Goal: Task Accomplishment & Management: Manage account settings

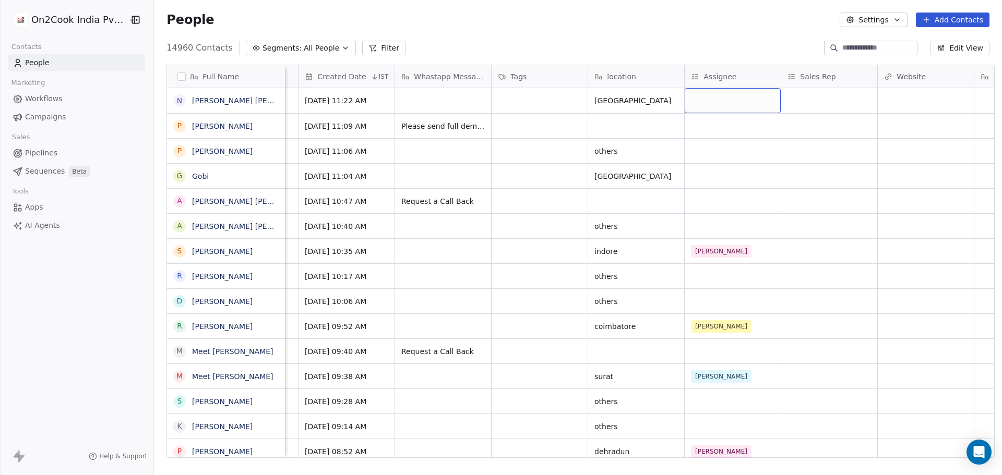
click at [703, 107] on div "grid" at bounding box center [733, 100] width 96 height 25
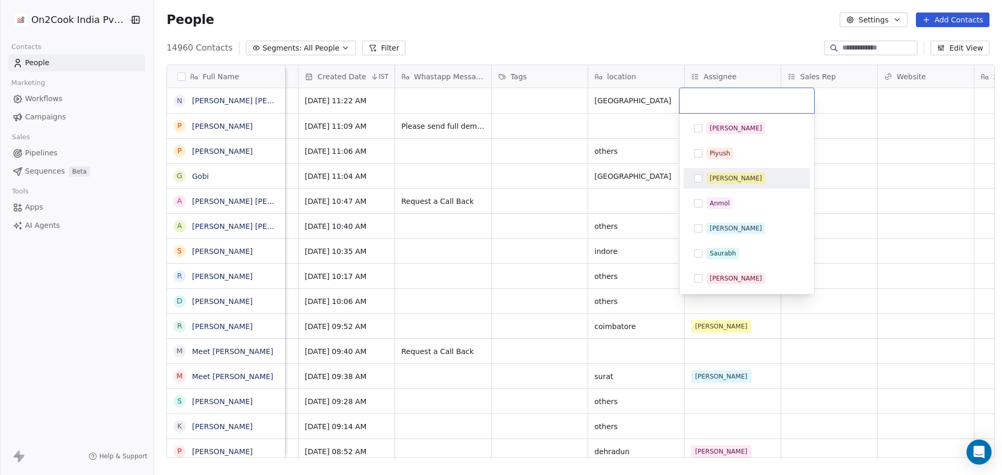
click at [741, 184] on div "[PERSON_NAME]" at bounding box center [747, 178] width 118 height 17
drag, startPoint x: 512, startPoint y: 144, endPoint x: 519, endPoint y: 129, distance: 16.6
click at [513, 144] on html "On2Cook India Pvt. Ltd. Contacts People Marketing Workflows Campaigns Sales Pip…" at bounding box center [501, 237] width 1002 height 475
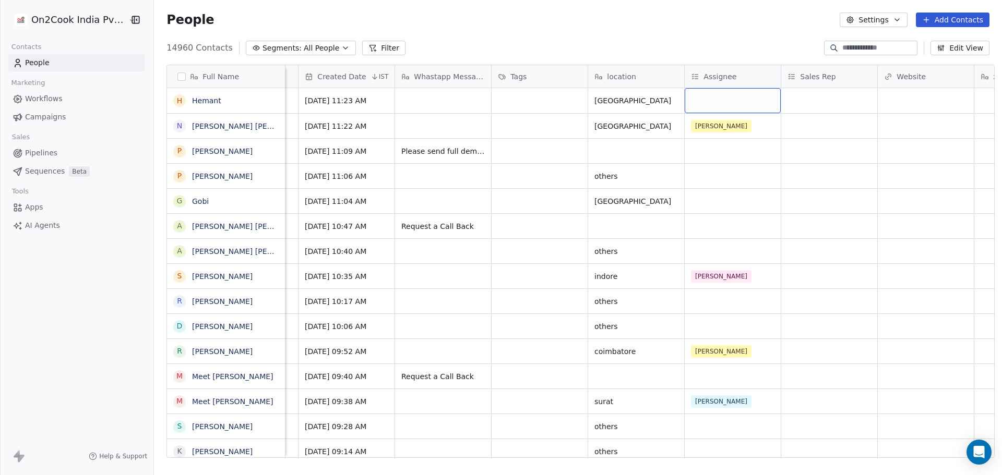
click at [702, 100] on div "grid" at bounding box center [733, 100] width 96 height 25
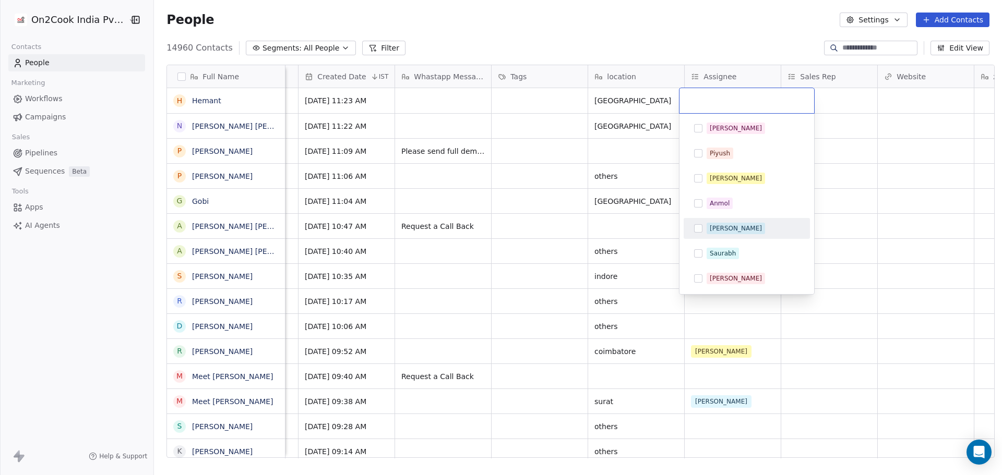
click at [732, 233] on div "[PERSON_NAME]" at bounding box center [752, 228] width 93 height 11
drag, startPoint x: 512, startPoint y: 271, endPoint x: 474, endPoint y: 308, distance: 53.1
click at [512, 271] on html "On2Cook India Pvt. Ltd. Contacts People Marketing Workflows Campaigns Sales Pip…" at bounding box center [501, 237] width 1002 height 475
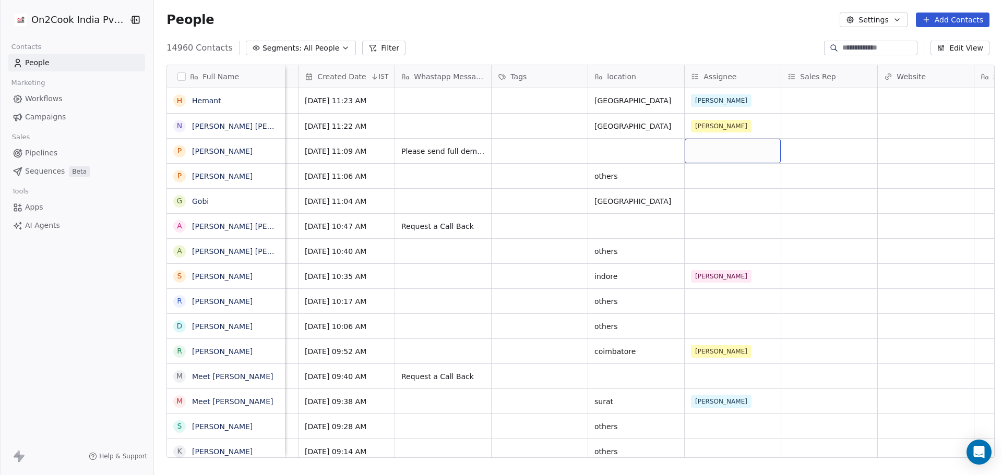
click at [711, 147] on div "grid" at bounding box center [733, 151] width 96 height 25
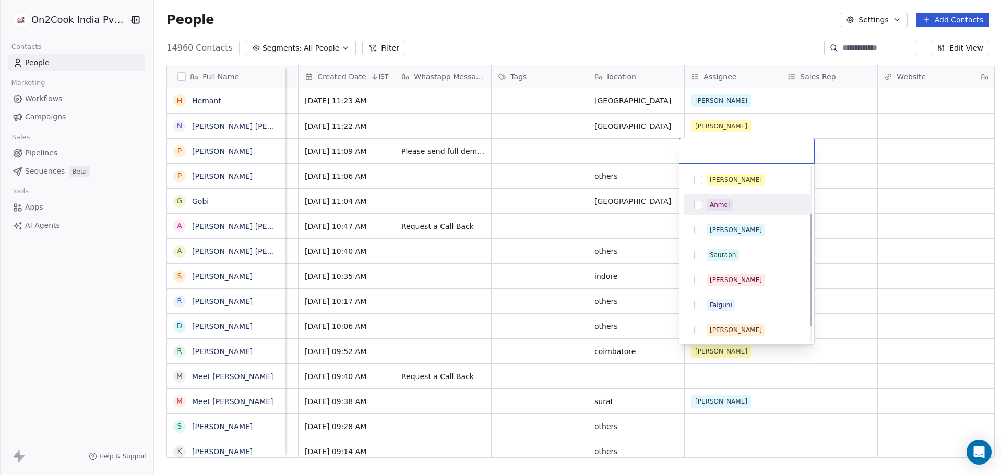
scroll to position [99, 0]
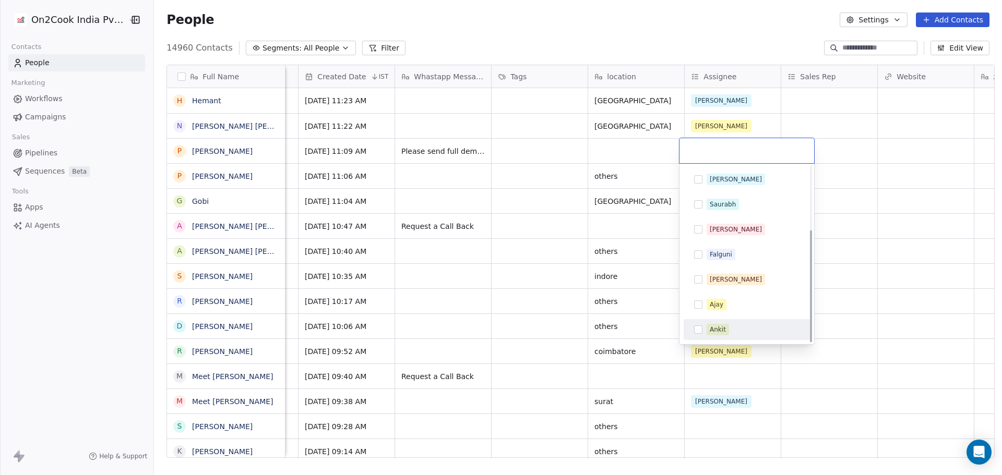
click at [728, 334] on div "Ankit" at bounding box center [752, 329] width 93 height 11
click at [922, 198] on html "On2Cook India Pvt. Ltd. Contacts People Marketing Workflows Campaigns Sales Pip…" at bounding box center [501, 237] width 1002 height 475
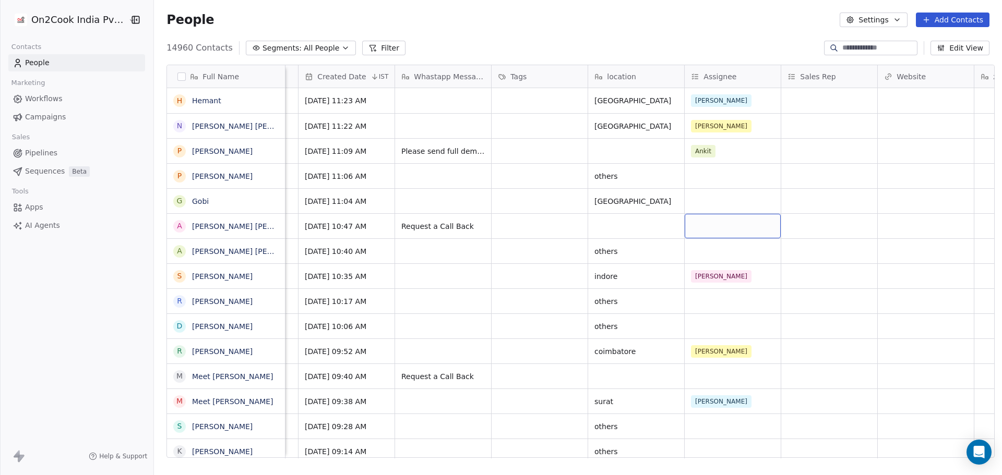
click at [724, 234] on div "grid" at bounding box center [733, 226] width 96 height 25
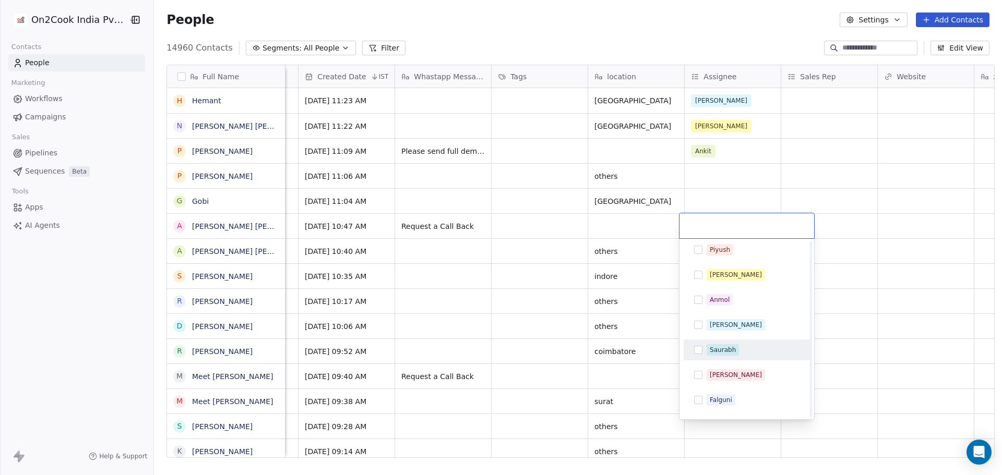
scroll to position [0, 0]
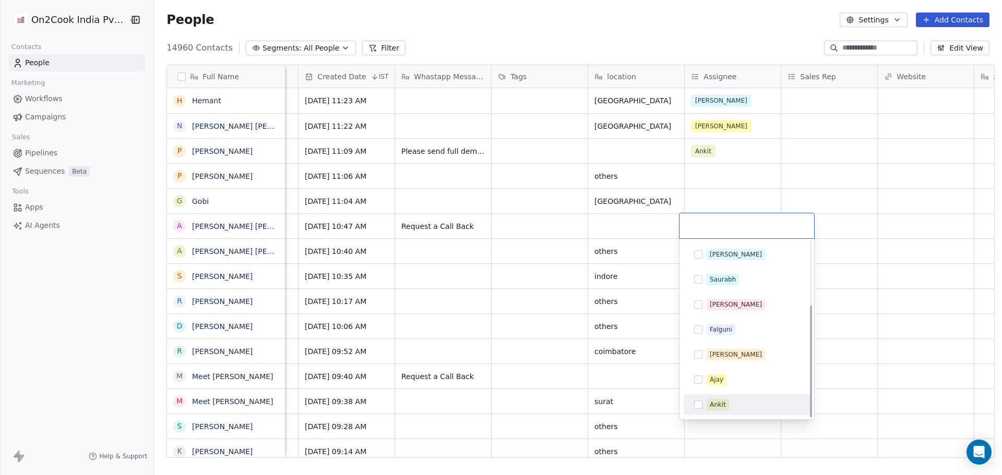
click at [740, 401] on div "Ankit" at bounding box center [752, 404] width 93 height 11
click at [840, 352] on html "On2Cook India Pvt. Ltd. Contacts People Marketing Workflows Campaigns Sales Pip…" at bounding box center [501, 237] width 1002 height 475
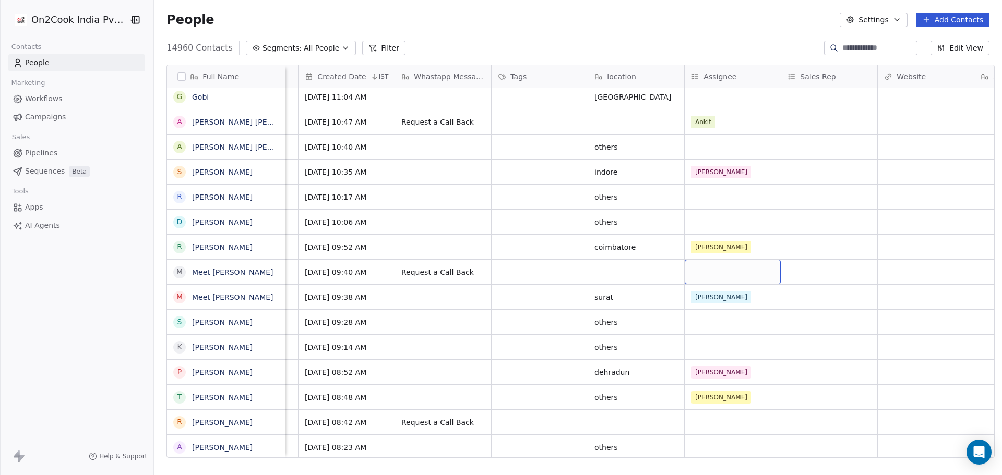
click at [709, 274] on div "grid" at bounding box center [733, 272] width 96 height 25
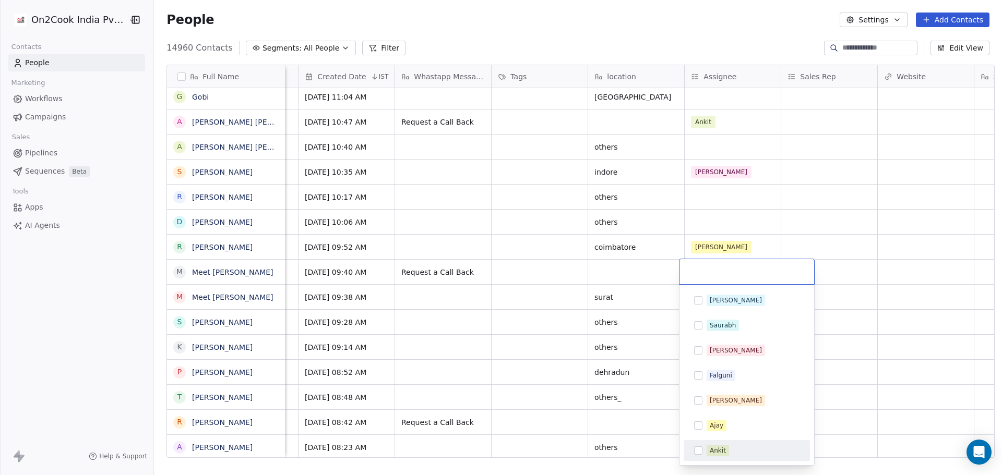
click at [741, 445] on div "Ankit" at bounding box center [752, 450] width 93 height 11
click at [835, 330] on html "On2Cook India Pvt. Ltd. Contacts People Marketing Workflows Campaigns Sales Pip…" at bounding box center [501, 237] width 1002 height 475
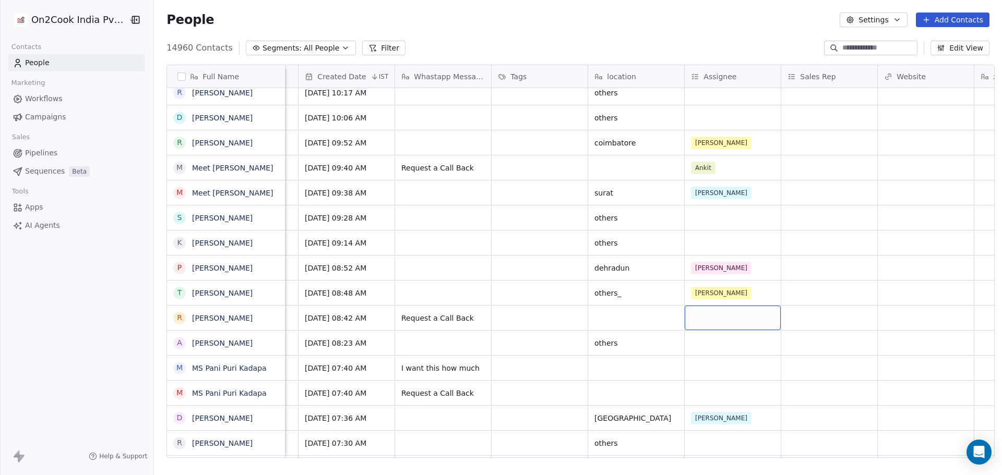
click at [721, 319] on div "grid" at bounding box center [733, 318] width 96 height 25
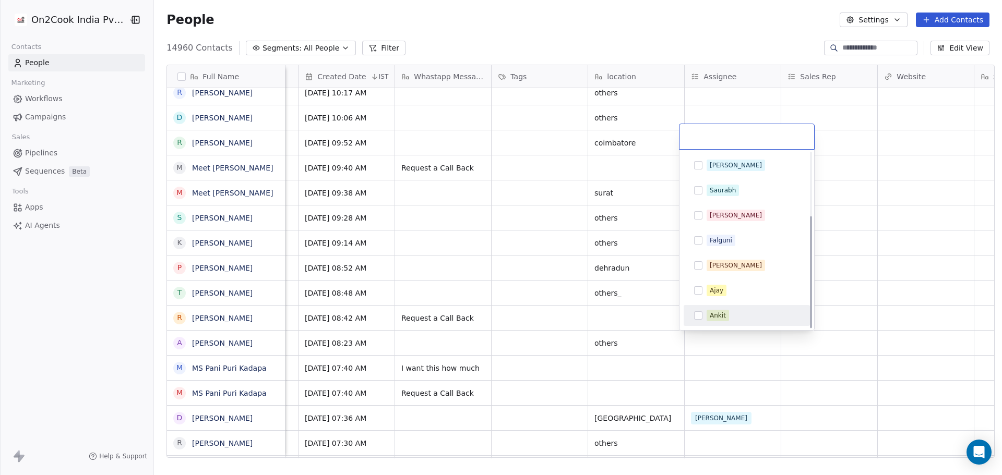
click at [725, 316] on span "Ankit" at bounding box center [717, 315] width 22 height 11
click at [893, 314] on html "On2Cook India Pvt. Ltd. Contacts People Marketing Workflows Campaigns Sales Pip…" at bounding box center [501, 237] width 1002 height 475
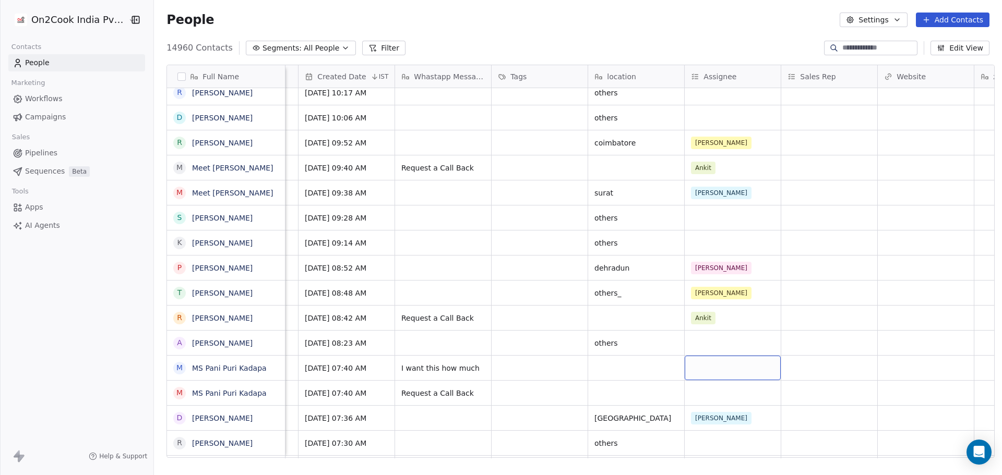
click at [732, 376] on div "grid" at bounding box center [733, 368] width 96 height 25
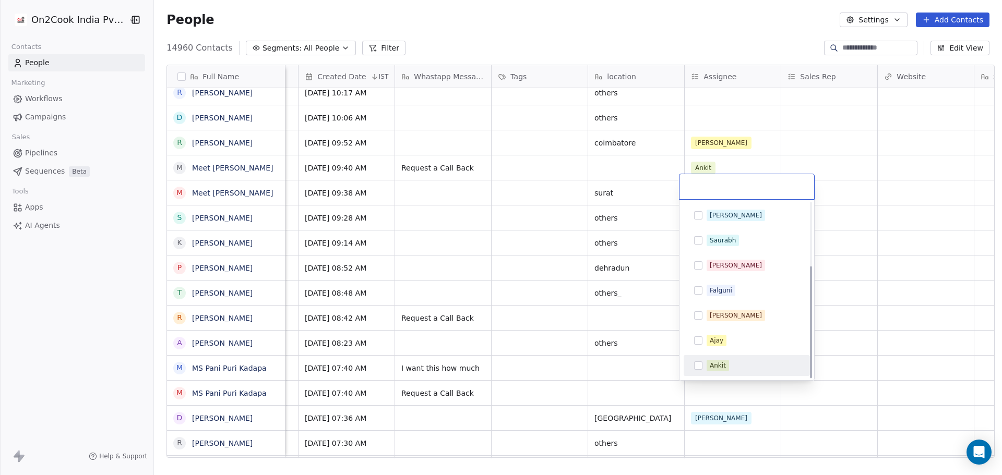
click at [741, 363] on div "Ankit" at bounding box center [752, 365] width 93 height 11
click at [881, 347] on html "On2Cook India Pvt. Ltd. Contacts People Marketing Workflows Campaigns Sales Pip…" at bounding box center [501, 237] width 1002 height 475
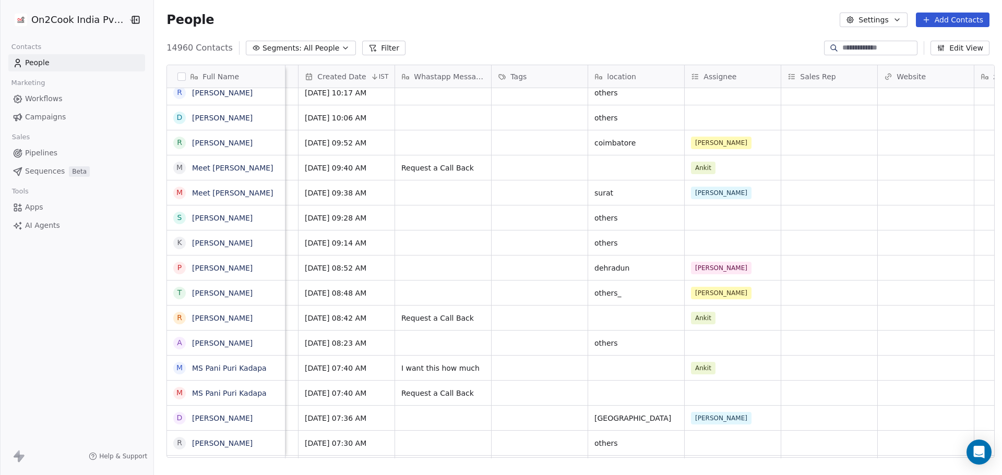
scroll to position [212, 0]
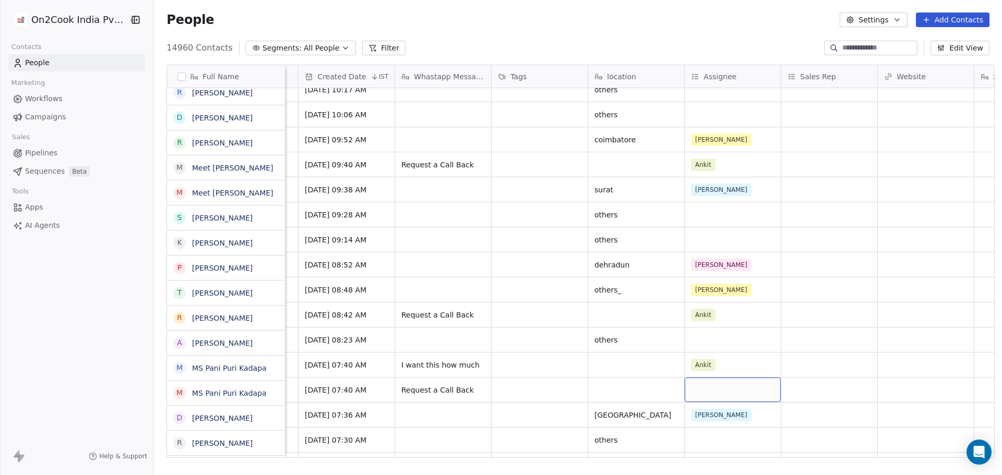
click at [726, 378] on div "grid" at bounding box center [733, 390] width 96 height 25
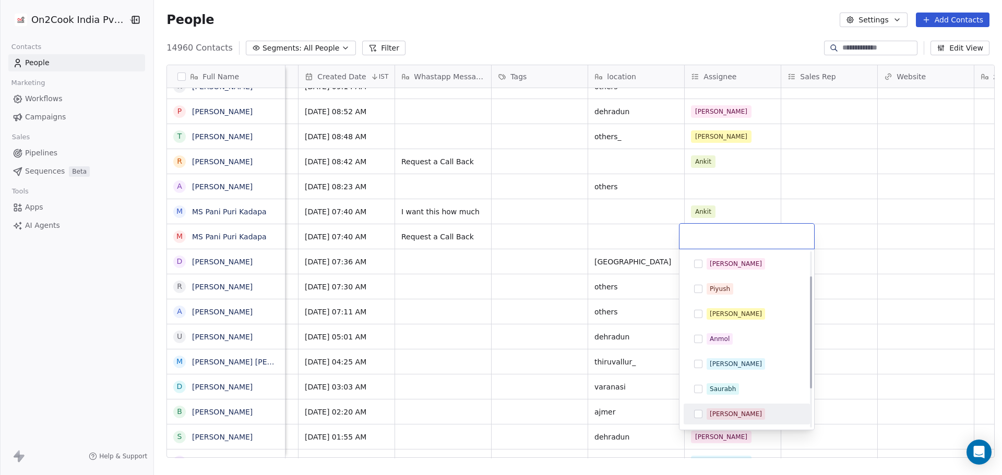
scroll to position [99, 0]
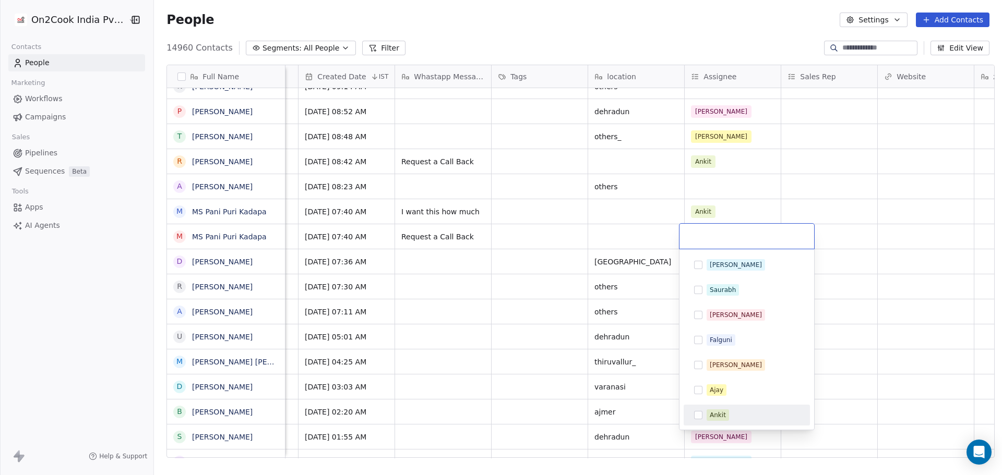
click at [738, 409] on div "Ankit" at bounding box center [747, 415] width 118 height 17
click at [875, 306] on html "On2Cook India Pvt. Ltd. Contacts People Marketing Workflows Campaigns Sales Pip…" at bounding box center [501, 237] width 1002 height 475
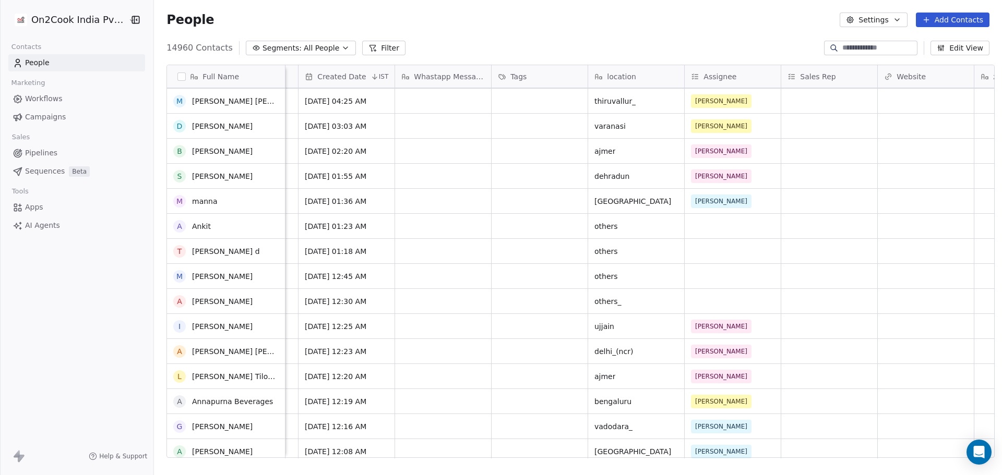
scroll to position [825, 0]
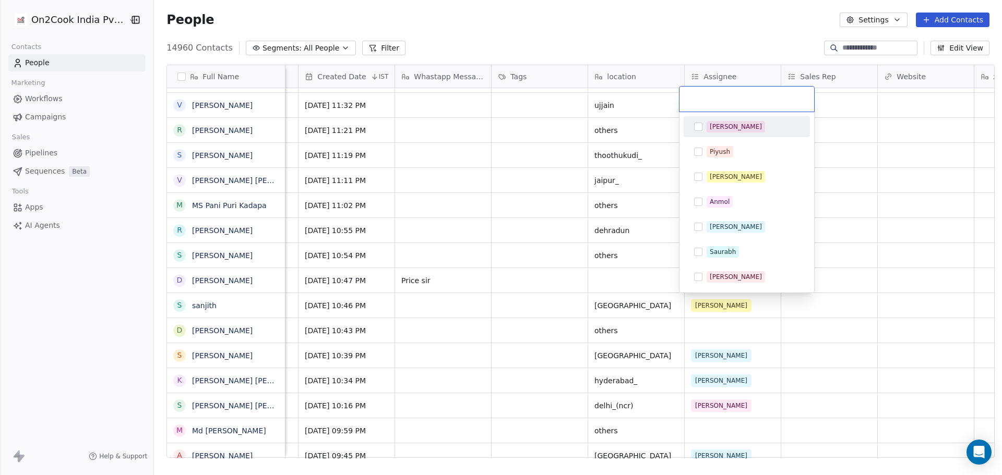
click at [719, 281] on div "[PERSON_NAME]" at bounding box center [736, 276] width 52 height 9
click at [730, 275] on span "[PERSON_NAME]" at bounding box center [735, 276] width 58 height 11
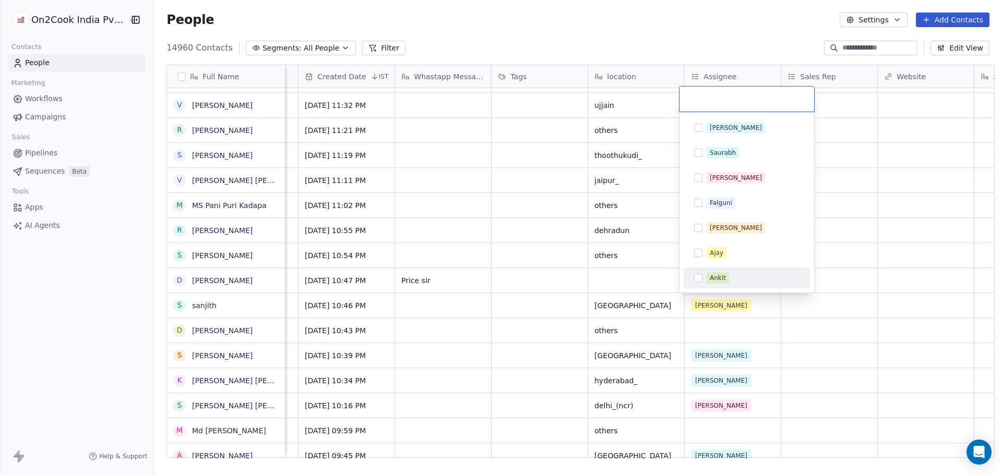
click at [722, 275] on div "Ankit" at bounding box center [718, 277] width 16 height 9
click at [825, 266] on html "On2Cook India Pvt. Ltd. Contacts People Marketing Workflows Campaigns Sales Pip…" at bounding box center [501, 237] width 1002 height 475
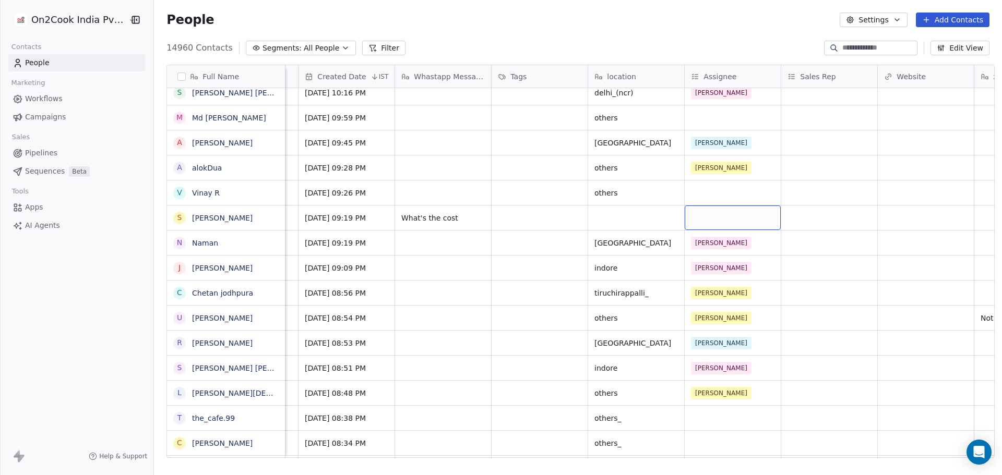
click at [724, 214] on div "grid" at bounding box center [733, 218] width 96 height 25
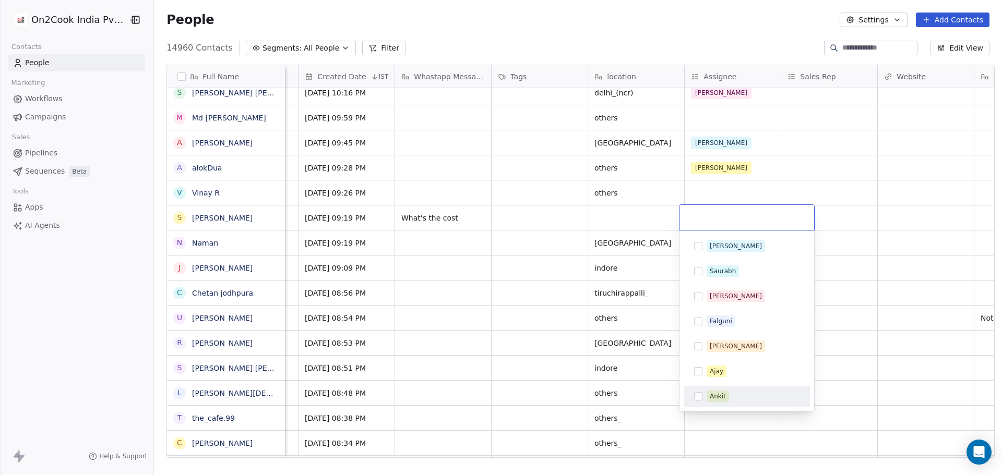
click at [739, 401] on div "Ankit" at bounding box center [752, 396] width 93 height 11
click at [894, 314] on html "On2Cook India Pvt. Ltd. Contacts People Marketing Workflows Campaigns Sales Pip…" at bounding box center [501, 237] width 1002 height 475
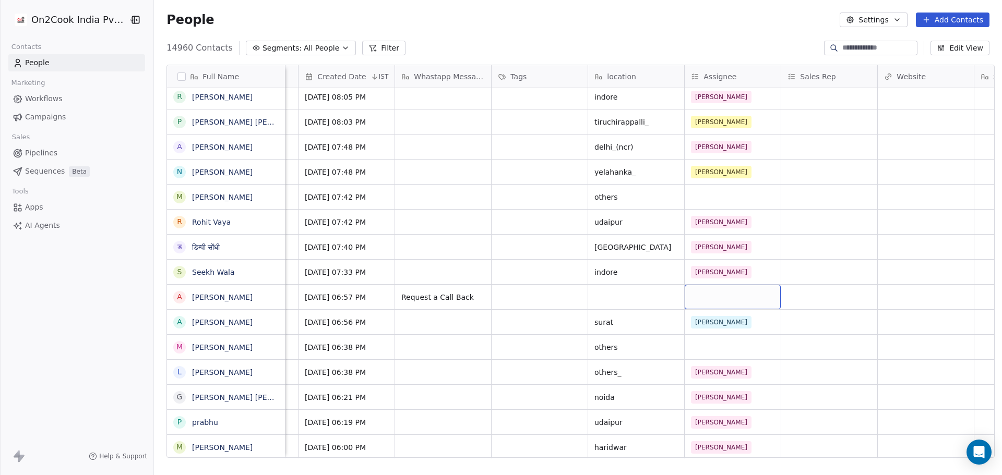
click at [720, 296] on div "grid" at bounding box center [733, 297] width 96 height 25
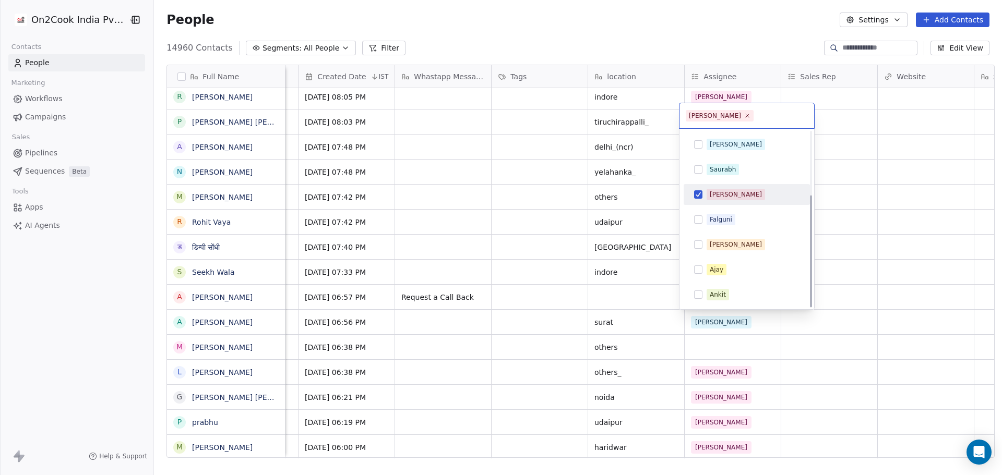
click at [741, 195] on div "[PERSON_NAME]" at bounding box center [752, 194] width 93 height 11
click at [733, 294] on div "Ankit" at bounding box center [752, 294] width 93 height 11
click at [847, 289] on html "On2Cook India Pvt. Ltd. Contacts People Marketing Workflows Campaigns Sales Pip…" at bounding box center [501, 237] width 1002 height 475
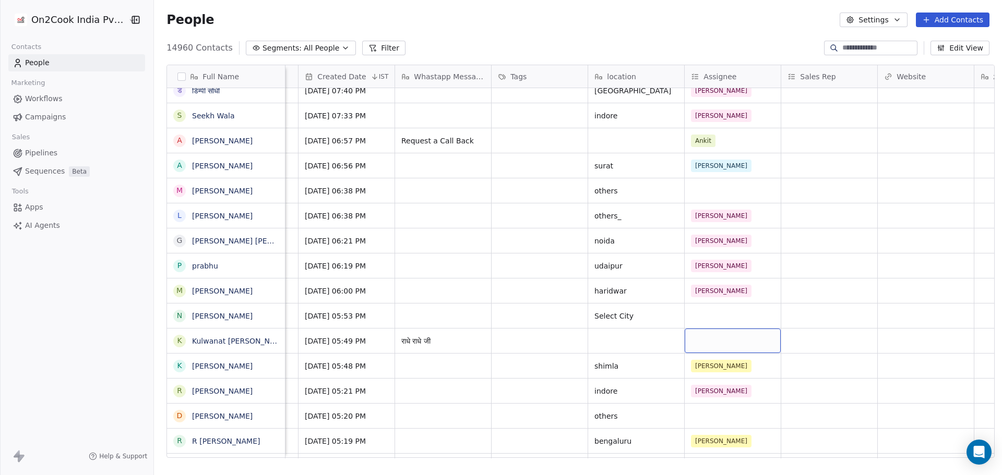
click at [710, 340] on div "grid" at bounding box center [733, 341] width 96 height 25
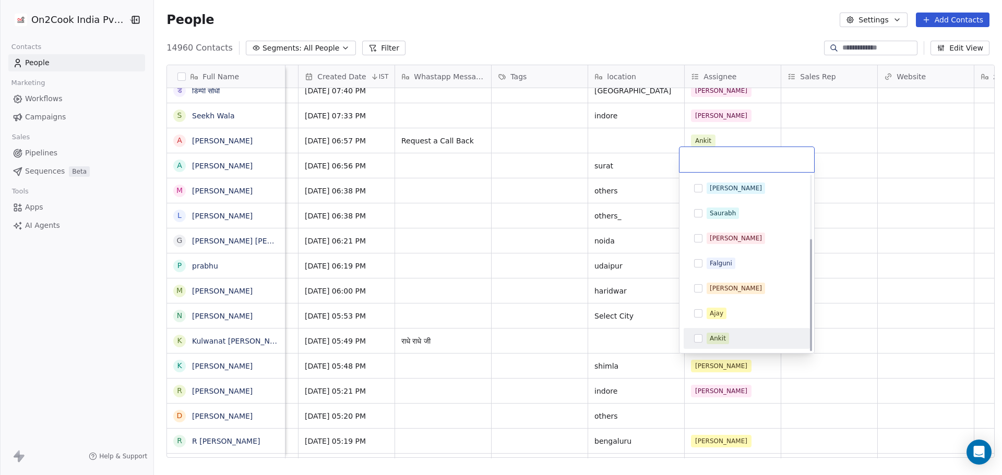
click at [710, 344] on span "Ankit" at bounding box center [717, 338] width 22 height 11
click at [830, 333] on html "On2Cook India Pvt. Ltd. Contacts People Marketing Workflows Campaigns Sales Pip…" at bounding box center [501, 237] width 1002 height 475
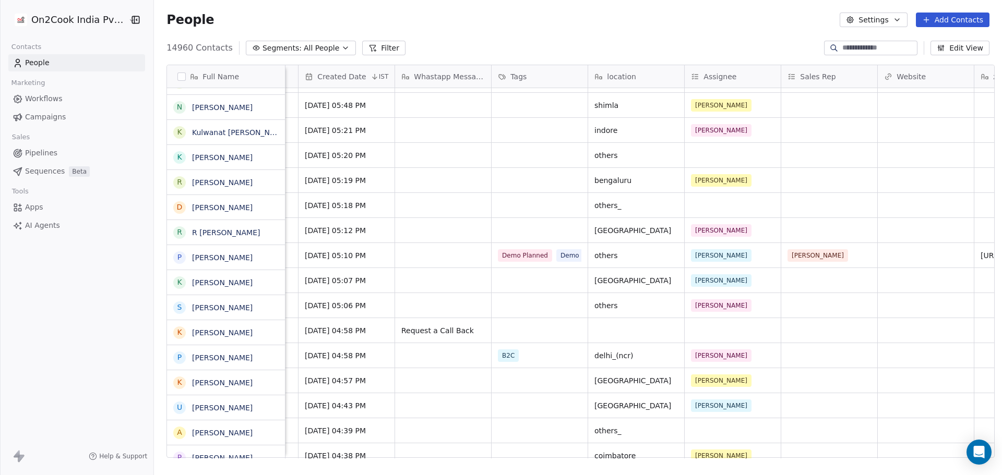
click at [712, 332] on div "[PERSON_NAME] marketing Meta [DATE] 08:29 PM ahmedabad [PERSON_NAME] [PERSON_NA…" at bounding box center [601, 273] width 1956 height 370
click at [712, 332] on div "grid" at bounding box center [733, 330] width 96 height 25
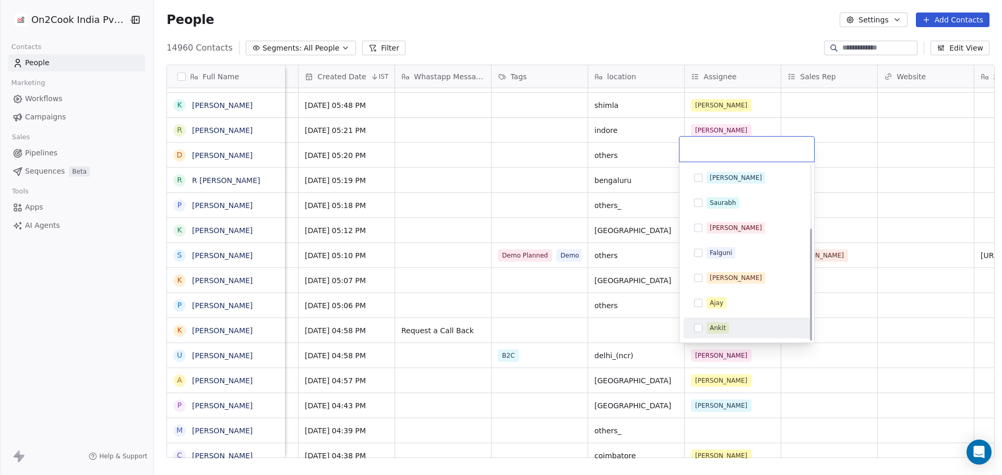
click at [707, 328] on span "Ankit" at bounding box center [717, 327] width 22 height 11
click at [839, 317] on html "On2Cook India Pvt. Ltd. Contacts People Marketing Workflows Campaigns Sales Pip…" at bounding box center [501, 237] width 1002 height 475
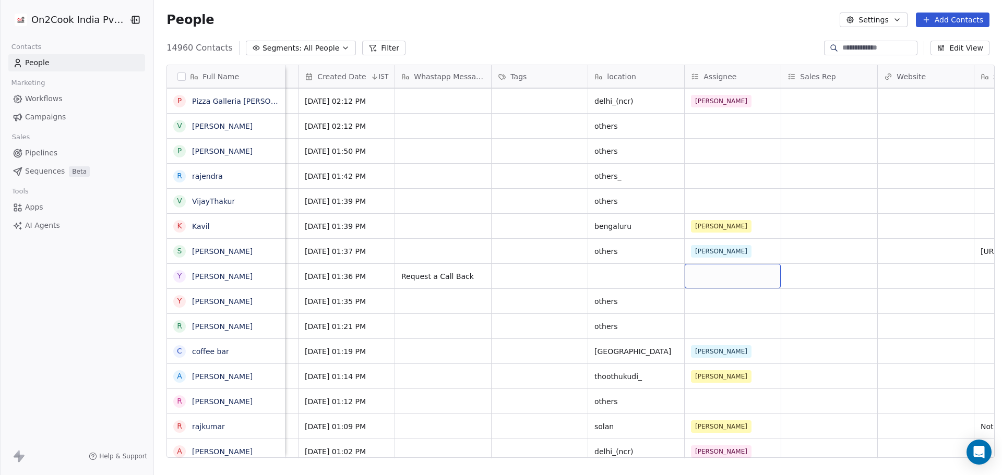
click at [713, 283] on div "grid" at bounding box center [733, 276] width 96 height 25
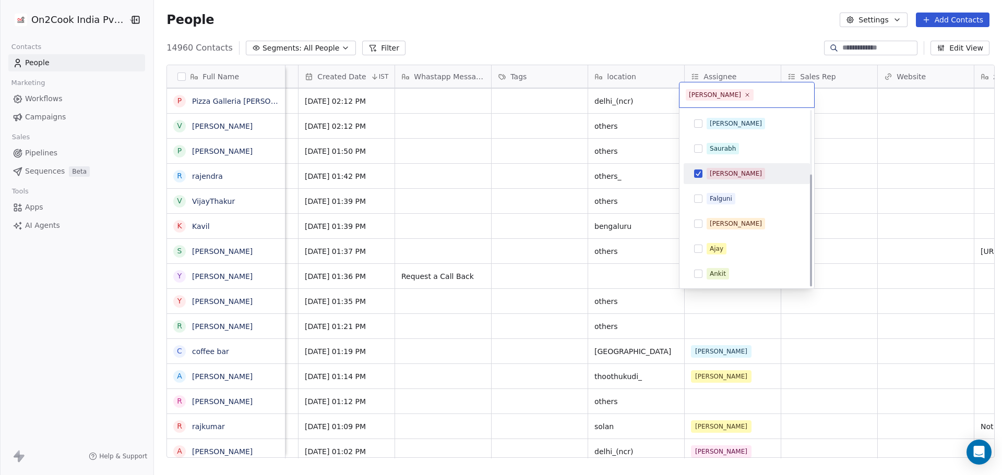
click at [738, 177] on div "[PERSON_NAME]" at bounding box center [752, 173] width 93 height 11
click at [724, 277] on div "Ankit" at bounding box center [718, 273] width 16 height 9
click at [860, 269] on html "On2Cook India Pvt. Ltd. Contacts People Marketing Workflows Campaigns Sales Pip…" at bounding box center [501, 237] width 1002 height 475
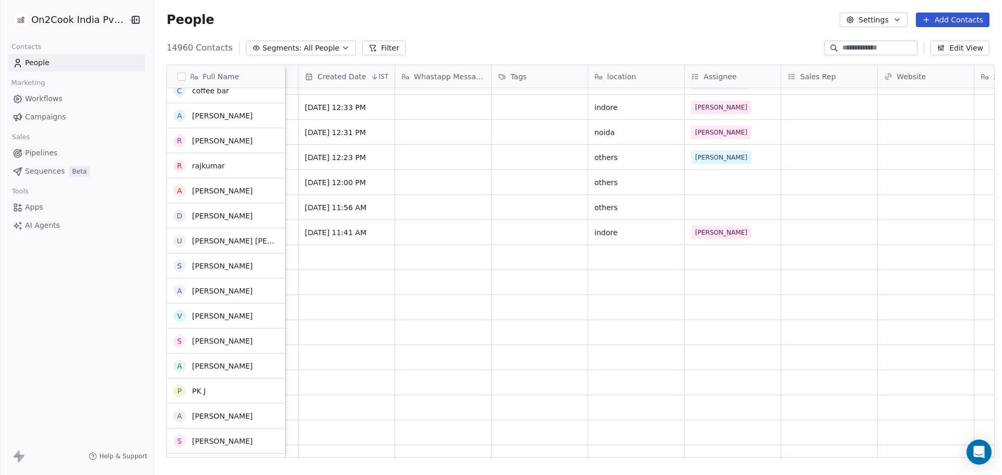
scroll to position [3600, 0]
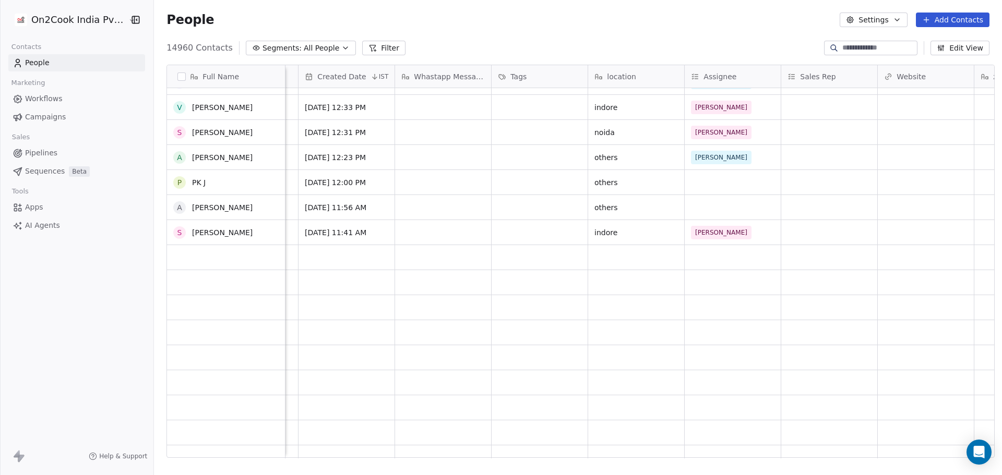
click at [654, 273] on div "grid" at bounding box center [636, 282] width 97 height 25
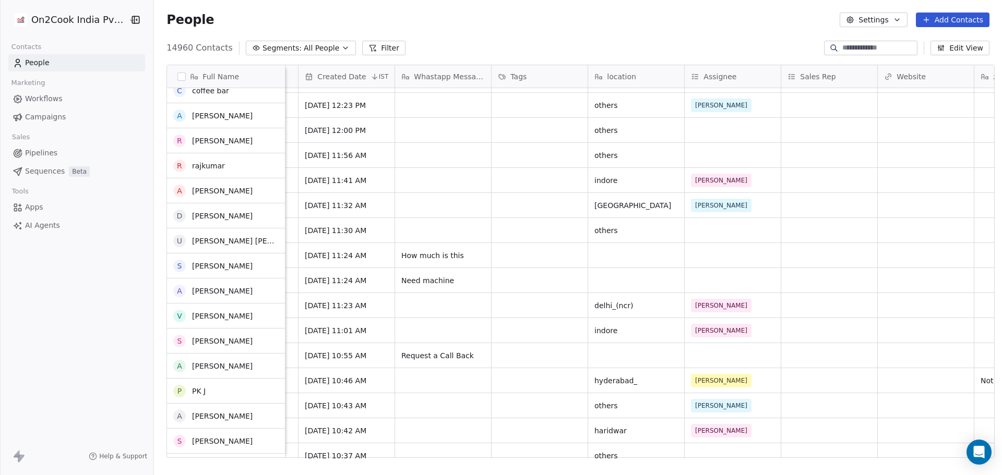
scroll to position [3652, 0]
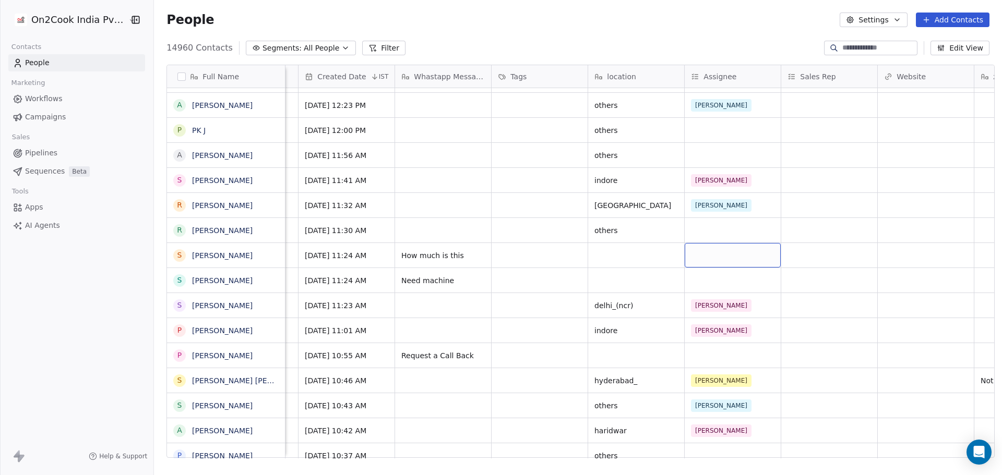
click at [694, 253] on div "grid" at bounding box center [733, 255] width 96 height 25
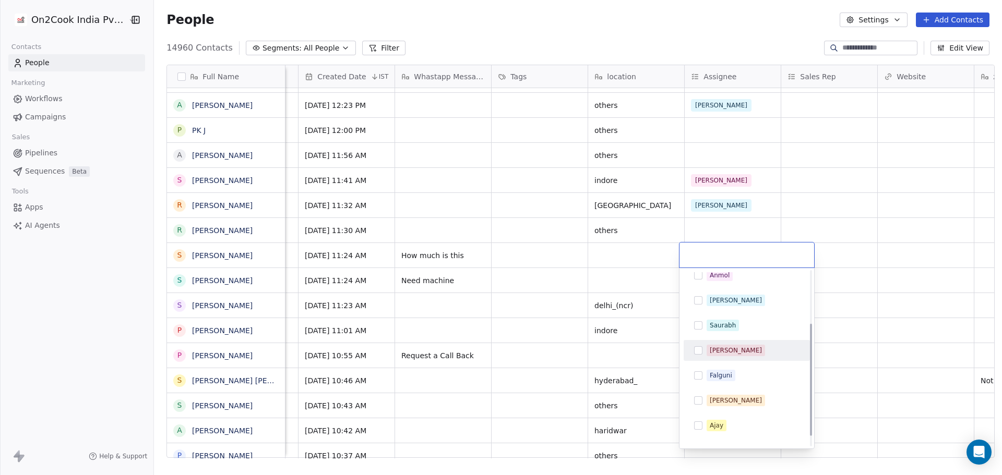
scroll to position [99, 0]
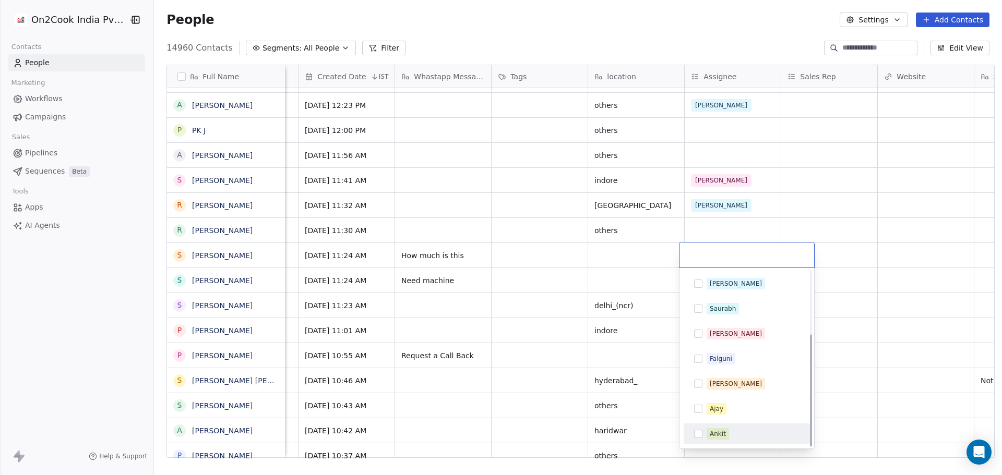
click at [725, 440] on div "Ankit" at bounding box center [747, 434] width 118 height 17
click at [863, 299] on html "On2Cook India Pvt. Ltd. Contacts People Marketing Workflows Campaigns Sales Pip…" at bounding box center [501, 237] width 1002 height 475
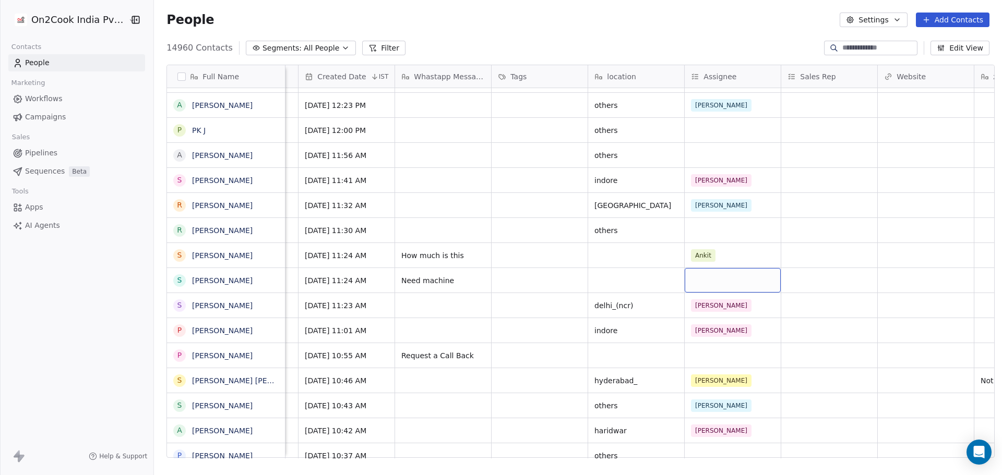
click at [707, 275] on div "grid" at bounding box center [733, 280] width 96 height 25
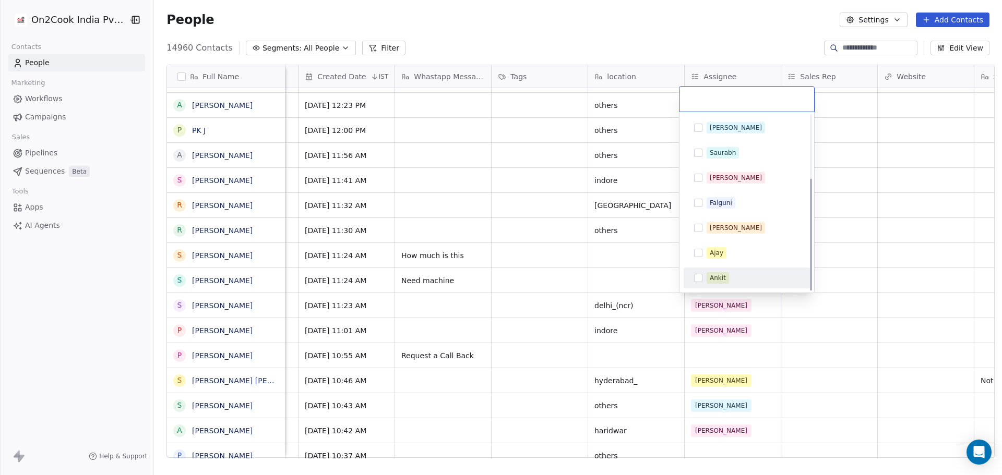
click at [733, 271] on div "Ankit" at bounding box center [747, 278] width 118 height 17
click at [848, 282] on html "On2Cook India Pvt. Ltd. Contacts People Marketing Workflows Campaigns Sales Pip…" at bounding box center [501, 237] width 1002 height 475
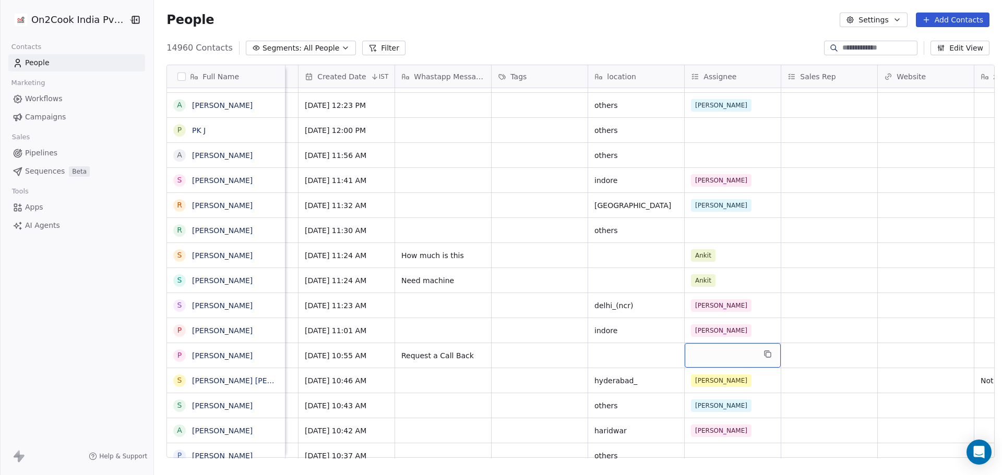
click at [726, 355] on div "grid" at bounding box center [733, 355] width 96 height 25
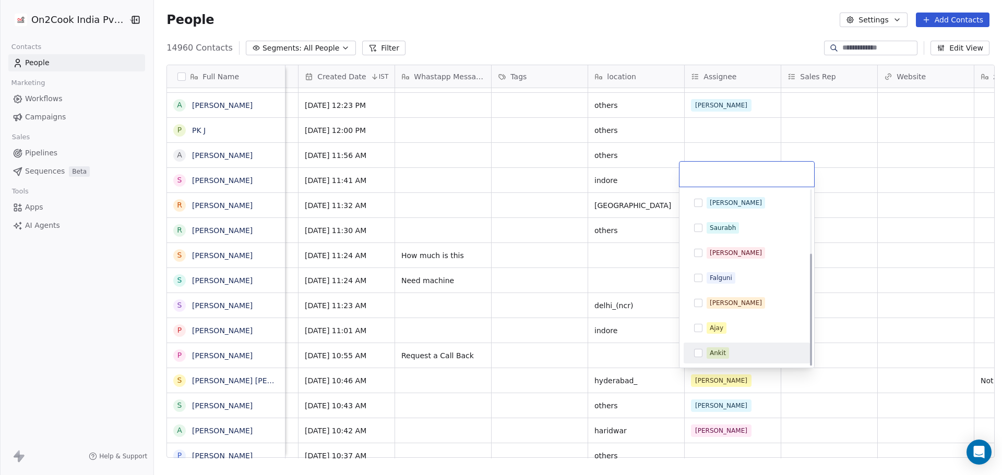
click at [722, 353] on div "Ankit" at bounding box center [718, 353] width 16 height 9
click at [854, 338] on html "On2Cook India Pvt. Ltd. Contacts People Marketing Workflows Campaigns Sales Pip…" at bounding box center [501, 237] width 1002 height 475
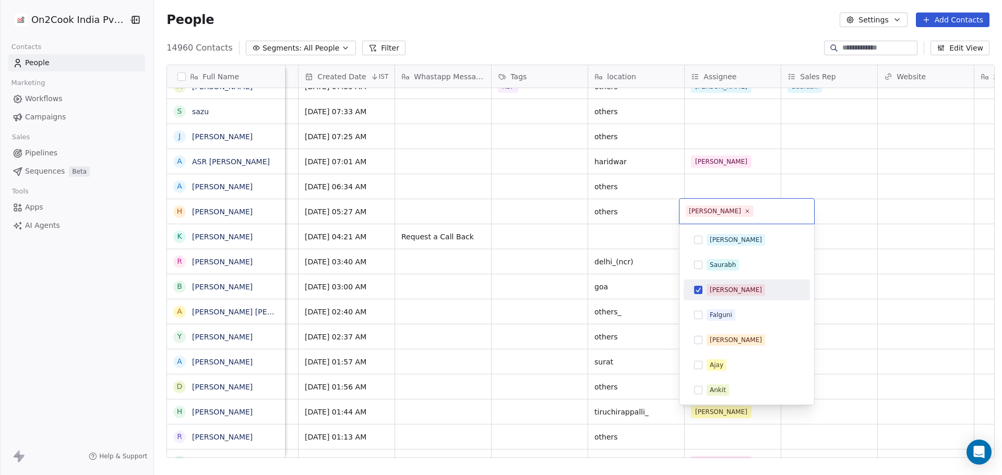
click at [703, 289] on div "[PERSON_NAME]" at bounding box center [747, 290] width 118 height 17
click at [726, 396] on div "Ankit" at bounding box center [747, 390] width 118 height 17
click at [870, 297] on html "On2Cook India Pvt. Ltd. Contacts People Marketing Workflows Campaigns Sales Pip…" at bounding box center [501, 237] width 1002 height 475
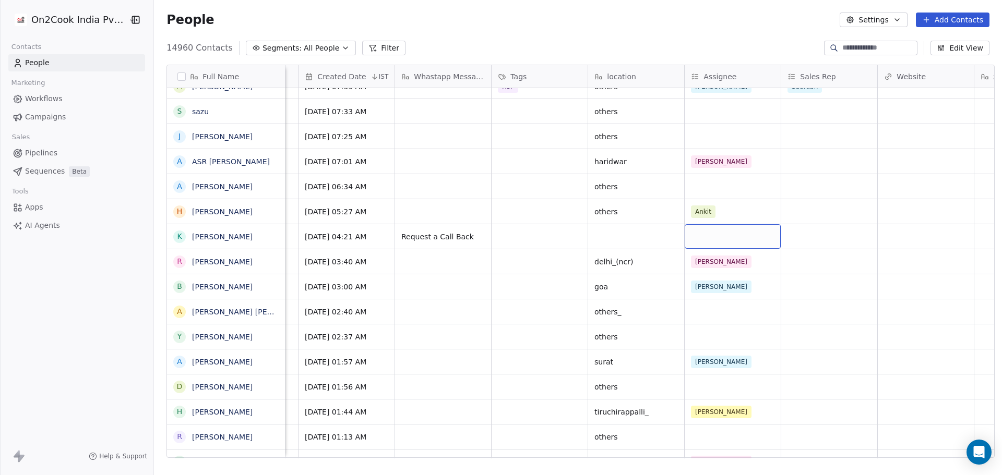
click at [719, 230] on div "grid" at bounding box center [733, 236] width 96 height 25
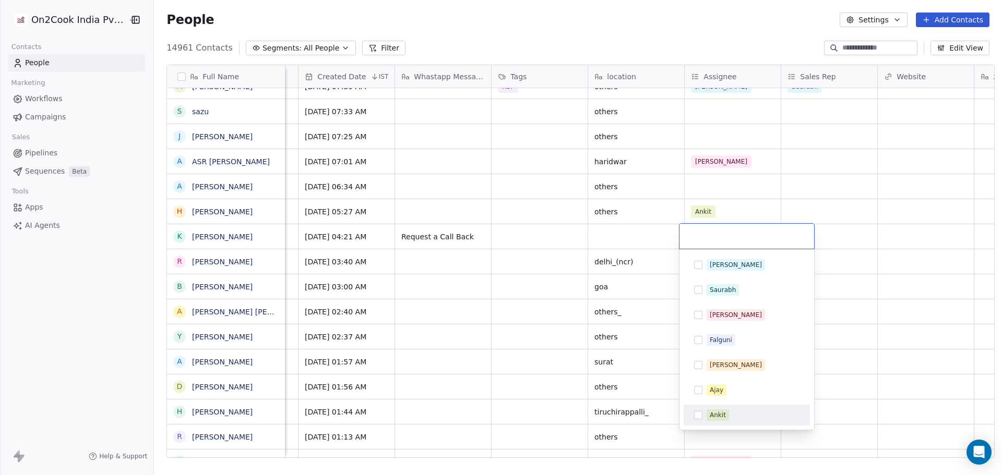
click at [725, 414] on div "Ankit" at bounding box center [718, 415] width 16 height 9
click at [887, 342] on html "On2Cook India Pvt. Ltd. Contacts People Marketing Workflows Campaigns Sales Pip…" at bounding box center [501, 237] width 1002 height 475
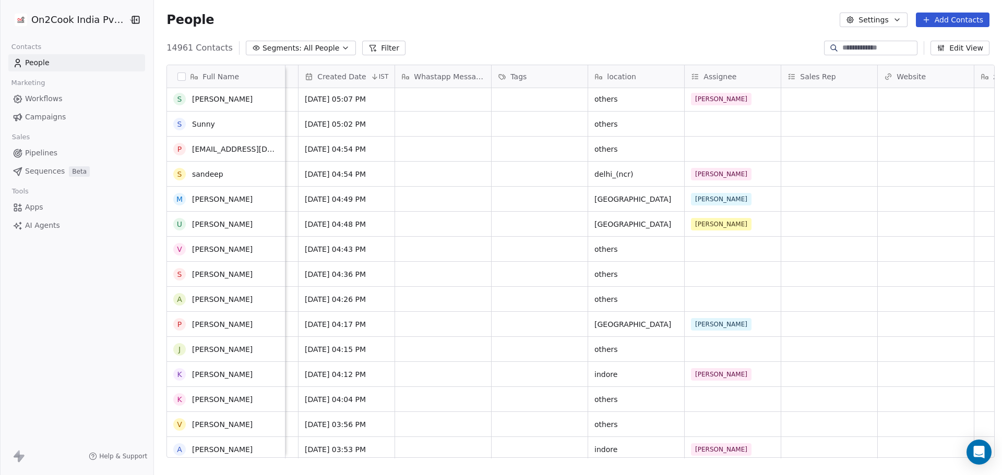
scroll to position [6626, 0]
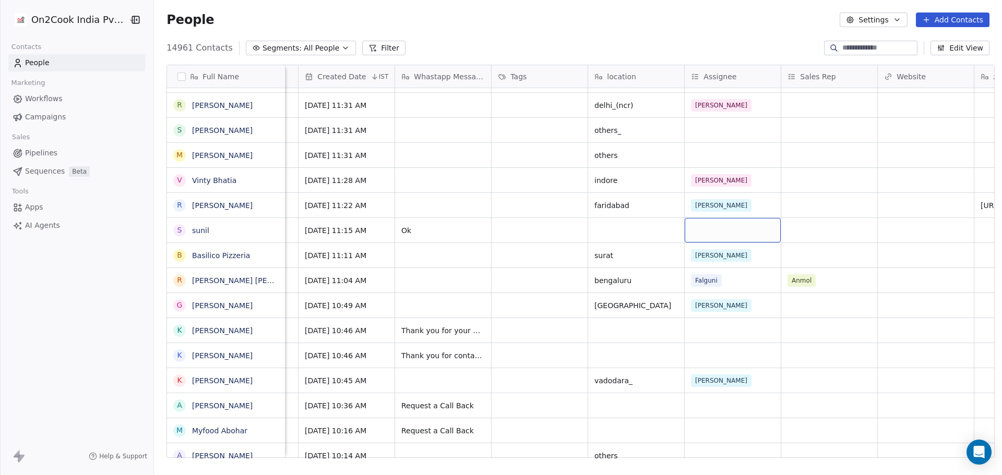
click at [713, 234] on div "grid" at bounding box center [733, 230] width 96 height 25
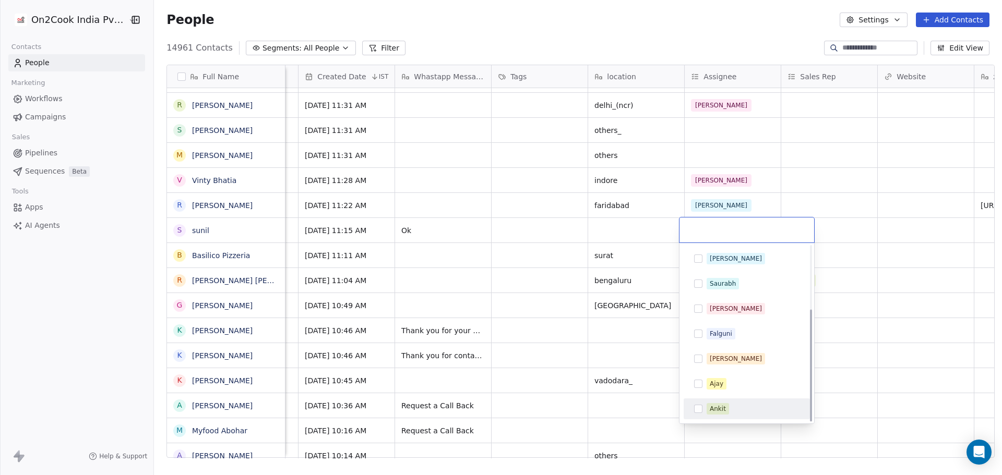
click at [719, 410] on div "Ankit" at bounding box center [718, 408] width 16 height 9
click at [482, 286] on html "On2Cook India Pvt. Ltd. Contacts People Marketing Workflows Campaigns Sales Pip…" at bounding box center [501, 237] width 1002 height 475
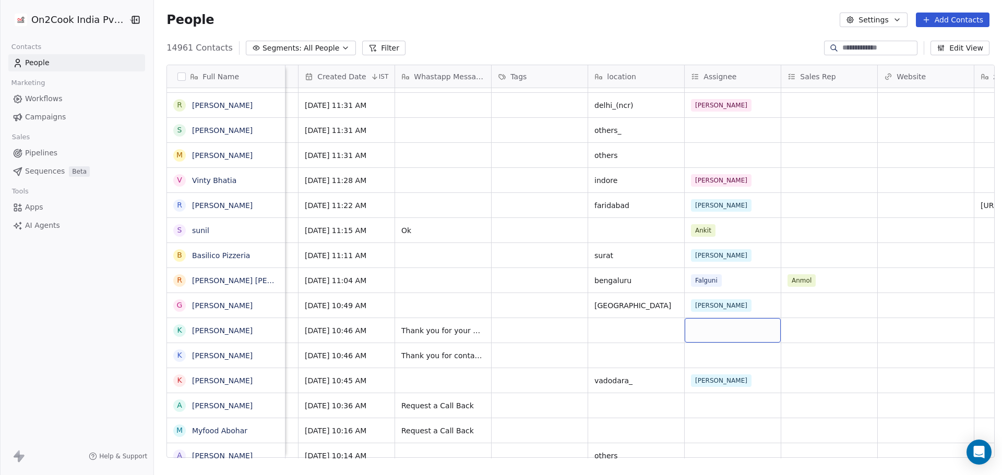
click at [705, 339] on div "grid" at bounding box center [733, 330] width 96 height 25
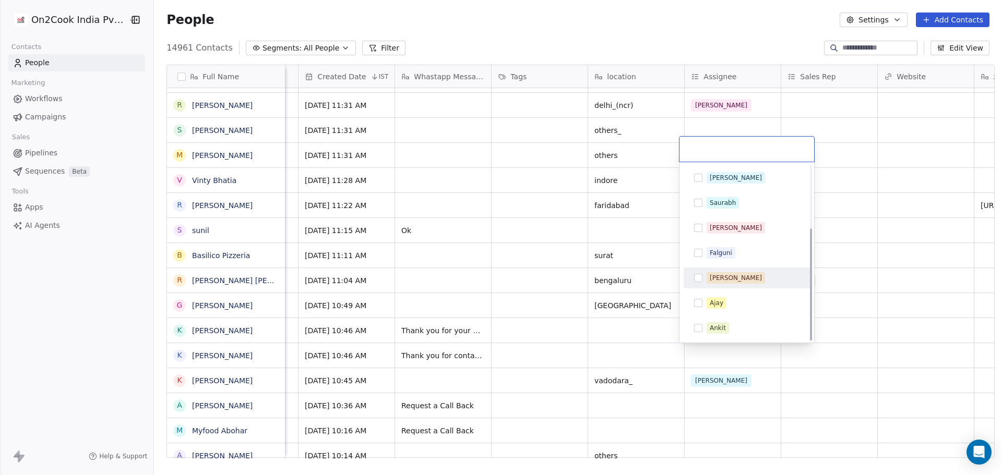
click at [456, 337] on html "On2Cook India Pvt. Ltd. Contacts People Marketing Workflows Campaigns Sales Pip…" at bounding box center [501, 237] width 1002 height 475
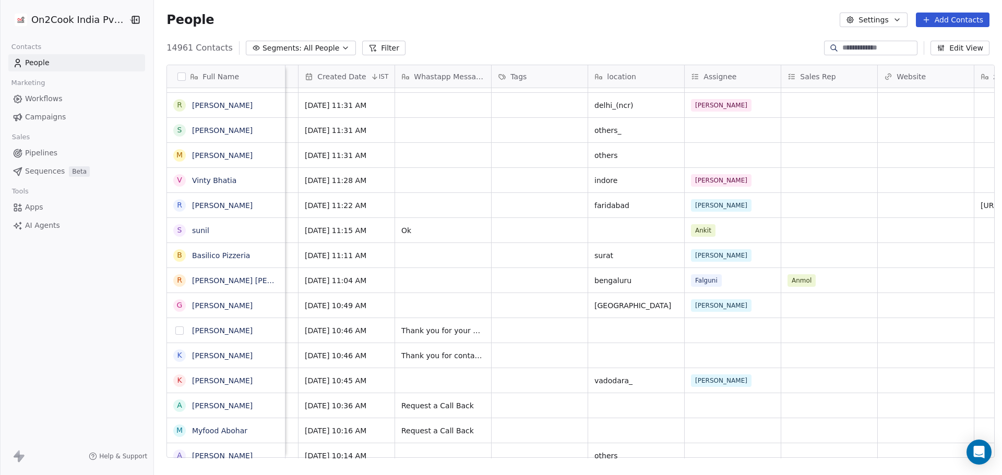
click at [176, 330] on button "grid" at bounding box center [179, 331] width 8 height 8
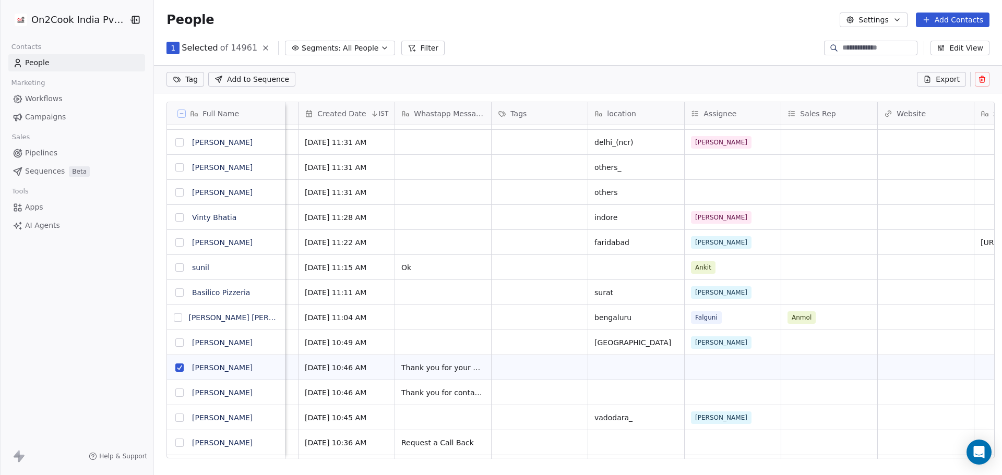
click at [175, 395] on button "grid" at bounding box center [179, 393] width 8 height 8
click at [175, 419] on button "grid" at bounding box center [179, 418] width 8 height 8
click at [985, 80] on icon at bounding box center [982, 79] width 8 height 8
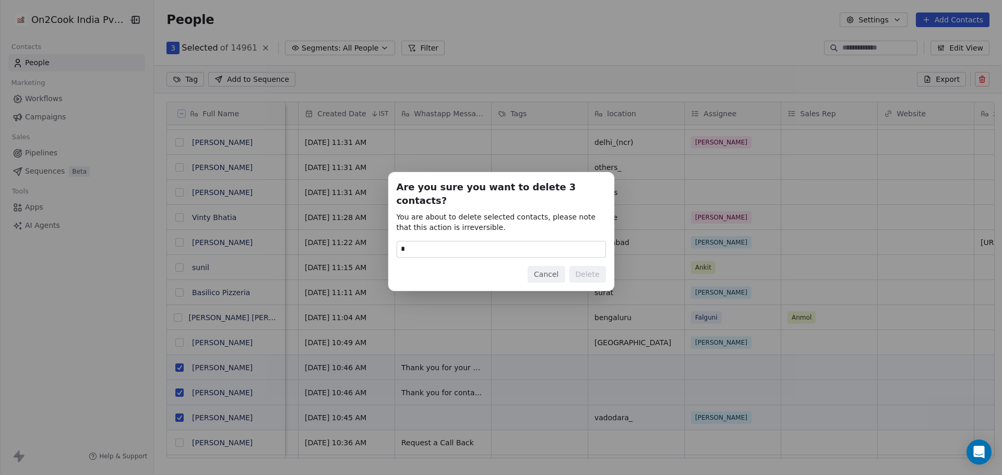
type input "******"
click at [600, 267] on button "Delete" at bounding box center [587, 274] width 37 height 17
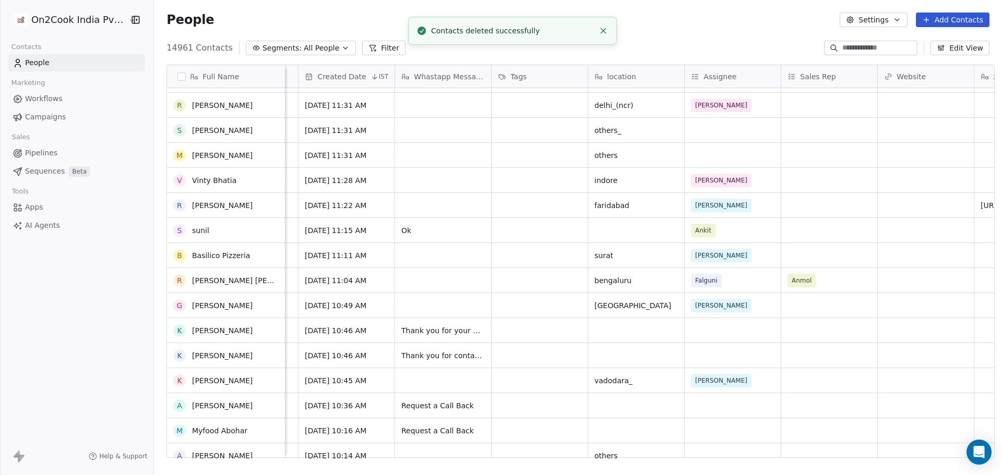
scroll to position [7461, 0]
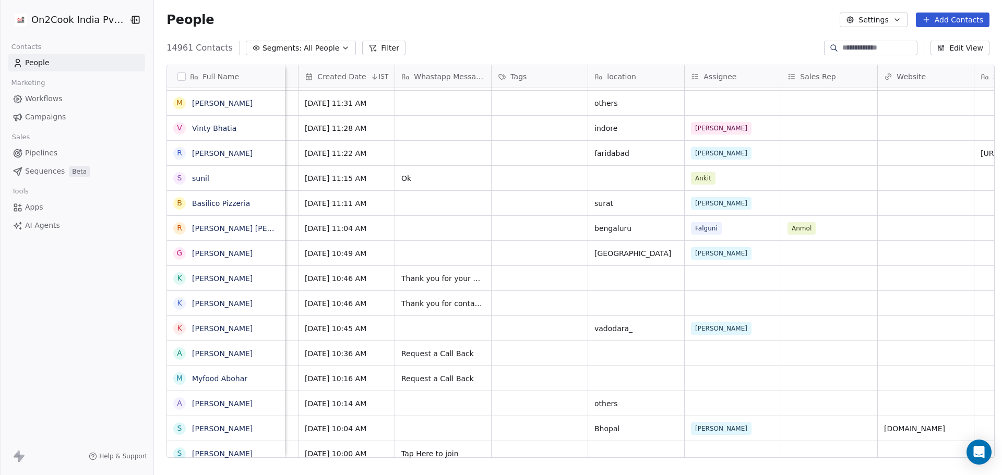
drag, startPoint x: 172, startPoint y: 280, endPoint x: 176, endPoint y: 294, distance: 14.2
click at [0, 0] on button "grid" at bounding box center [0, 0] width 0 height 0
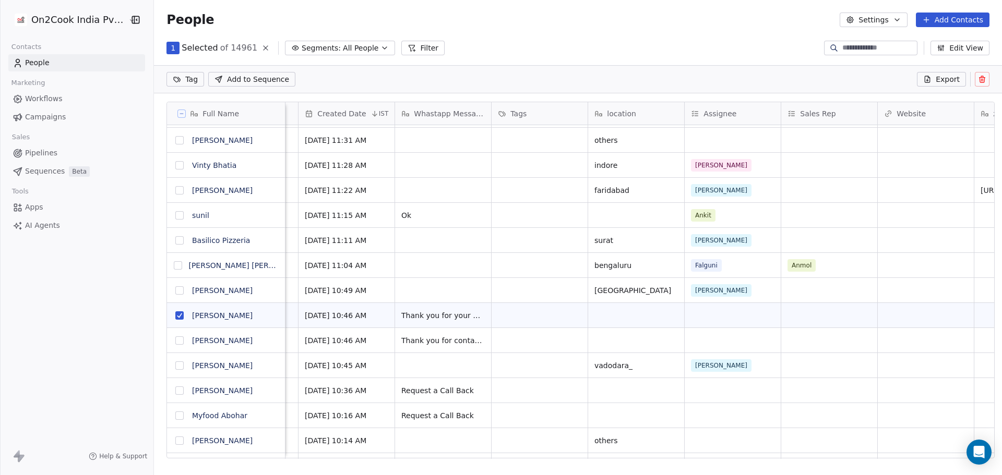
click at [177, 340] on button "grid" at bounding box center [179, 341] width 8 height 8
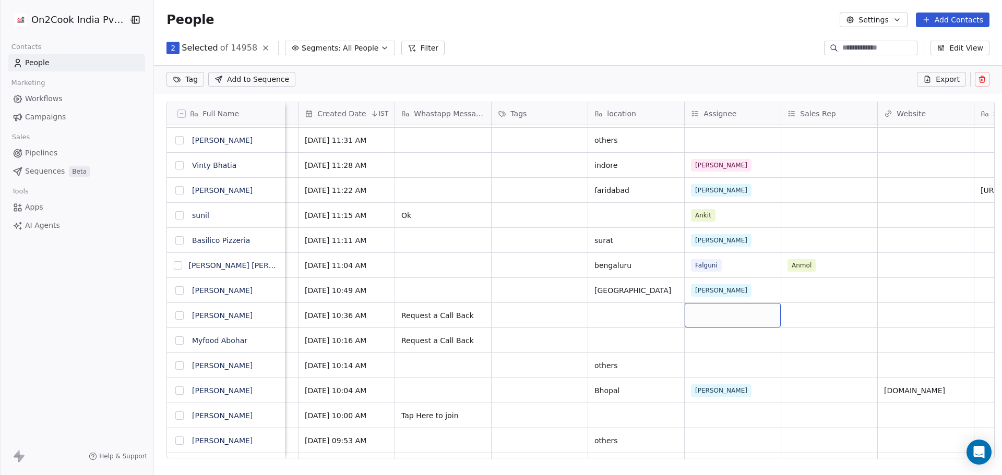
click at [713, 317] on div "grid" at bounding box center [733, 315] width 96 height 25
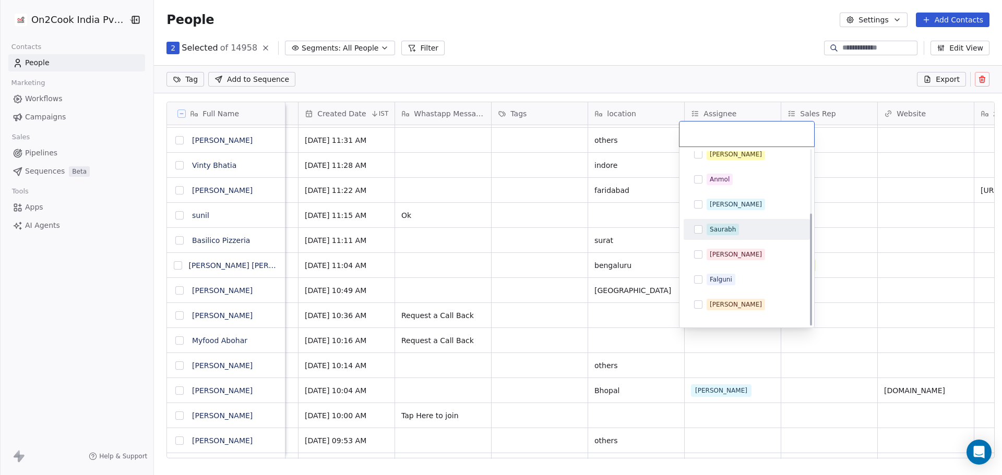
scroll to position [99, 0]
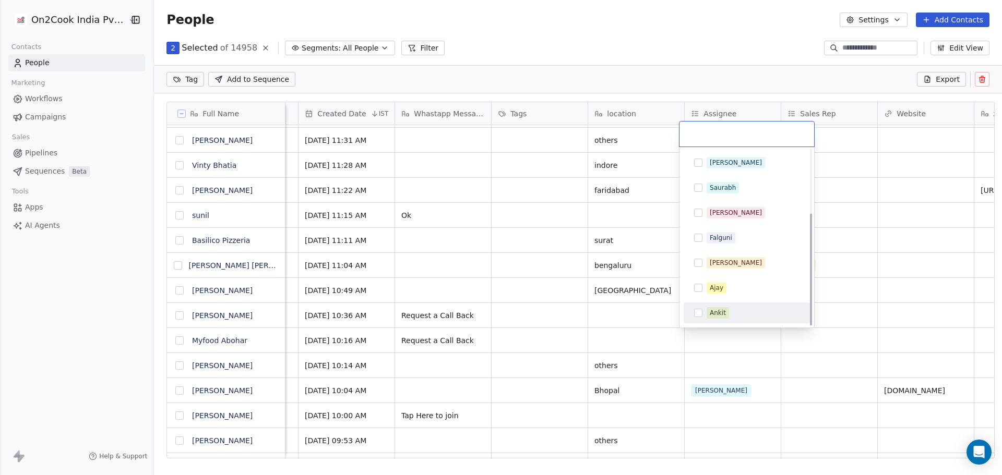
click at [708, 318] on span "Ankit" at bounding box center [717, 312] width 22 height 11
click at [620, 336] on html "On2Cook India Pvt. Ltd. Contacts People Marketing Workflows Campaigns Sales Pip…" at bounding box center [501, 237] width 1002 height 475
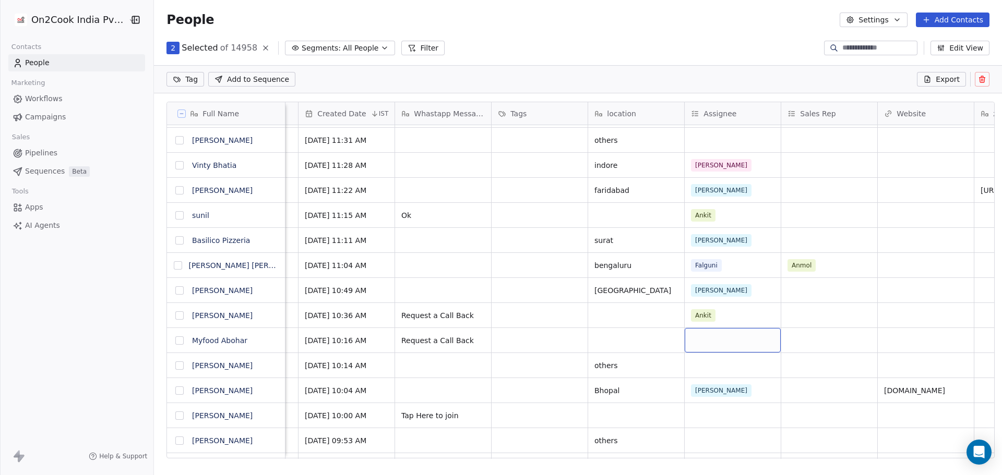
click at [724, 346] on div "grid" at bounding box center [733, 340] width 96 height 25
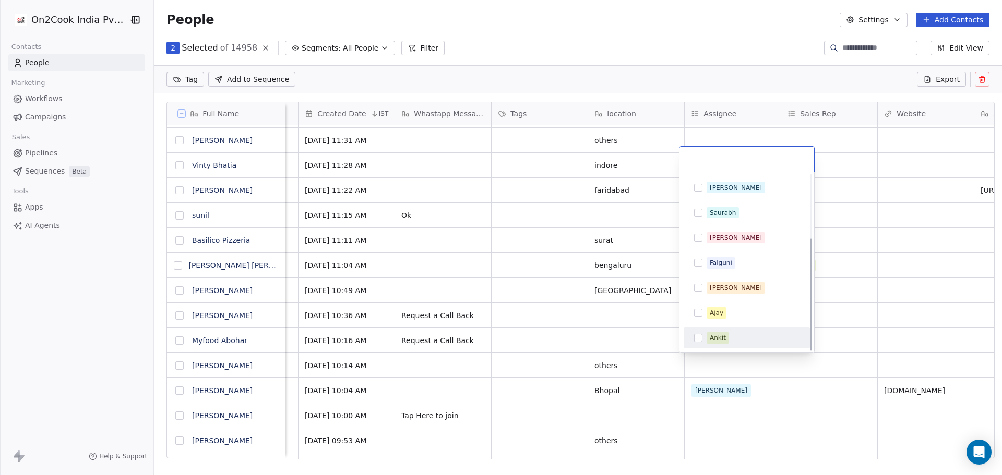
click at [719, 341] on div "Ankit" at bounding box center [718, 337] width 16 height 9
click at [606, 346] on html "On2Cook India Pvt. Ltd. Contacts People Marketing Workflows Campaigns Sales Pip…" at bounding box center [501, 237] width 1002 height 475
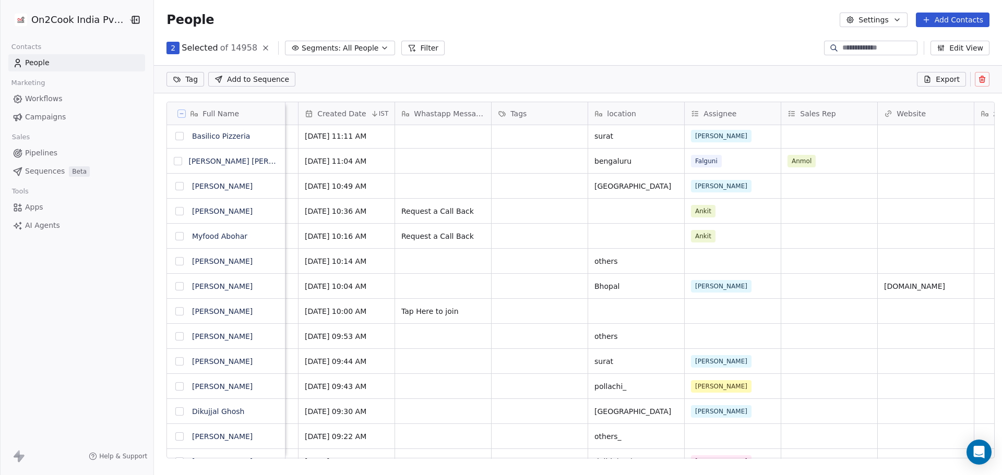
scroll to position [7670, 0]
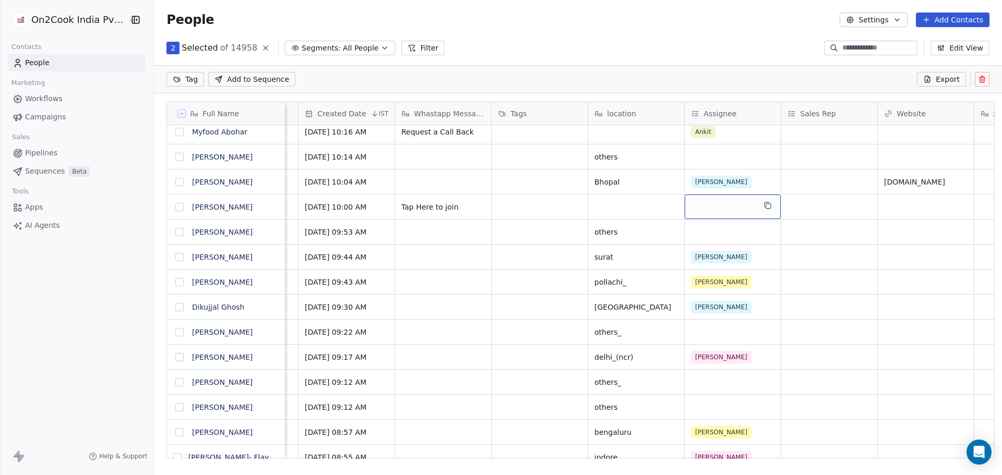
click at [733, 208] on div "grid" at bounding box center [733, 207] width 96 height 25
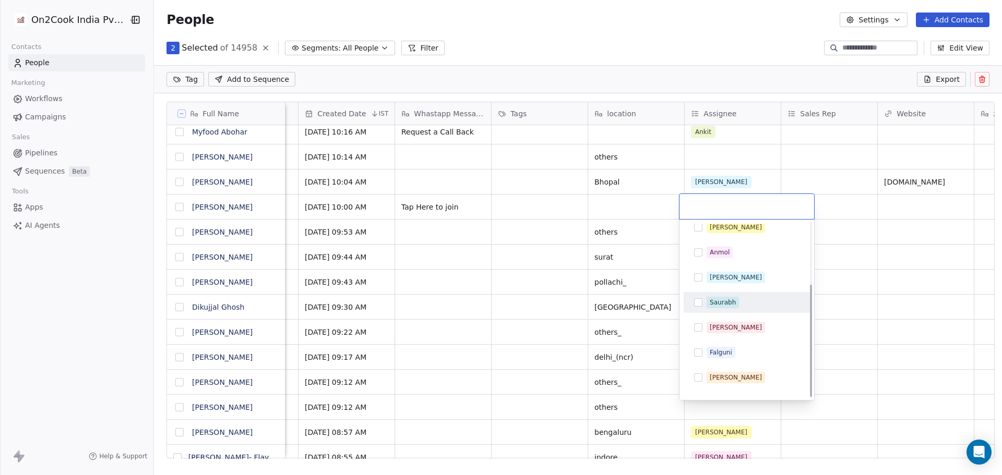
scroll to position [99, 0]
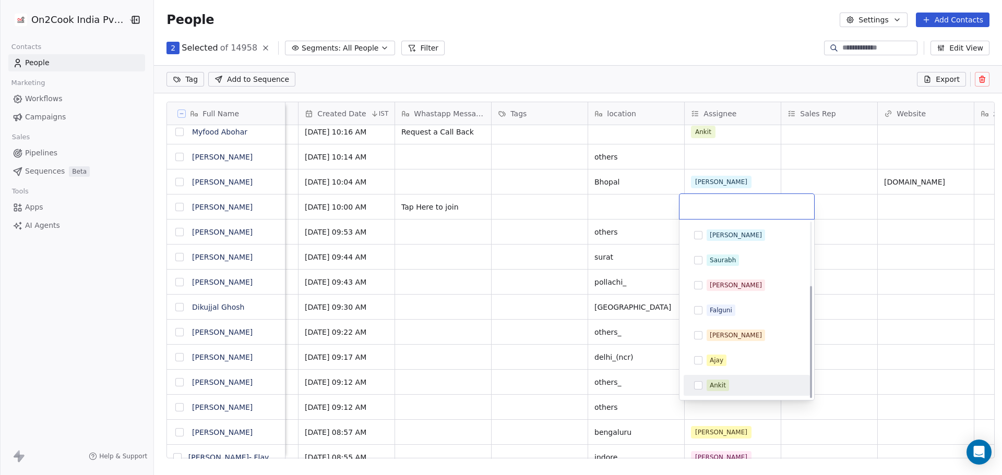
click at [717, 382] on div "Ankit" at bounding box center [718, 385] width 16 height 9
click at [464, 351] on html "On2Cook India Pvt. Ltd. Contacts People Marketing Workflows Campaigns Sales Pip…" at bounding box center [501, 237] width 1002 height 475
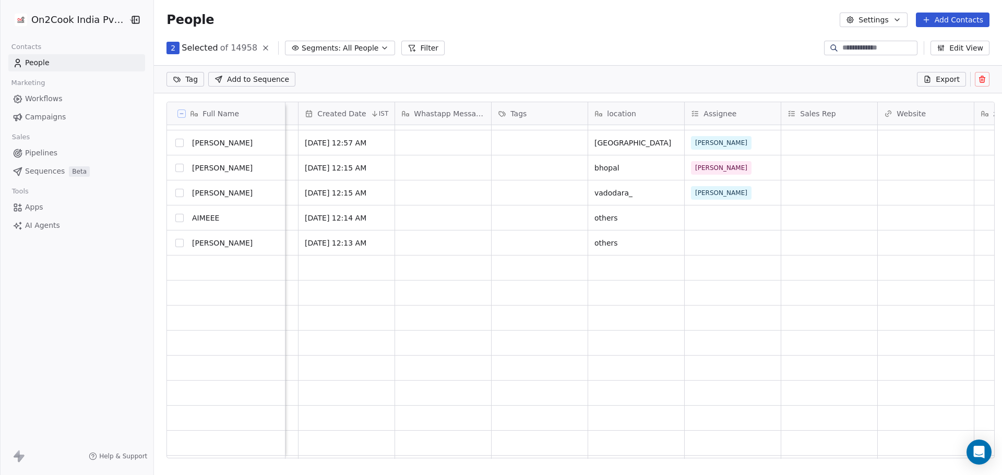
scroll to position [8661, 0]
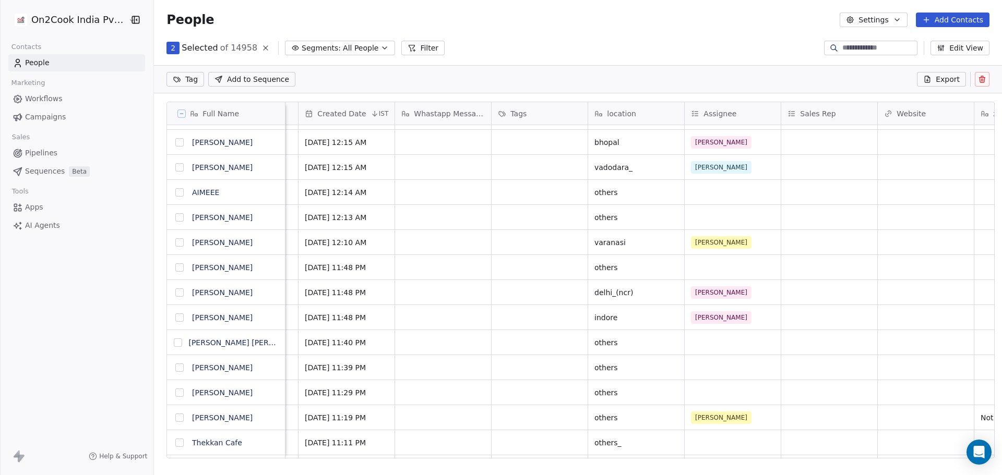
click at [261, 45] on icon at bounding box center [265, 48] width 8 height 8
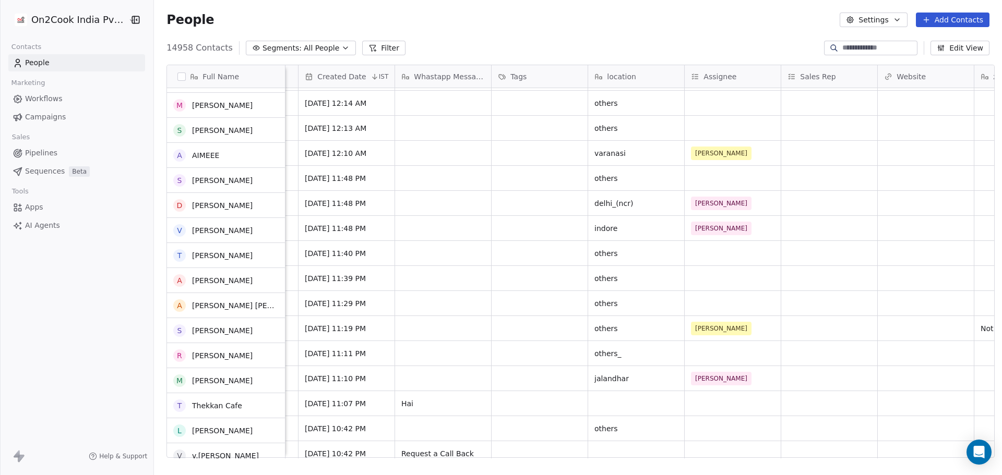
scroll to position [8713, 0]
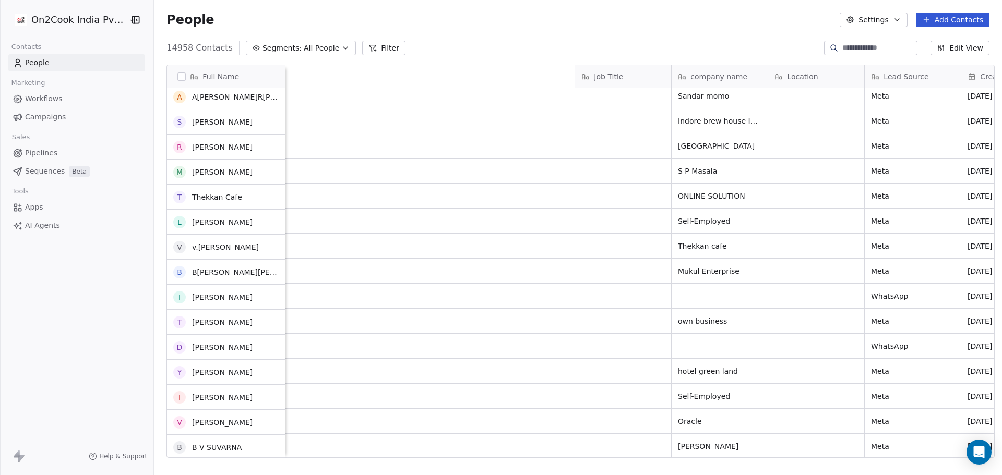
scroll to position [8870, 0]
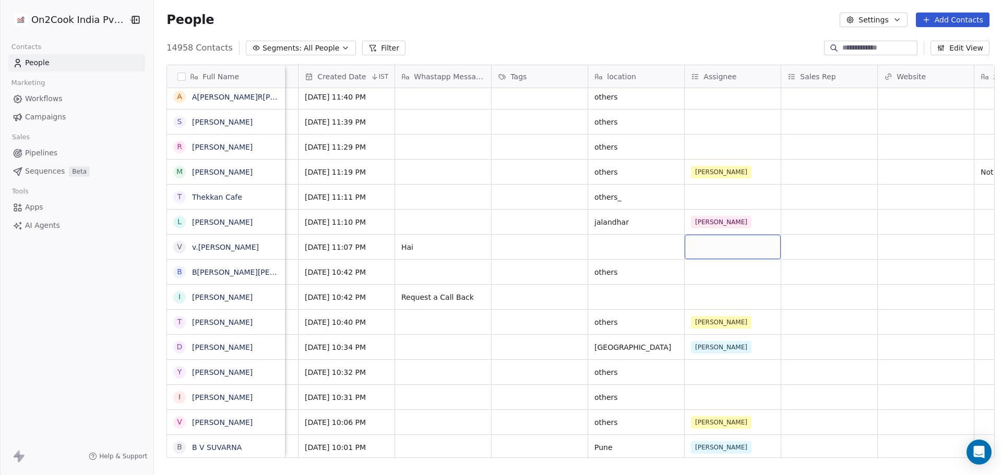
click at [710, 254] on div "grid" at bounding box center [733, 247] width 96 height 25
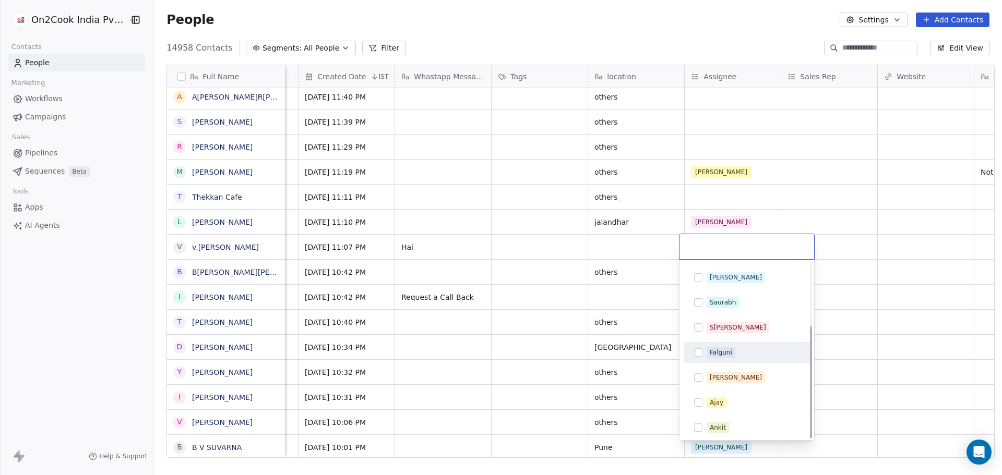
scroll to position [99, 0]
click at [720, 432] on div "Ankit" at bounding box center [747, 425] width 118 height 17
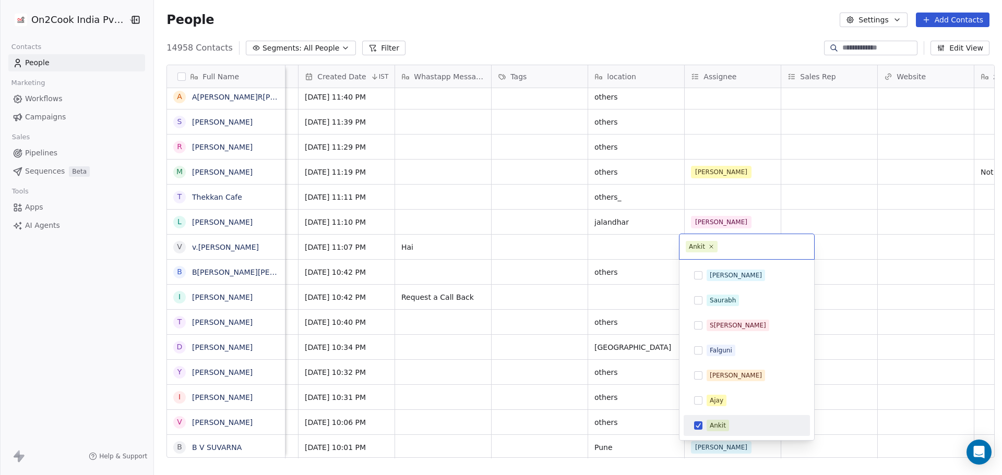
click at [480, 359] on html "On2Cook India Pvt. Ltd. Contacts People Marketing Workflows Campaigns Sales Pip…" at bounding box center [501, 237] width 1002 height 475
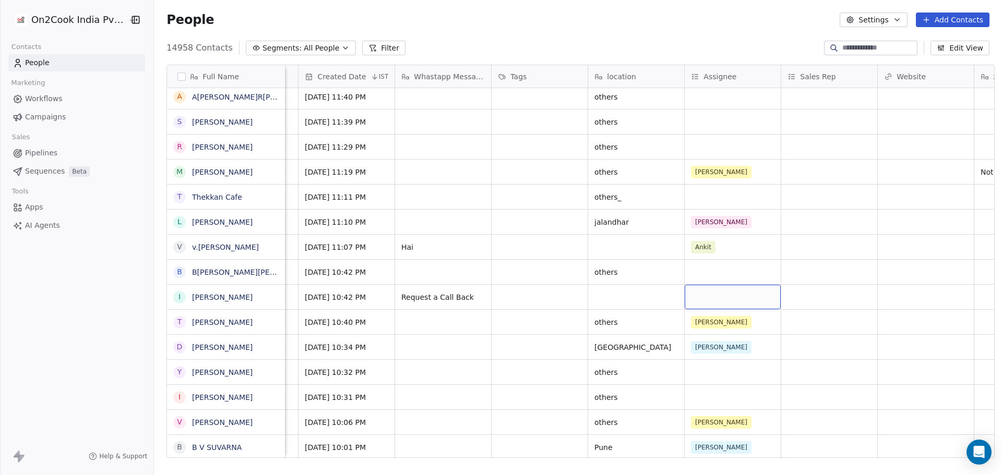
click at [722, 299] on div "grid" at bounding box center [733, 297] width 96 height 25
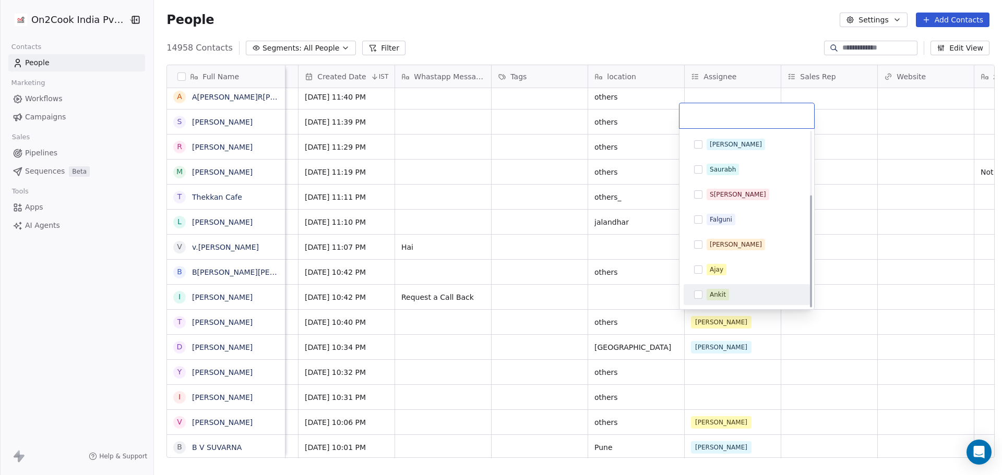
click at [715, 296] on div "Ankit" at bounding box center [718, 294] width 16 height 9
click at [835, 311] on html "On2Cook India Pvt. Ltd. Contacts People Marketing Workflows Campaigns Sales Pip…" at bounding box center [501, 237] width 1002 height 475
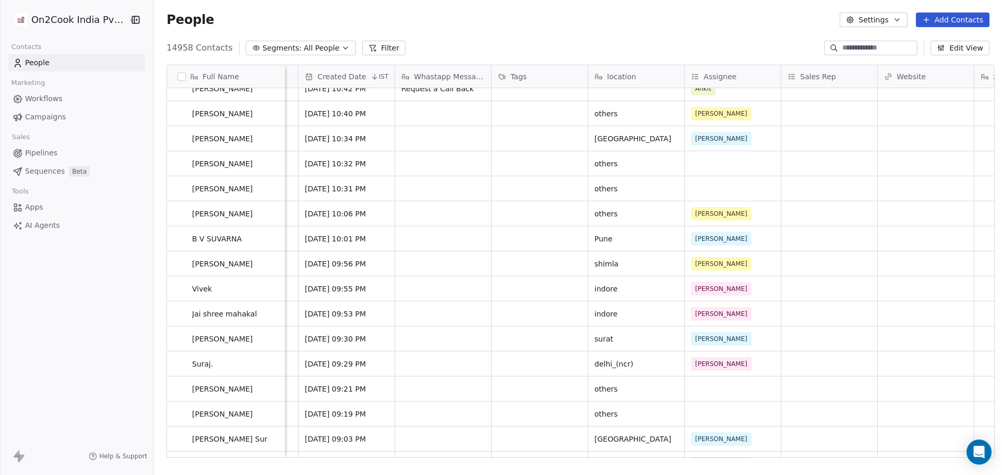
scroll to position [9340, 0]
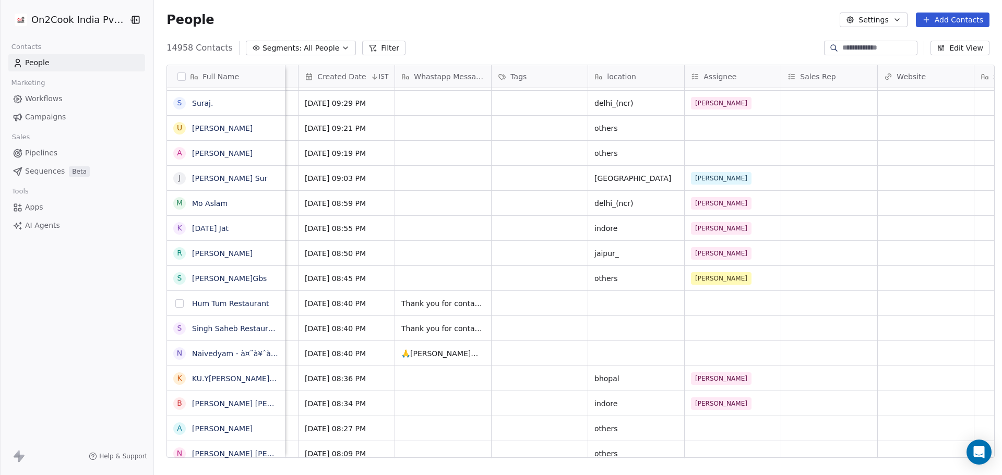
click at [175, 305] on button "grid" at bounding box center [179, 303] width 8 height 8
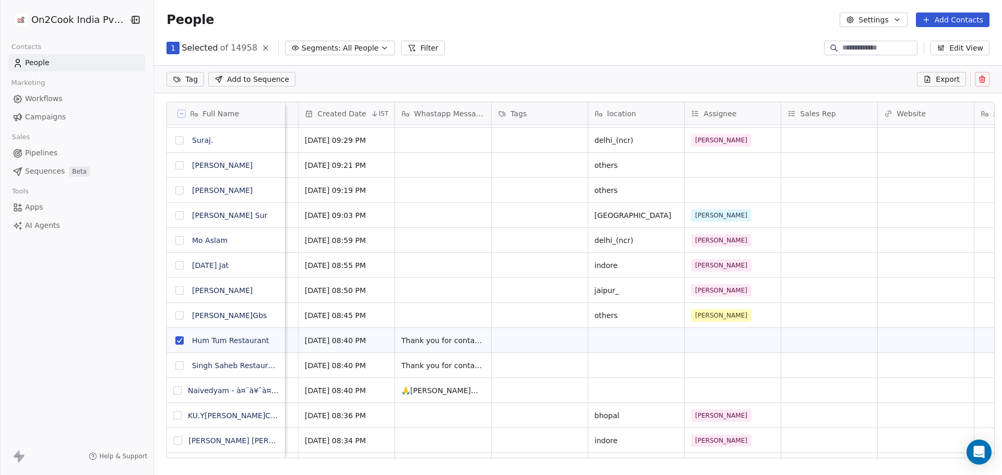
scroll to position [374, 845]
click at [175, 367] on button "grid" at bounding box center [179, 366] width 8 height 8
click at [173, 389] on button "grid" at bounding box center [177, 391] width 8 height 8
click at [981, 82] on icon at bounding box center [982, 79] width 8 height 8
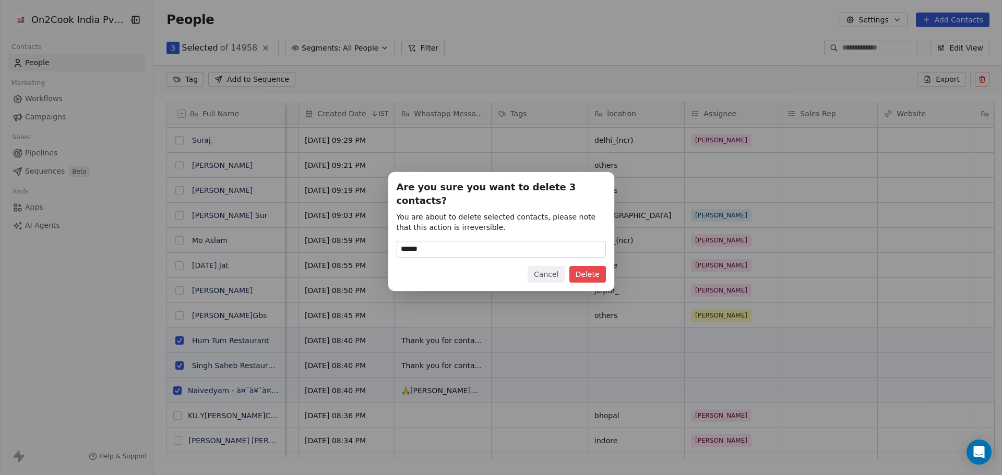
click at [585, 267] on button "Delete" at bounding box center [587, 274] width 37 height 17
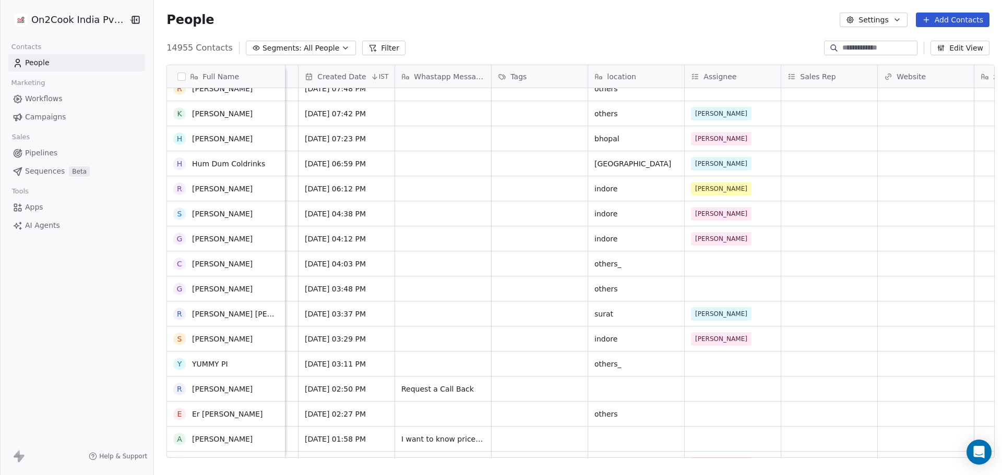
scroll to position [9809, 0]
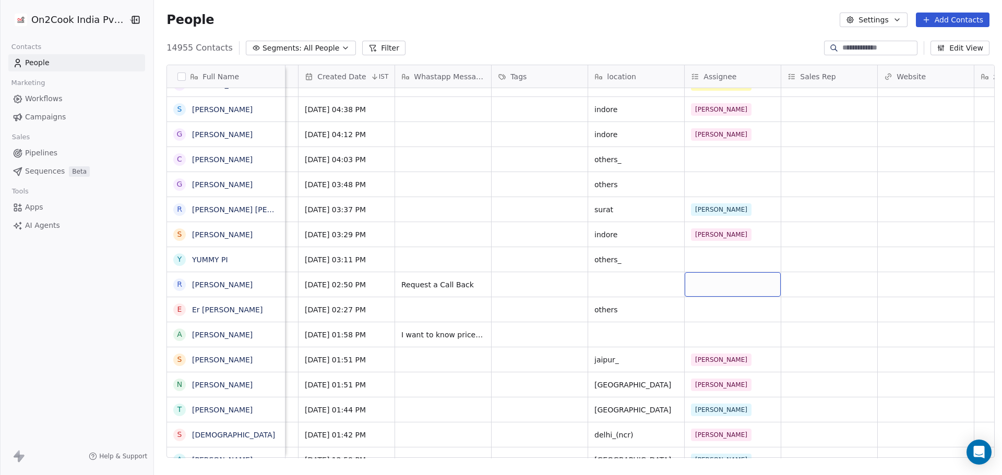
click at [718, 290] on div "grid" at bounding box center [733, 284] width 96 height 25
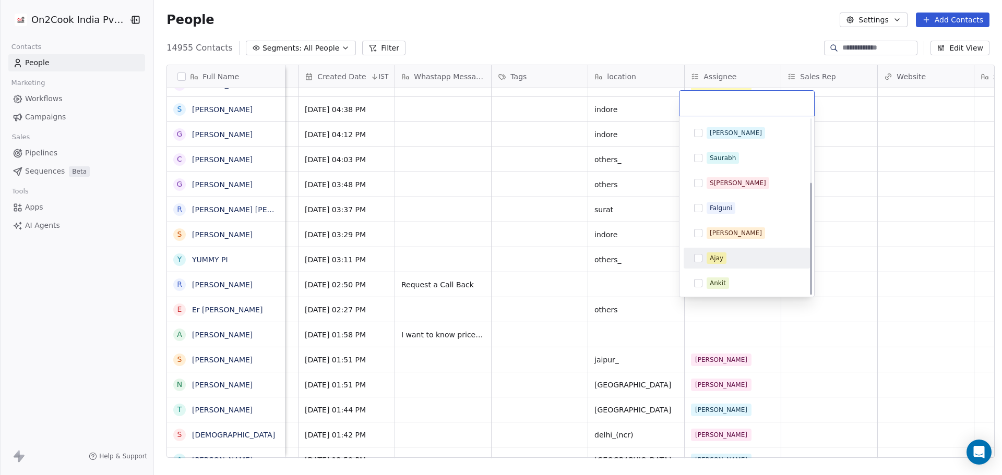
scroll to position [99, 0]
click at [717, 285] on div "Ankit" at bounding box center [718, 282] width 16 height 9
click at [716, 334] on html "On2Cook India Pvt. Ltd. Contacts People Marketing Workflows Campaigns Sales Pip…" at bounding box center [501, 237] width 1002 height 475
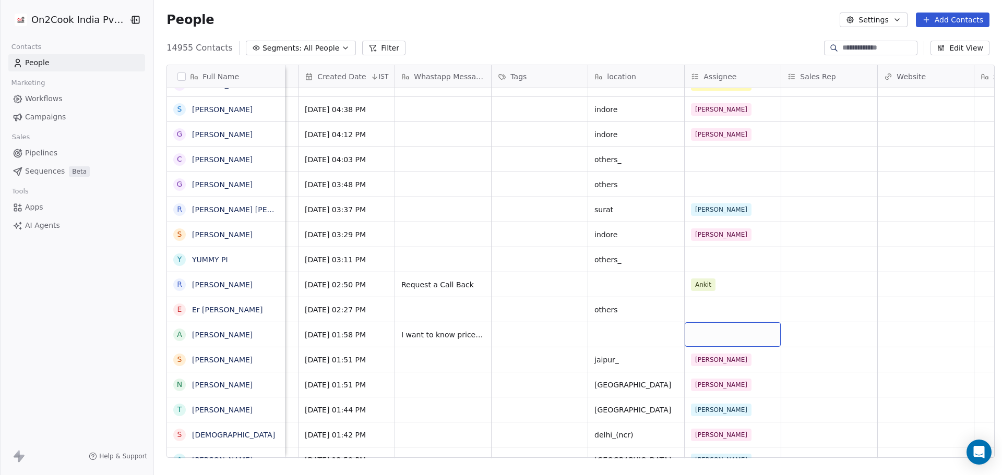
click at [716, 334] on div "grid" at bounding box center [733, 334] width 96 height 25
click at [715, 337] on div "grid" at bounding box center [733, 334] width 96 height 25
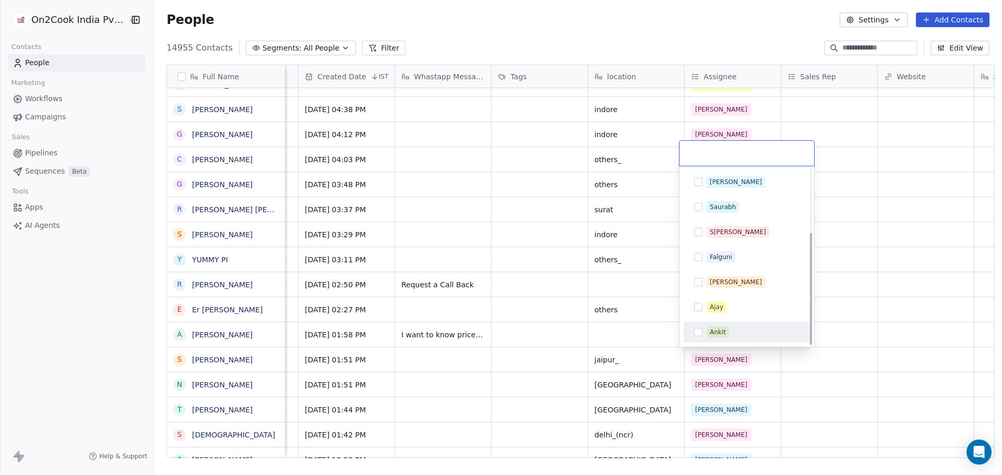
click at [714, 332] on div "Ankit" at bounding box center [718, 332] width 16 height 9
click at [915, 385] on html "On2Cook India Pvt. Ltd. Contacts People Marketing Workflows Campaigns Sales Pip…" at bounding box center [501, 237] width 1002 height 475
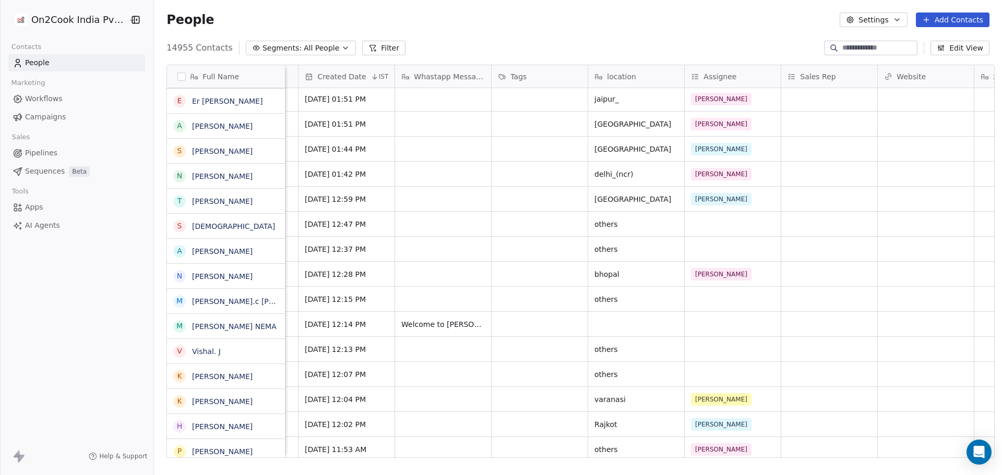
scroll to position [10070, 0]
drag, startPoint x: 175, startPoint y: 324, endPoint x: 179, endPoint y: 336, distance: 12.9
click at [175, 324] on button "grid" at bounding box center [179, 324] width 8 height 8
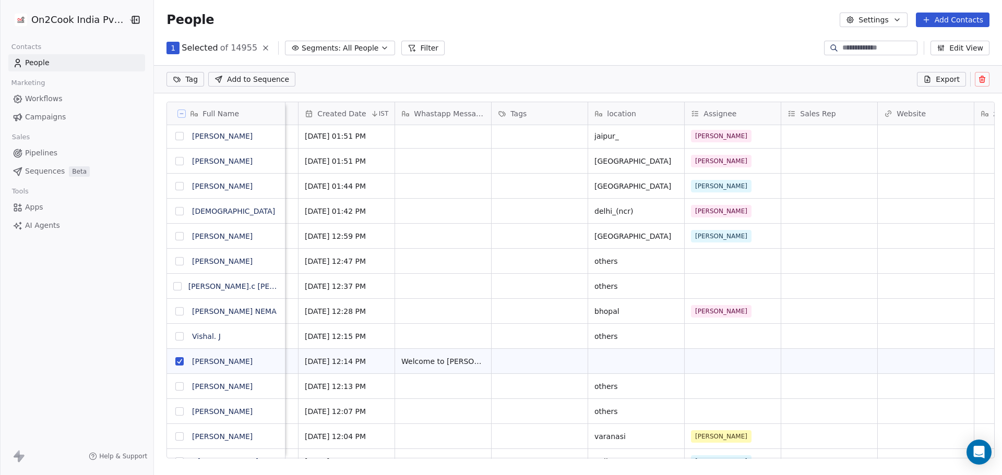
scroll to position [0, 0]
click at [175, 386] on button "grid" at bounding box center [179, 386] width 8 height 8
click at [979, 74] on button at bounding box center [982, 79] width 15 height 15
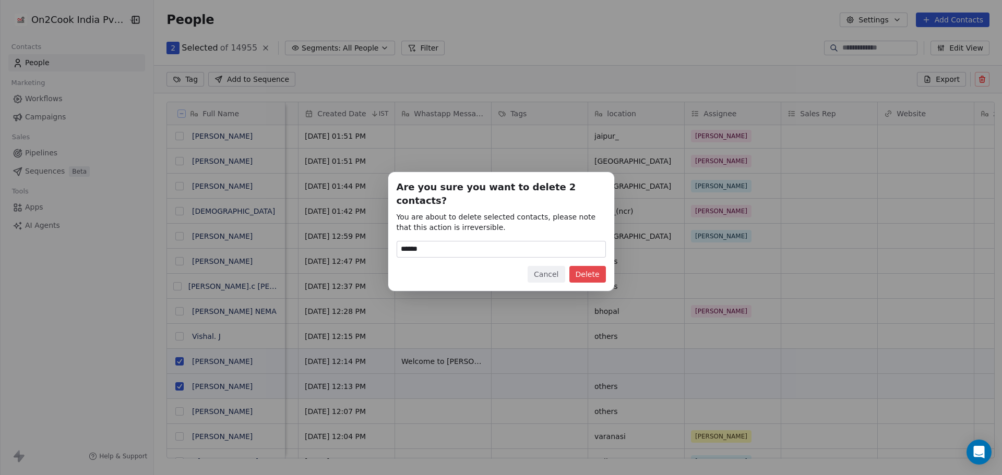
click at [592, 266] on button "Delete" at bounding box center [587, 274] width 37 height 17
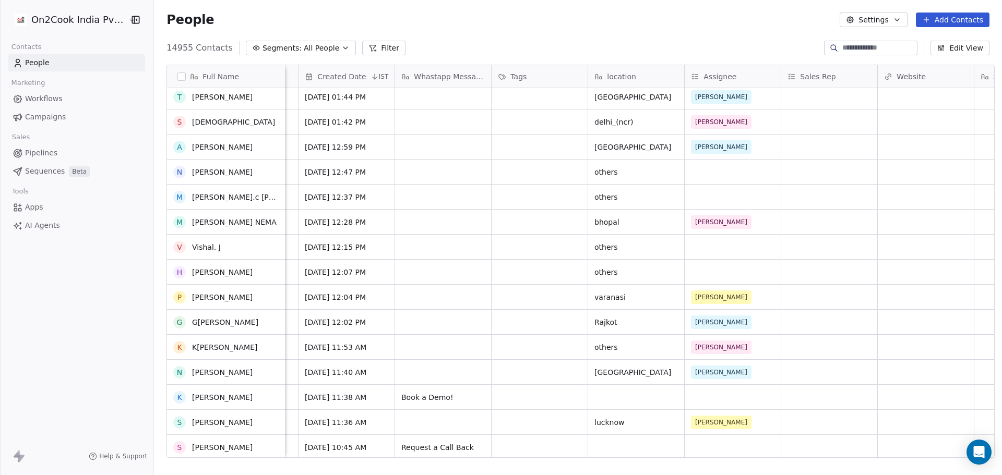
scroll to position [10174, 0]
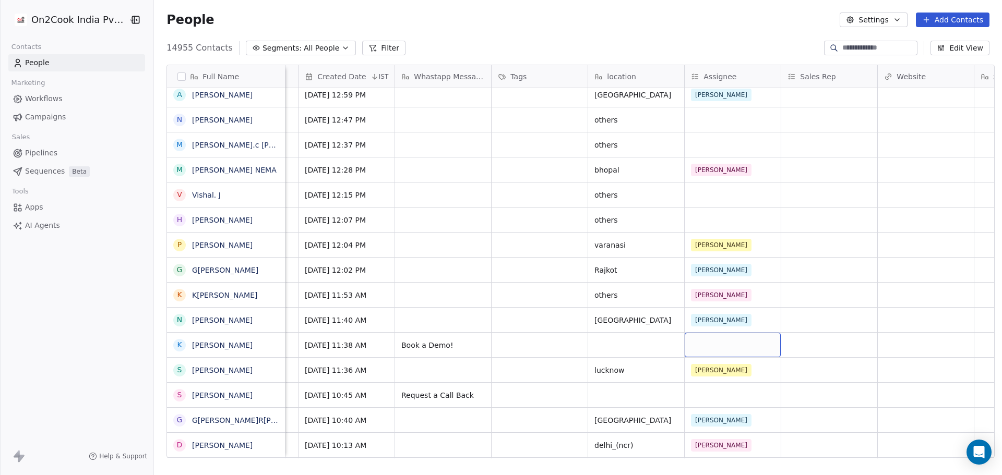
click at [702, 341] on div "grid" at bounding box center [733, 345] width 96 height 25
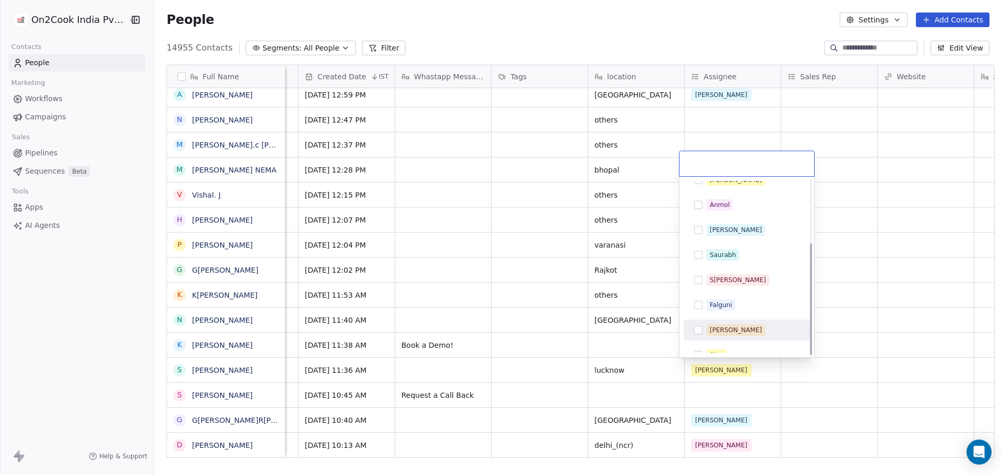
scroll to position [99, 0]
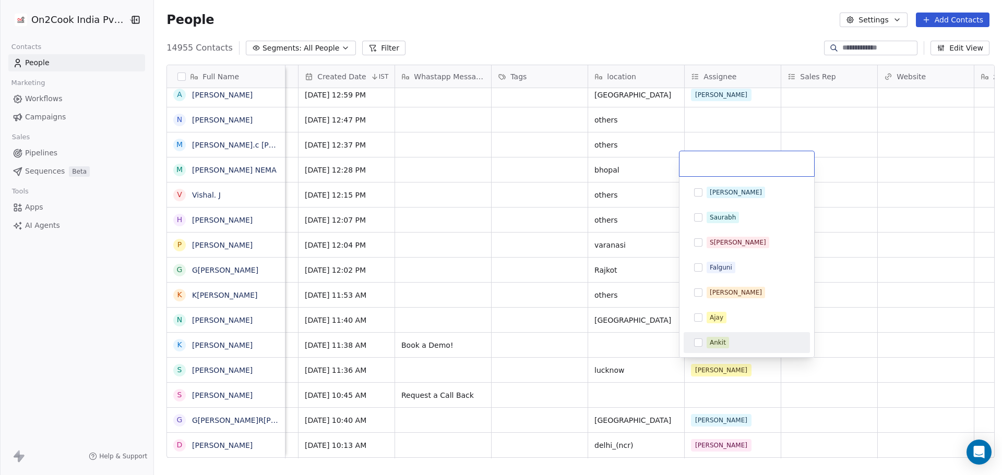
click at [727, 345] on span "Ankit" at bounding box center [717, 342] width 22 height 11
click at [849, 356] on html "On2Cook India Pvt. Ltd. Contacts People Marketing Workflows Campaigns Sales Pip…" at bounding box center [501, 237] width 1002 height 475
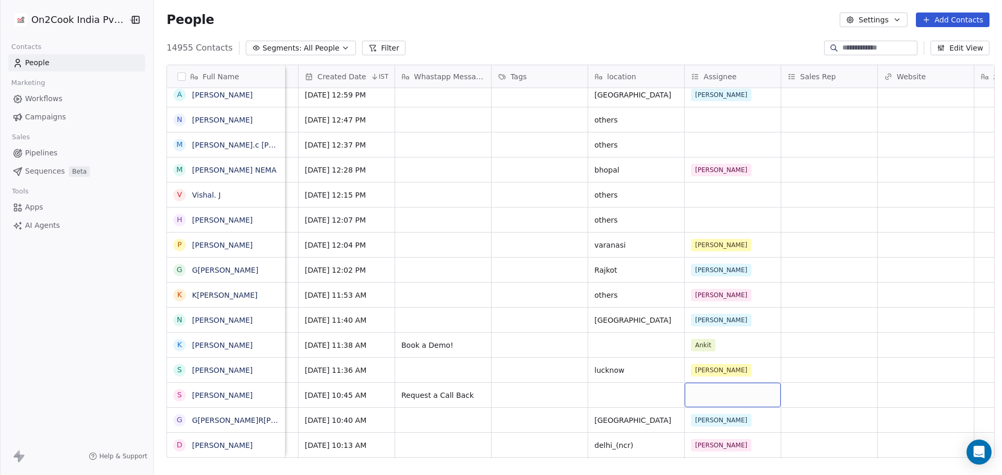
click at [739, 398] on div "grid" at bounding box center [733, 395] width 96 height 25
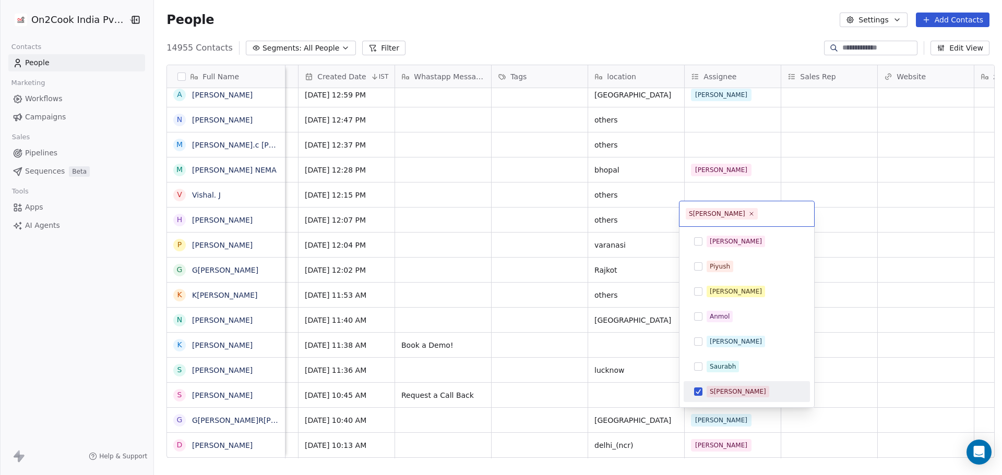
click at [739, 392] on div "[PERSON_NAME]" at bounding box center [752, 391] width 93 height 11
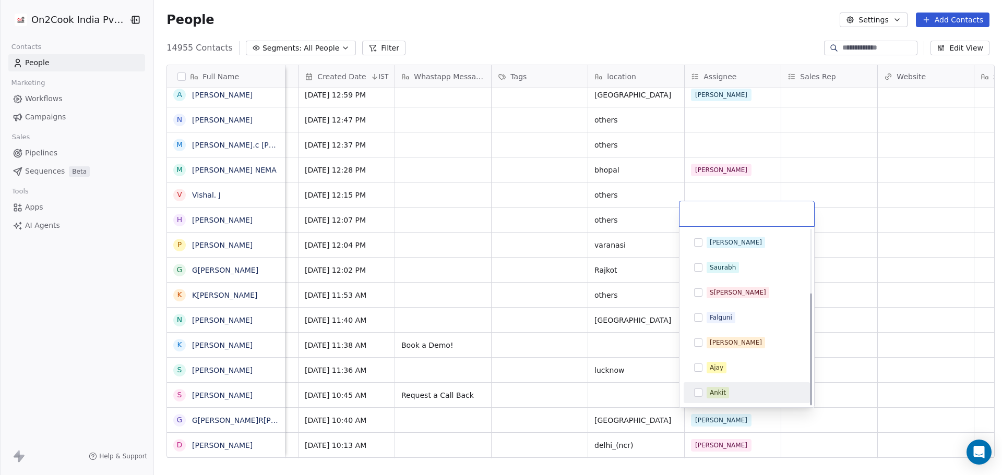
click at [720, 395] on div "Ankit" at bounding box center [718, 392] width 16 height 9
click at [843, 381] on html "On2Cook India Pvt. Ltd. Contacts People Marketing Workflows Campaigns Sales Pip…" at bounding box center [501, 237] width 1002 height 475
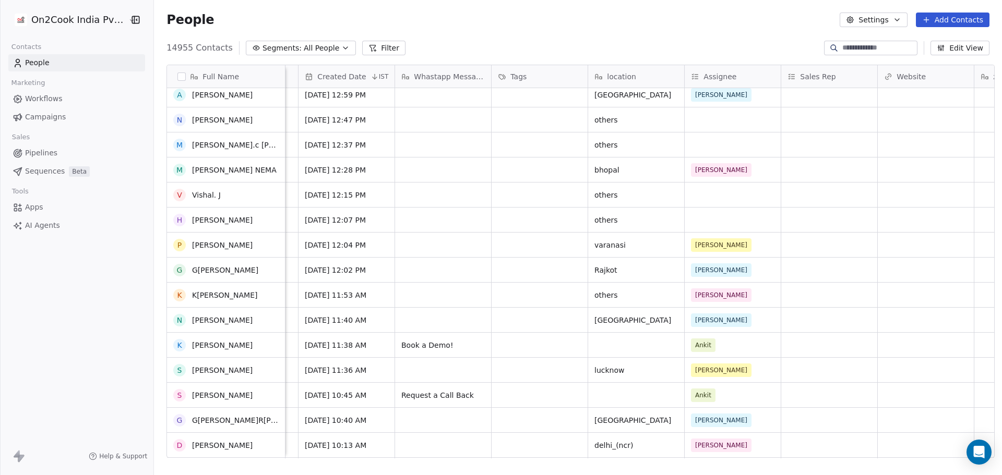
scroll to position [10435, 0]
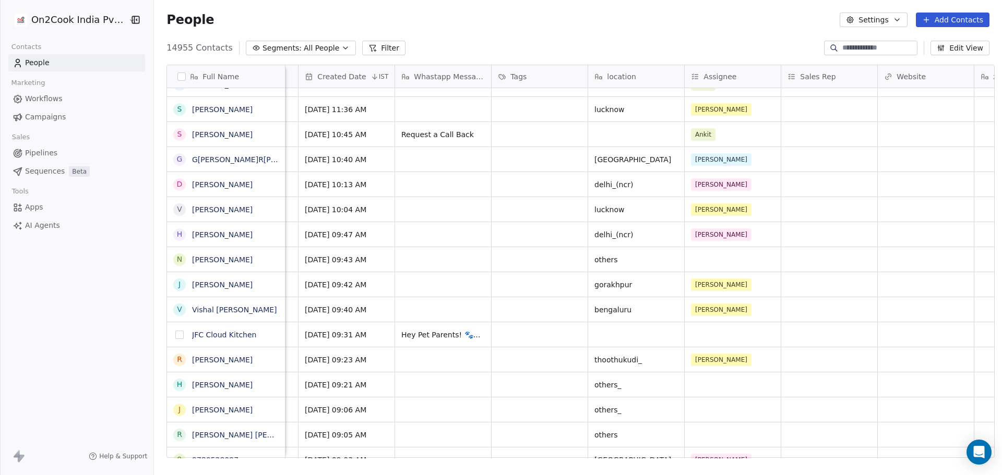
click at [177, 337] on button "grid" at bounding box center [179, 335] width 8 height 8
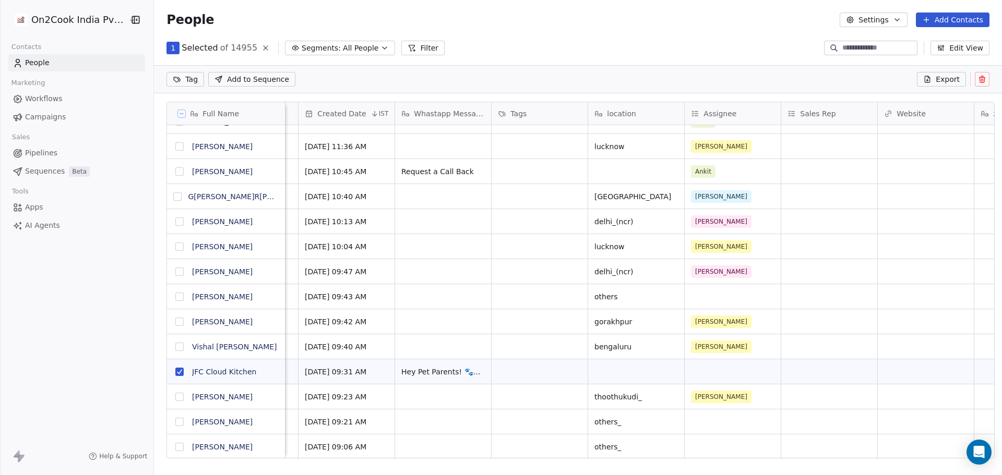
scroll to position [374, 845]
click at [982, 81] on icon at bounding box center [982, 79] width 8 height 8
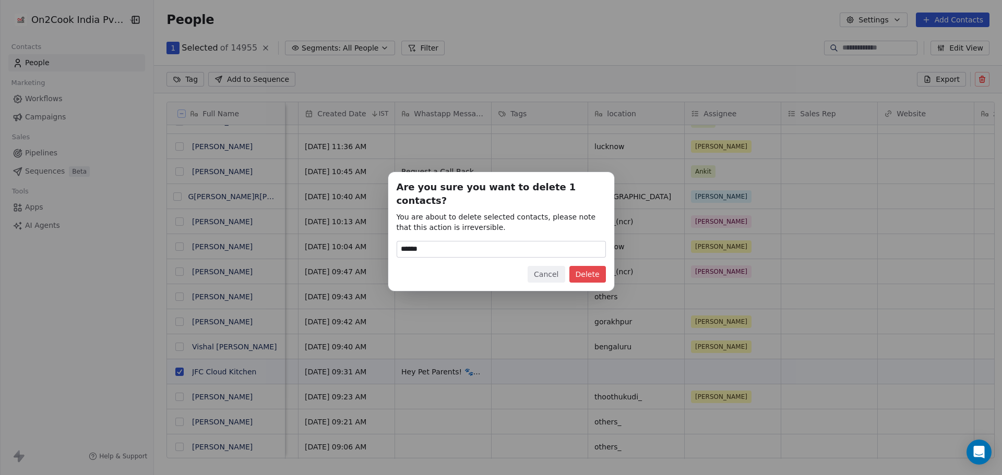
click at [595, 267] on button "Delete" at bounding box center [587, 274] width 37 height 17
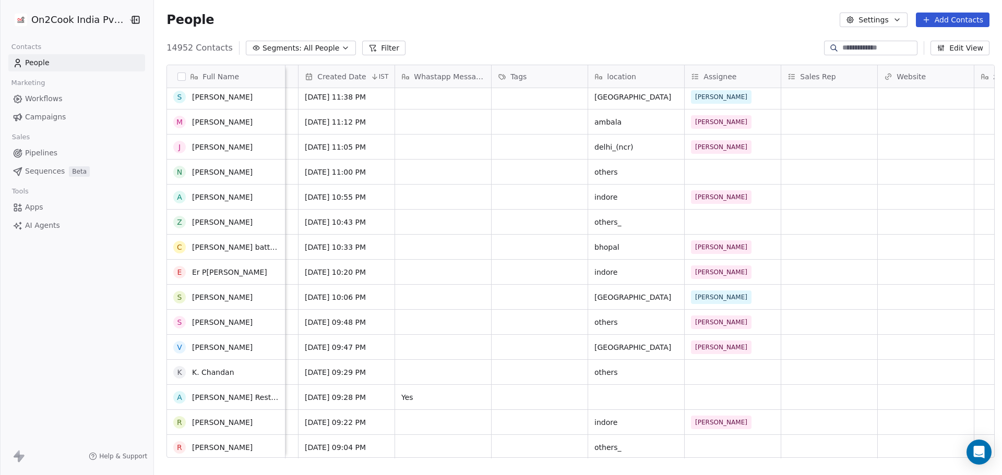
scroll to position [11427, 0]
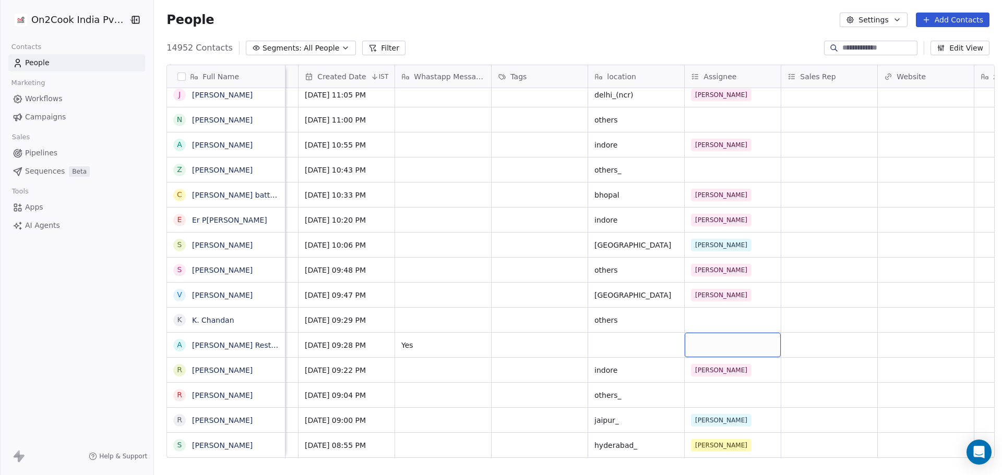
click at [711, 341] on div "grid" at bounding box center [733, 345] width 96 height 25
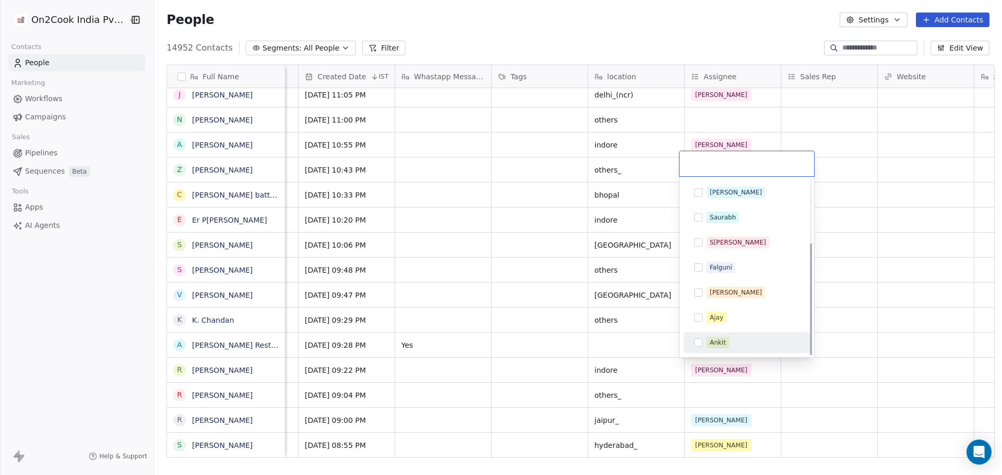
click at [713, 344] on div "Ankit" at bounding box center [718, 342] width 16 height 9
click at [743, 377] on html "On2Cook India Pvt. Ltd. Contacts People Marketing Workflows Campaigns Sales Pip…" at bounding box center [501, 237] width 1002 height 475
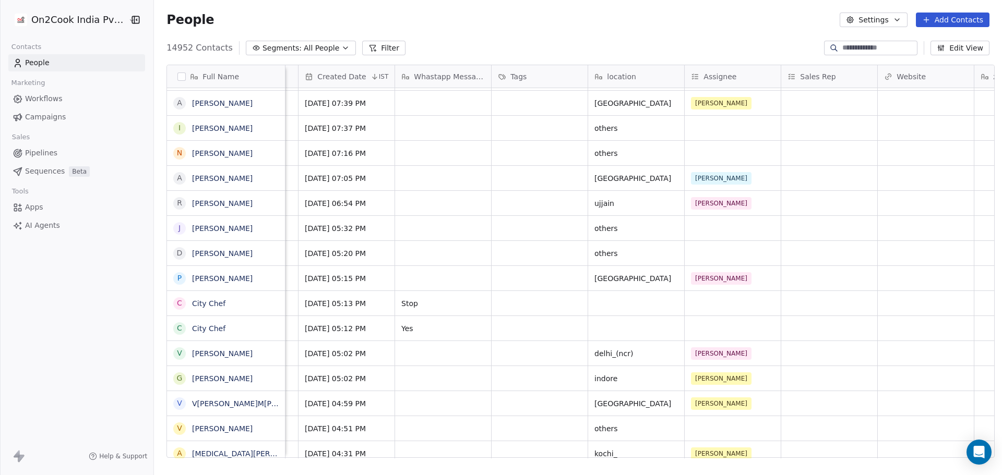
drag, startPoint x: 172, startPoint y: 303, endPoint x: 175, endPoint y: 320, distance: 17.1
click at [0, 0] on button "grid" at bounding box center [0, 0] width 0 height 0
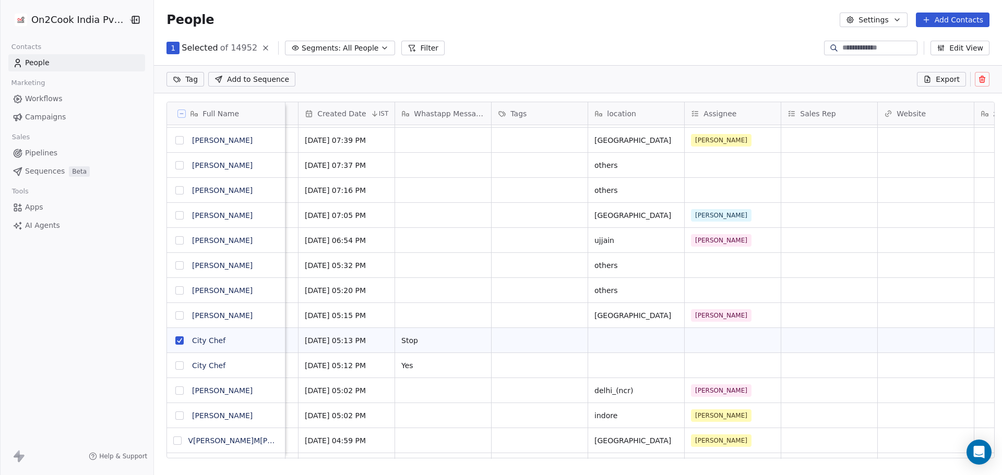
click at [175, 367] on button "grid" at bounding box center [179, 366] width 8 height 8
click at [978, 80] on icon at bounding box center [982, 79] width 8 height 8
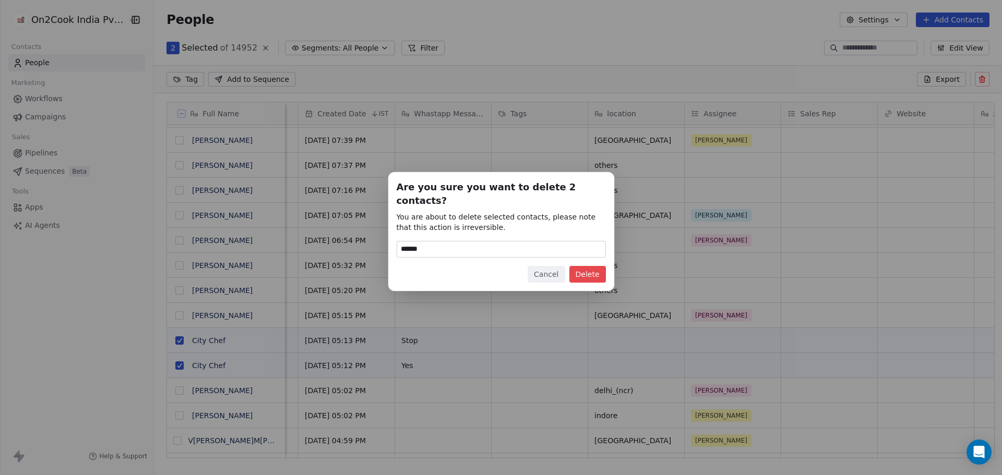
click at [588, 269] on button "Delete" at bounding box center [587, 274] width 37 height 17
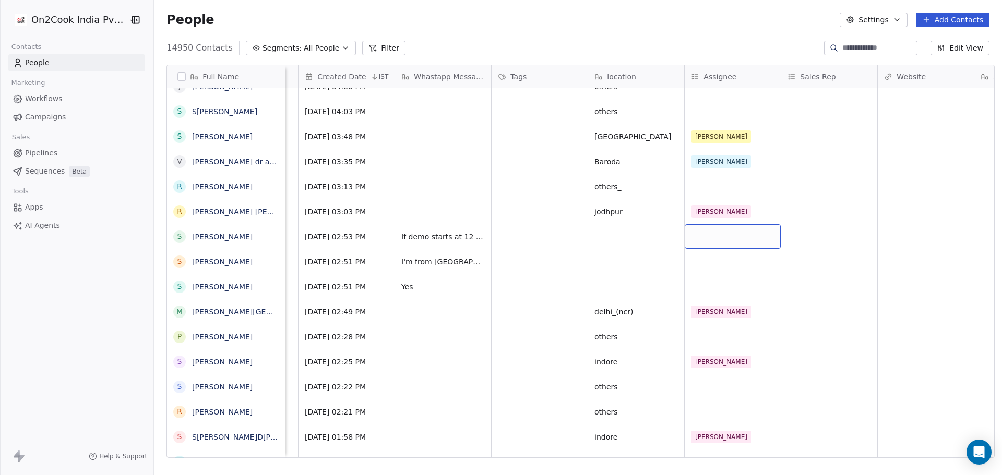
click at [700, 237] on div "grid" at bounding box center [733, 236] width 96 height 25
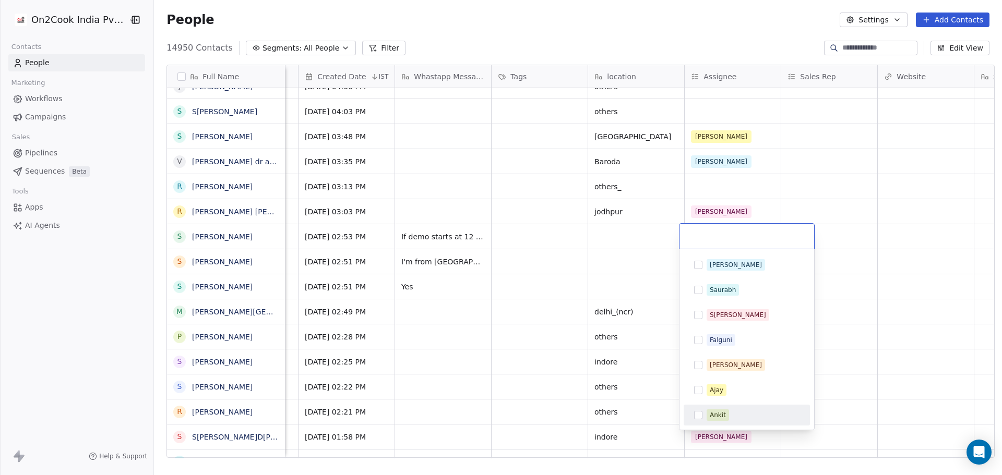
click at [732, 411] on div "Ankit" at bounding box center [752, 415] width 93 height 11
click at [489, 265] on html "On2Cook India Pvt. Ltd. Contacts People Marketing Workflows Campaigns Sales Pip…" at bounding box center [501, 237] width 1002 height 475
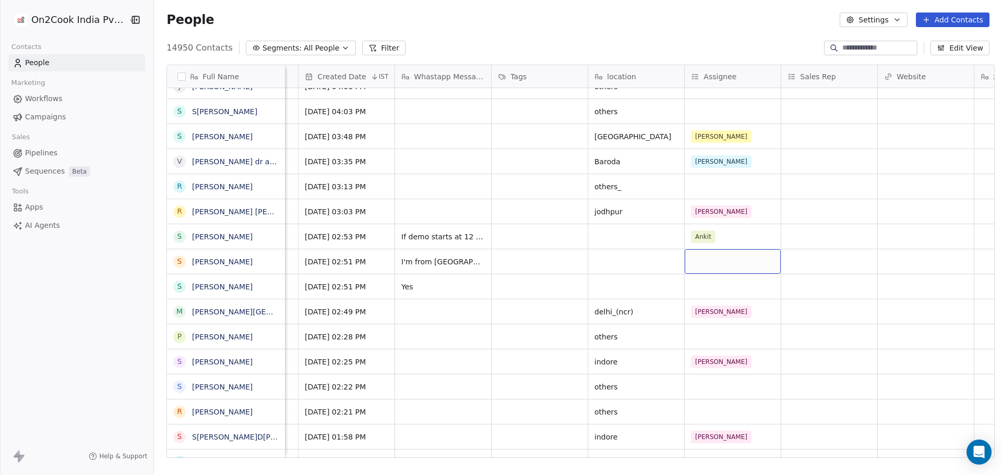
click at [696, 260] on div "grid" at bounding box center [733, 261] width 96 height 25
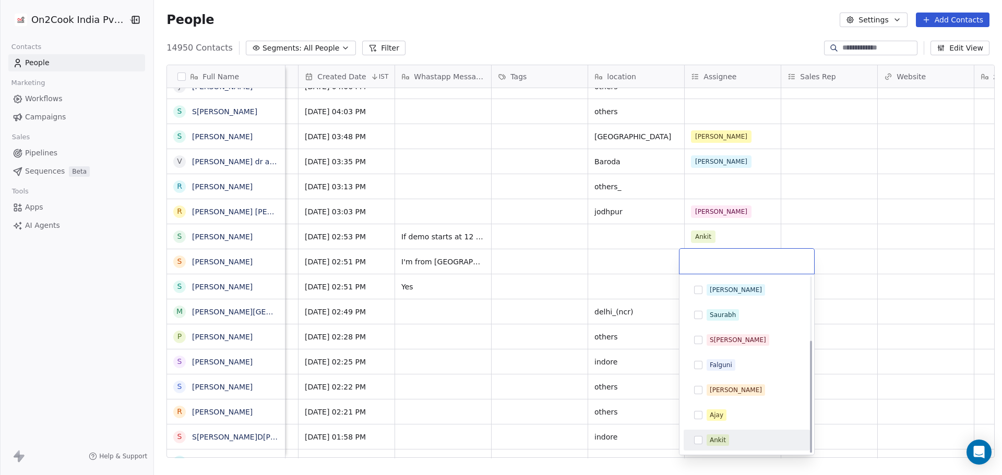
click at [721, 439] on div "Ankit" at bounding box center [718, 440] width 16 height 9
click at [441, 281] on html "On2Cook India Pvt. Ltd. Contacts People Marketing Workflows Campaigns Sales Pip…" at bounding box center [501, 237] width 1002 height 475
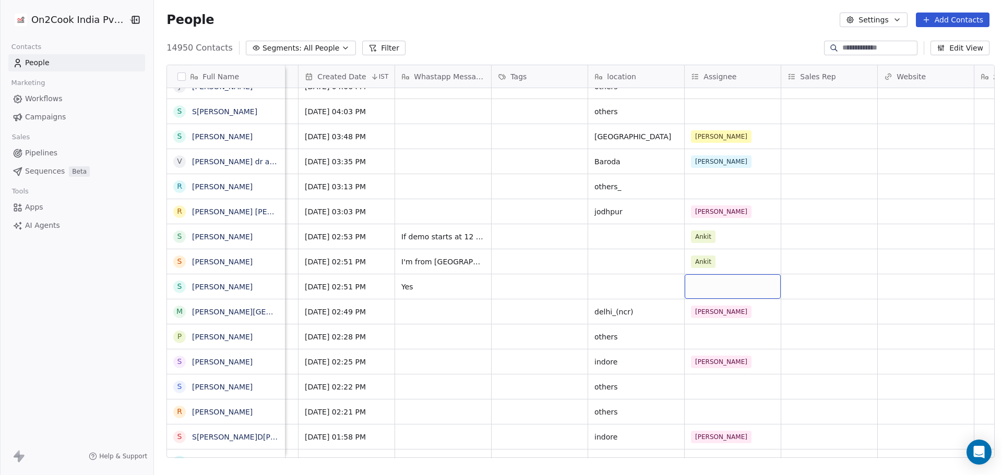
click at [723, 285] on div "grid" at bounding box center [733, 286] width 96 height 25
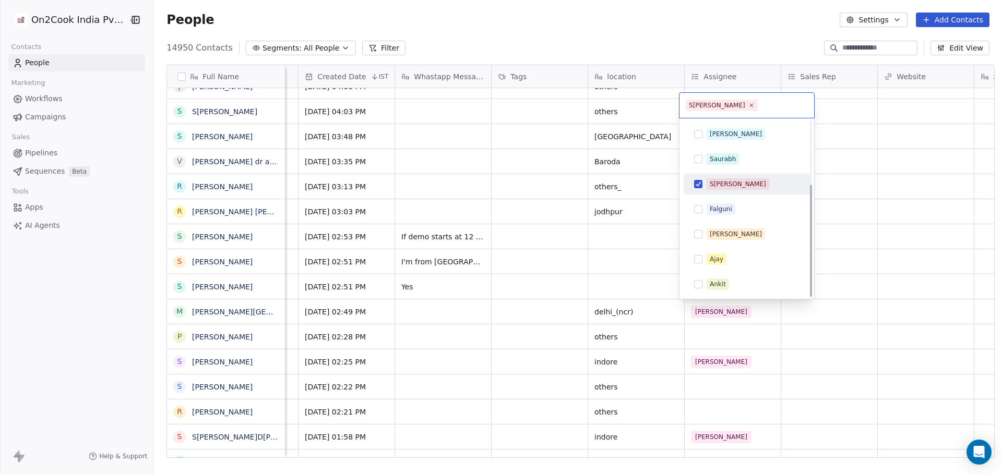
click at [708, 184] on span "[PERSON_NAME]" at bounding box center [737, 183] width 63 height 11
click at [734, 286] on div "Ankit" at bounding box center [752, 284] width 93 height 11
click at [505, 292] on html "On2Cook India Pvt. Ltd. Contacts People Marketing Workflows Campaigns Sales Pip…" at bounding box center [501, 237] width 1002 height 475
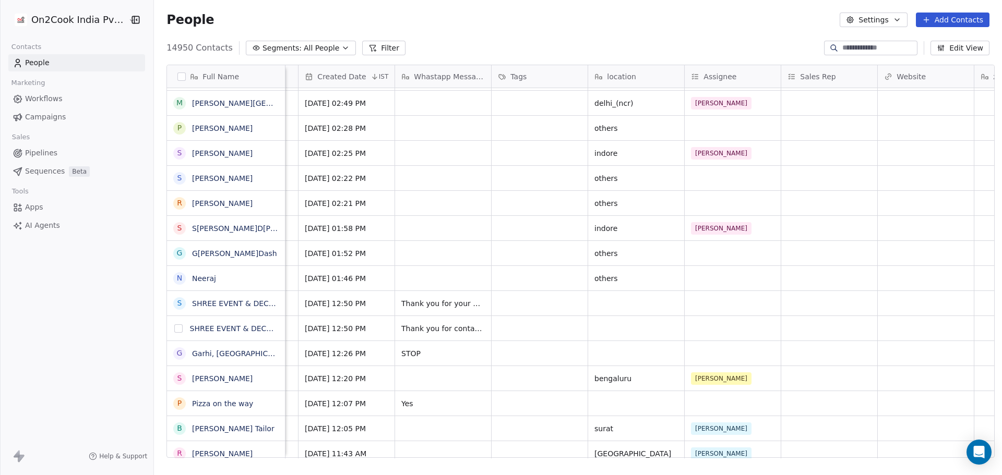
drag, startPoint x: 175, startPoint y: 351, endPoint x: 175, endPoint y: 335, distance: 15.1
click at [0, 0] on button "grid" at bounding box center [0, 0] width 0 height 0
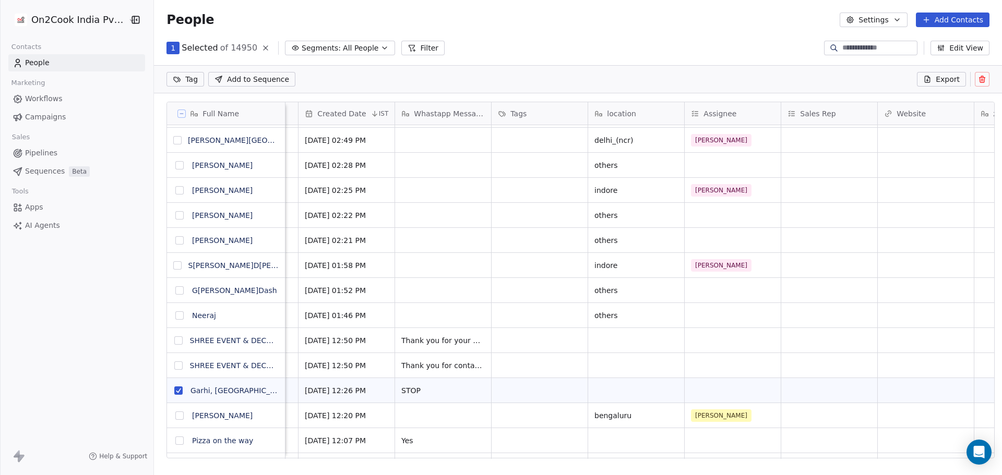
click at [174, 369] on button "grid" at bounding box center [178, 366] width 8 height 8
click at [174, 341] on button "grid" at bounding box center [178, 341] width 8 height 8
click at [987, 76] on button at bounding box center [982, 79] width 15 height 15
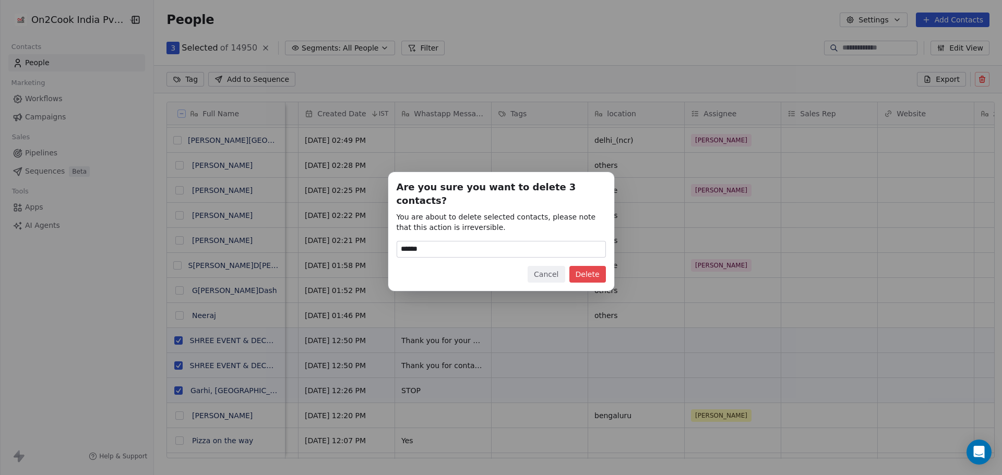
click at [593, 266] on button "Delete" at bounding box center [587, 274] width 37 height 17
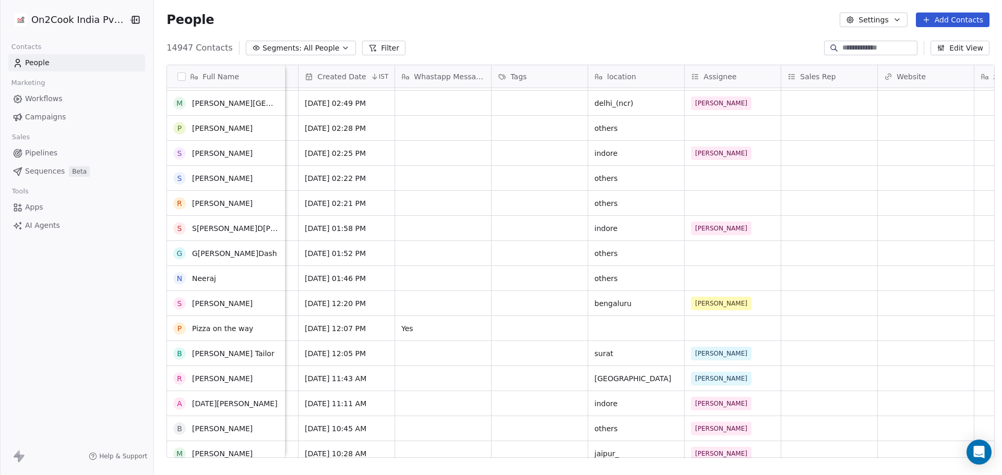
scroll to position [12522, 0]
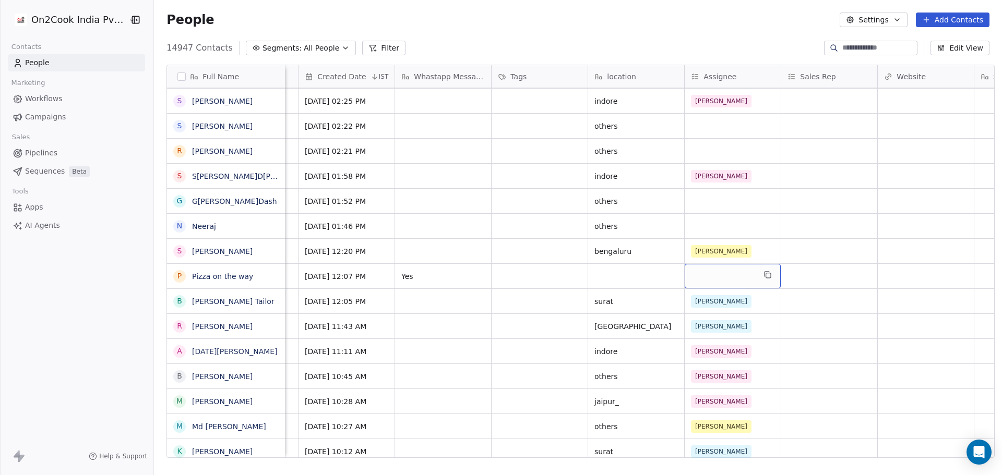
click at [698, 272] on div "grid" at bounding box center [733, 276] width 96 height 25
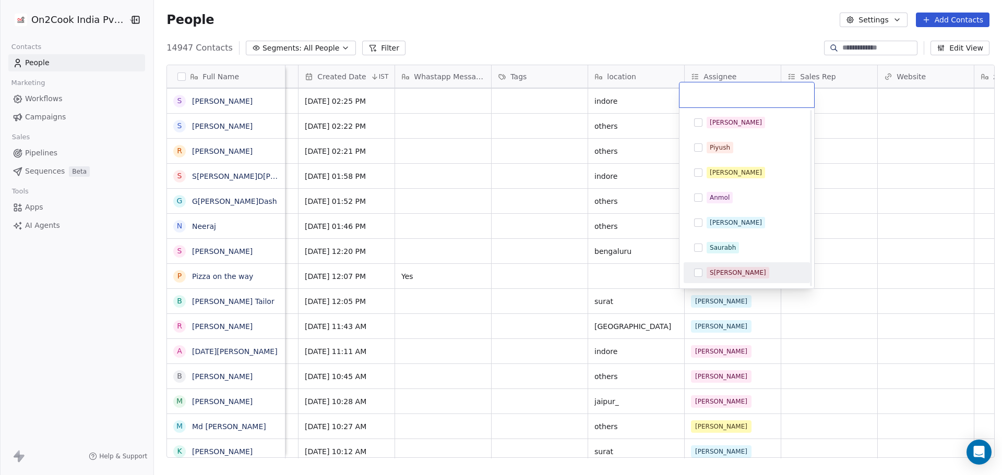
scroll to position [99, 0]
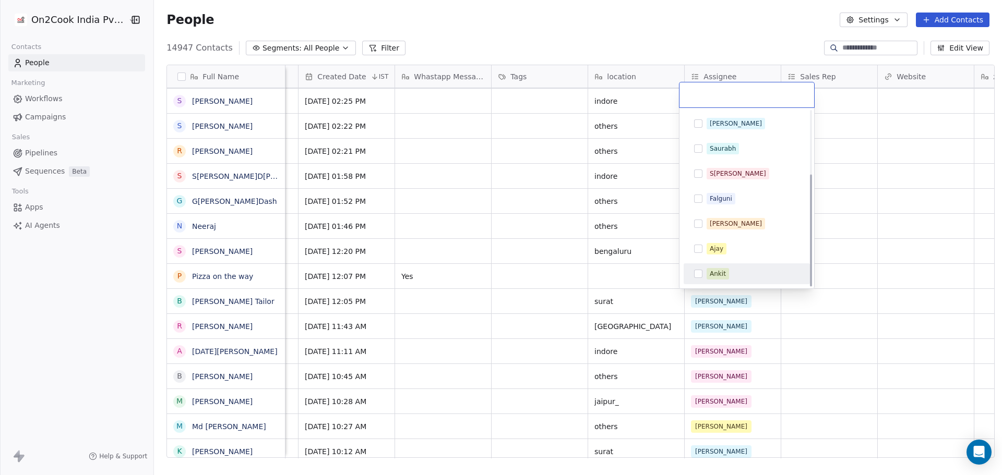
click at [709, 274] on span "Ankit" at bounding box center [717, 273] width 22 height 11
click at [577, 283] on html "On2Cook India Pvt. Ltd. Contacts People Marketing Workflows Campaigns Sales Pip…" at bounding box center [501, 237] width 1002 height 475
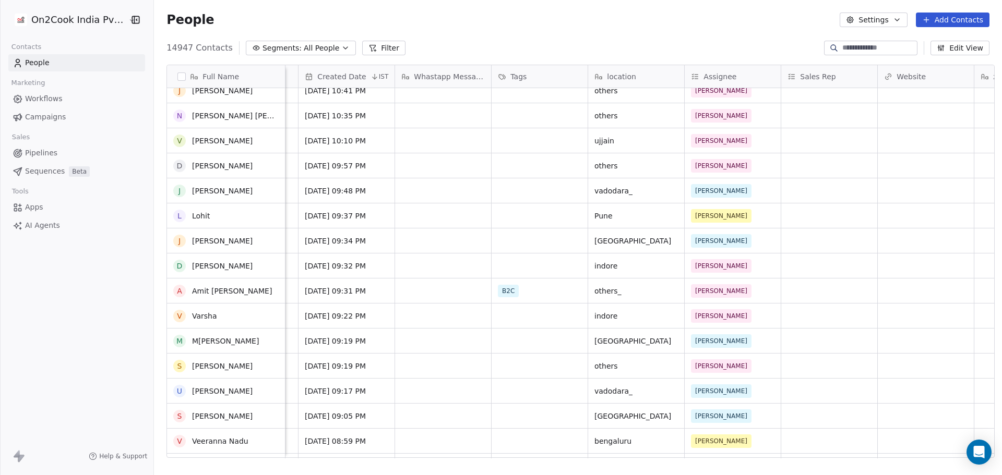
scroll to position [14140, 0]
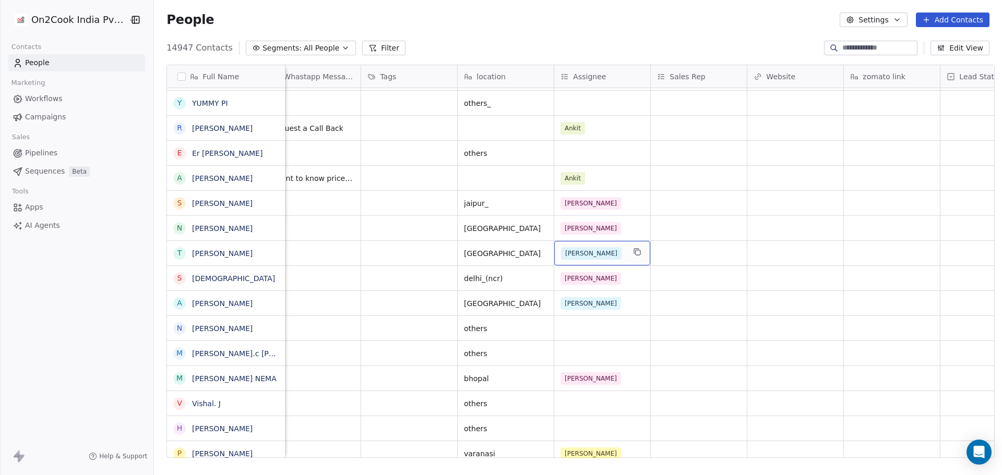
click at [609, 252] on div "[PERSON_NAME]" at bounding box center [593, 253] width 64 height 13
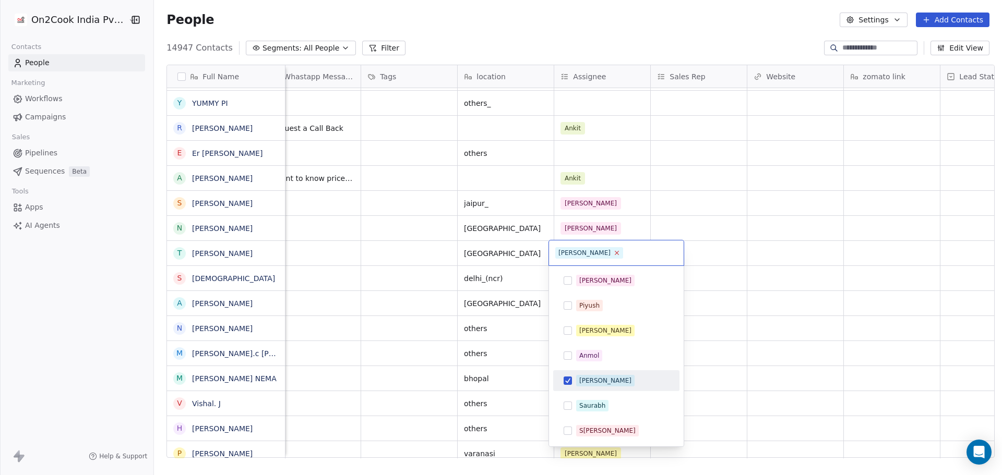
click at [613, 253] on icon at bounding box center [616, 252] width 7 height 7
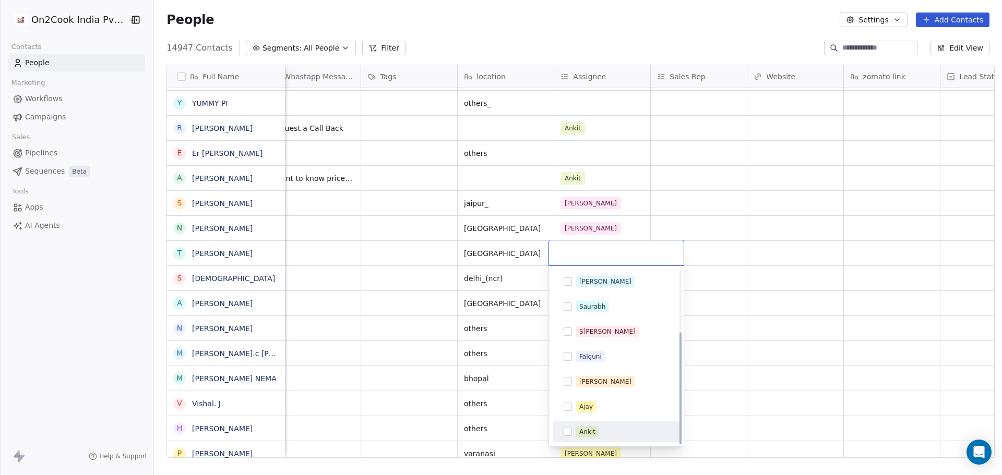
click at [582, 433] on div "Ankit" at bounding box center [587, 431] width 16 height 9
click at [796, 197] on html "On2Cook India Pvt. Ltd. Contacts People Marketing Workflows Campaigns Sales Pip…" at bounding box center [501, 237] width 1002 height 475
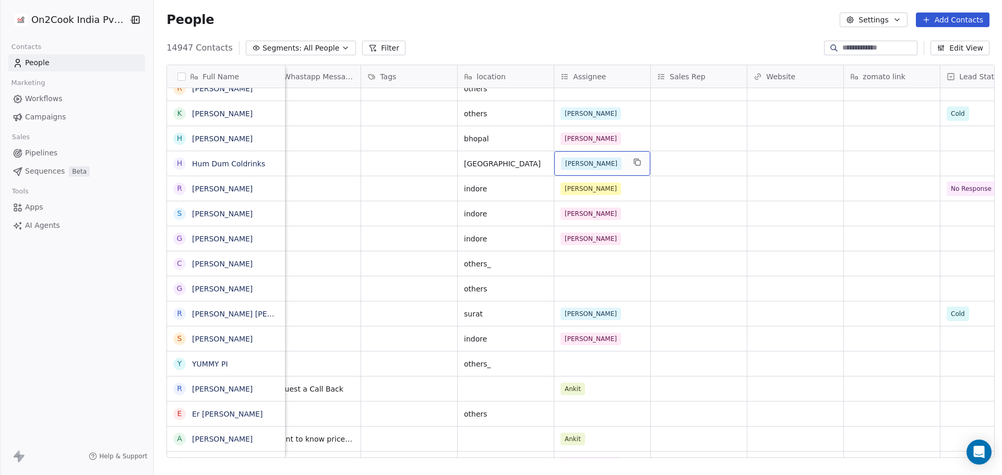
click at [592, 165] on div "[PERSON_NAME]" at bounding box center [593, 164] width 64 height 13
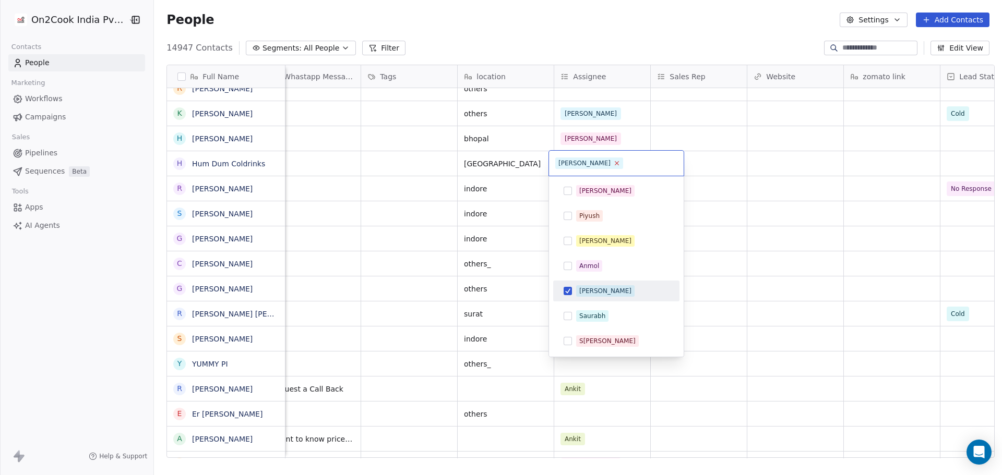
click at [613, 163] on icon at bounding box center [616, 163] width 7 height 7
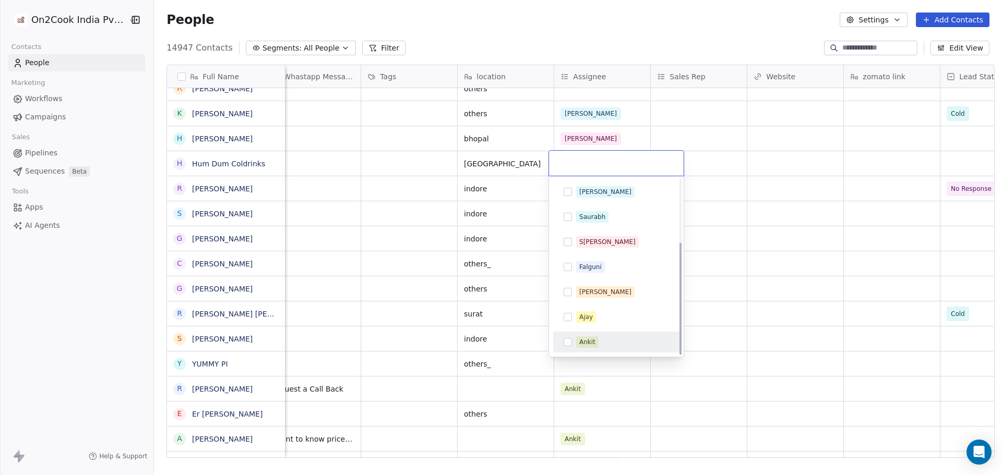
click at [596, 337] on span "Ankit" at bounding box center [587, 342] width 22 height 11
click at [758, 232] on html "On2Cook India Pvt. Ltd. Contacts People Marketing Workflows Campaigns Sales Pip…" at bounding box center [501, 237] width 1002 height 475
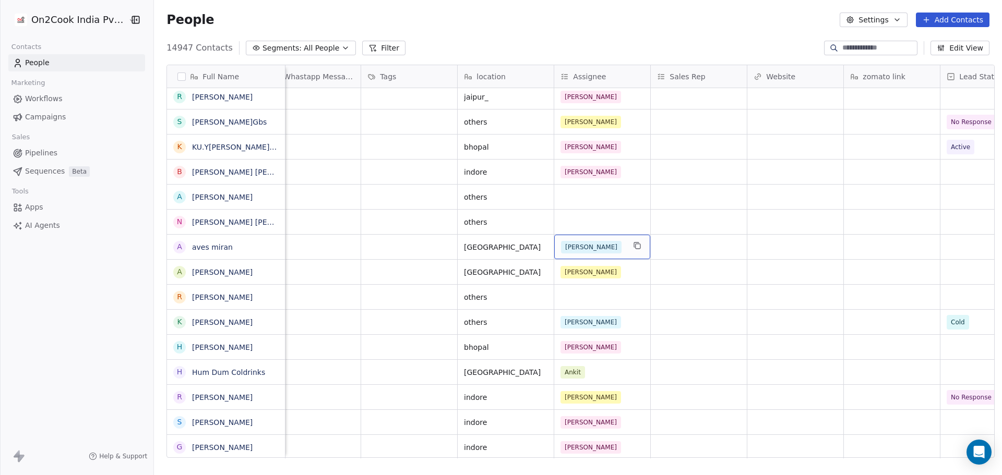
click at [609, 244] on div "[PERSON_NAME]" at bounding box center [593, 247] width 64 height 13
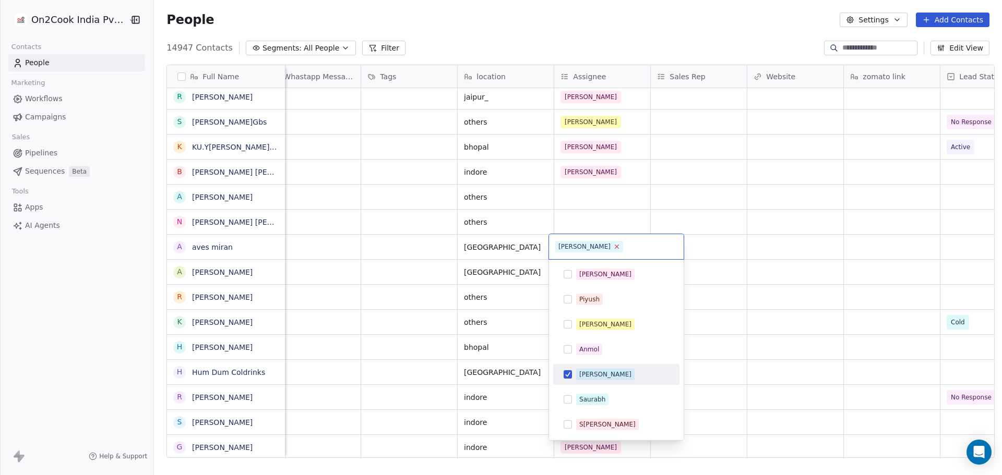
click at [613, 247] on icon at bounding box center [616, 246] width 7 height 7
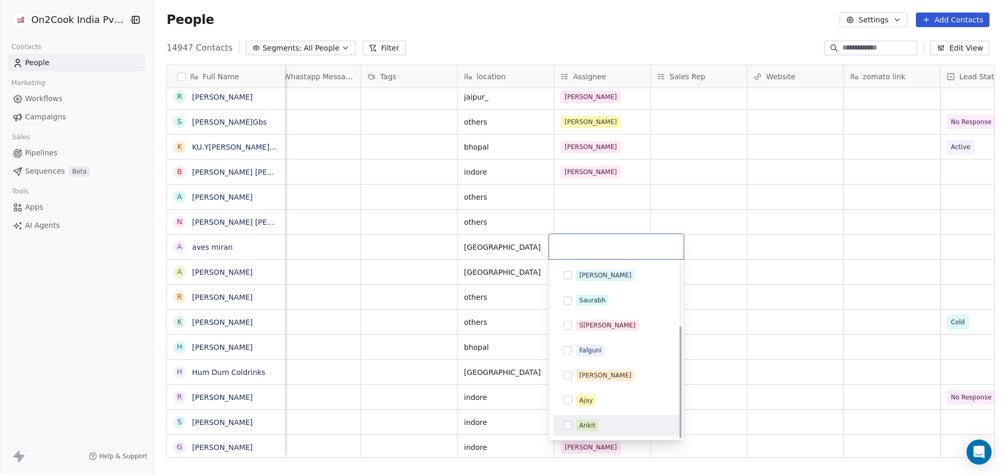
click at [613, 423] on div "Ankit" at bounding box center [622, 425] width 93 height 11
click at [709, 181] on html "On2Cook India Pvt. Ltd. Contacts People Marketing Workflows Campaigns Sales Pip…" at bounding box center [501, 237] width 1002 height 475
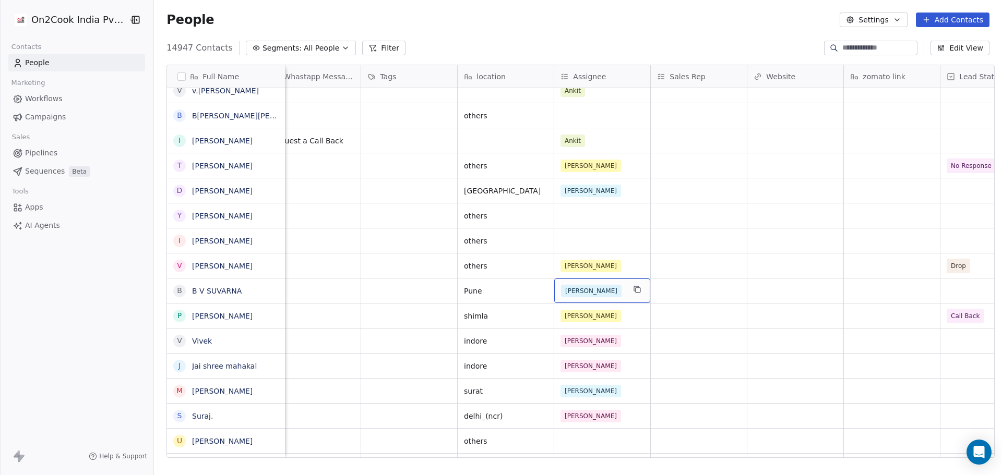
click at [598, 296] on div "[PERSON_NAME]" at bounding box center [593, 291] width 64 height 13
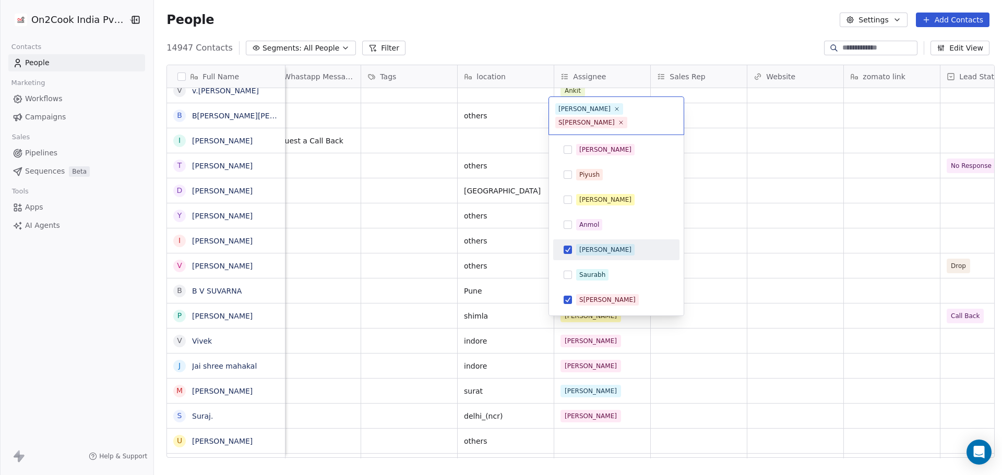
click at [589, 245] on div "[PERSON_NAME]" at bounding box center [605, 249] width 52 height 9
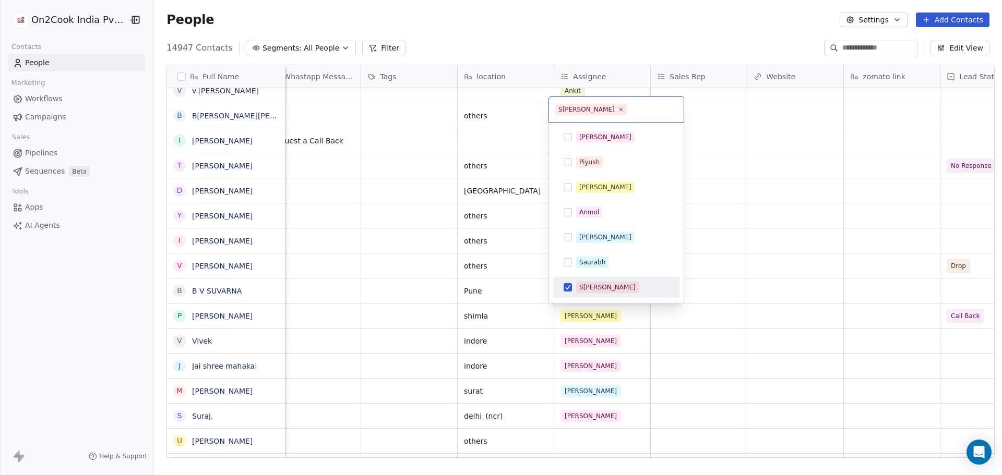
click at [593, 286] on div "[PERSON_NAME]" at bounding box center [607, 287] width 56 height 9
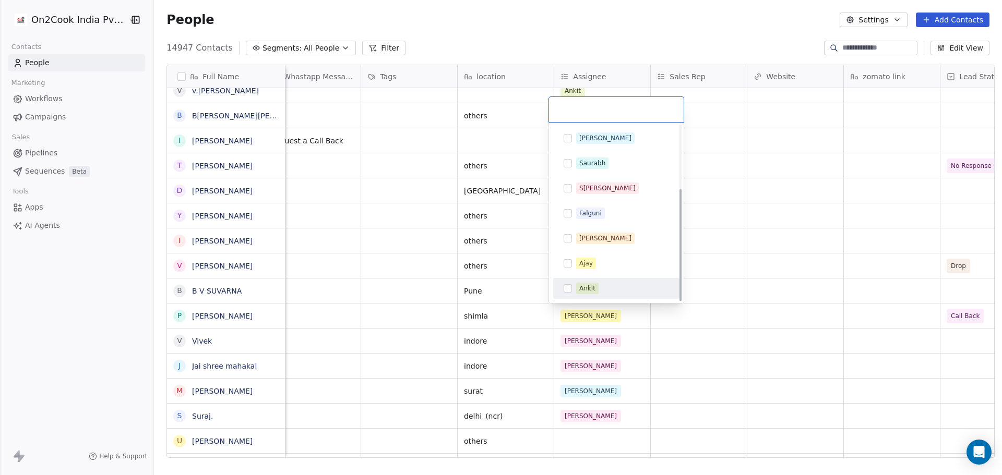
click at [591, 284] on div "Ankit" at bounding box center [587, 288] width 16 height 9
click at [768, 349] on html "On2Cook India Pvt. Ltd. Contacts People Marketing Workflows Campaigns Sales Pip…" at bounding box center [501, 237] width 1002 height 475
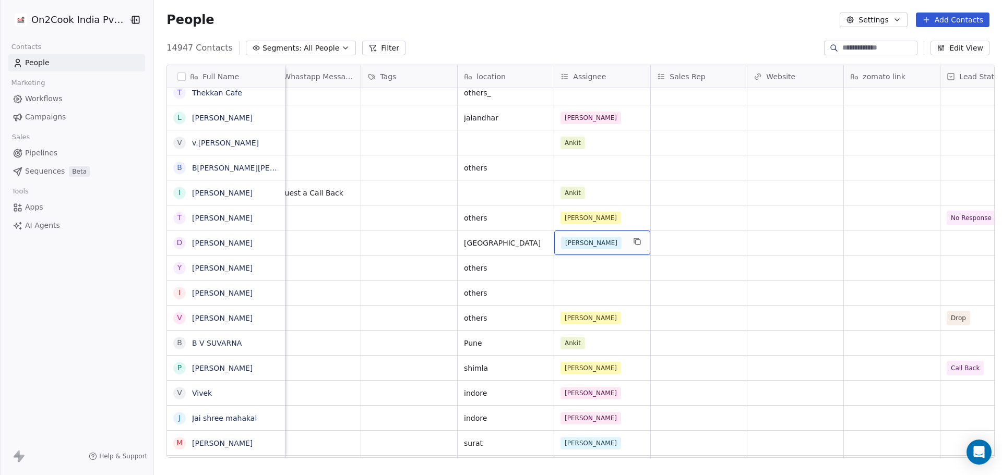
click at [607, 248] on div "[PERSON_NAME]" at bounding box center [593, 243] width 64 height 13
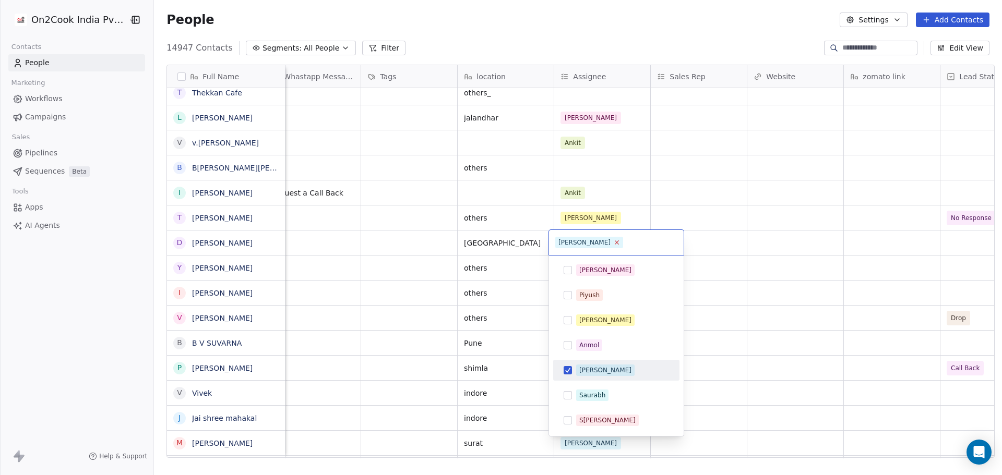
click at [615, 243] on icon at bounding box center [617, 243] width 4 height 4
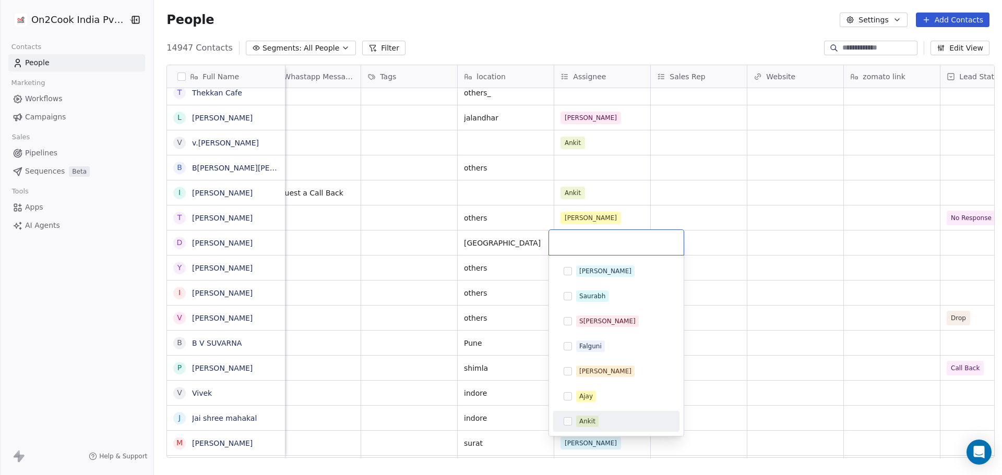
click at [600, 423] on div "Ankit" at bounding box center [622, 421] width 93 height 11
click at [745, 215] on html "On2Cook India Pvt. Ltd. Contacts People Marketing Workflows Campaigns Sales Pip…" at bounding box center [501, 237] width 1002 height 475
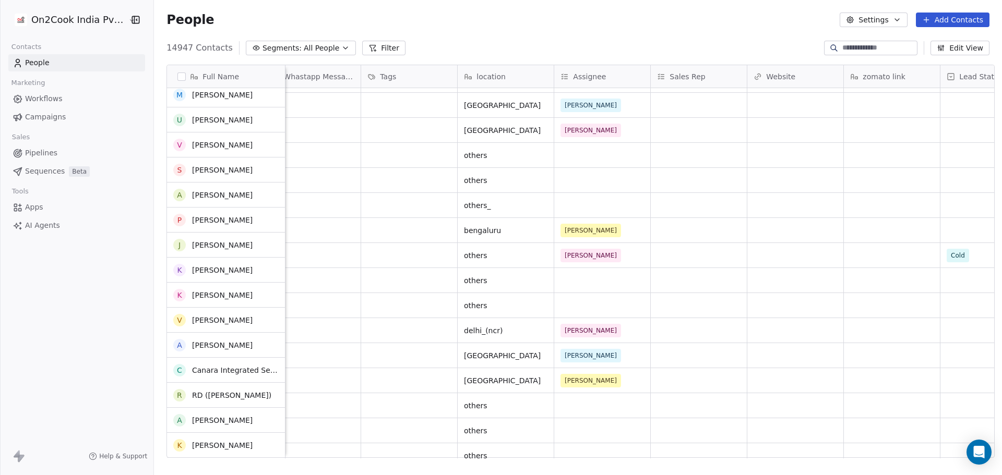
scroll to position [6157, 0]
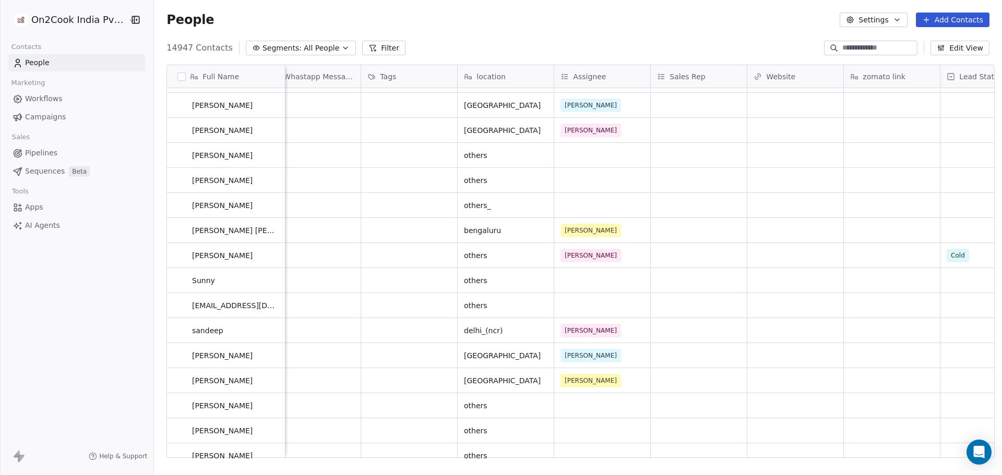
click at [600, 258] on div "Meta Aug 16, 2025 09:22 PM gurugram Salim Meta Aug 16, 2025 09:14 PM others Ron…" at bounding box center [470, 273] width 1956 height 370
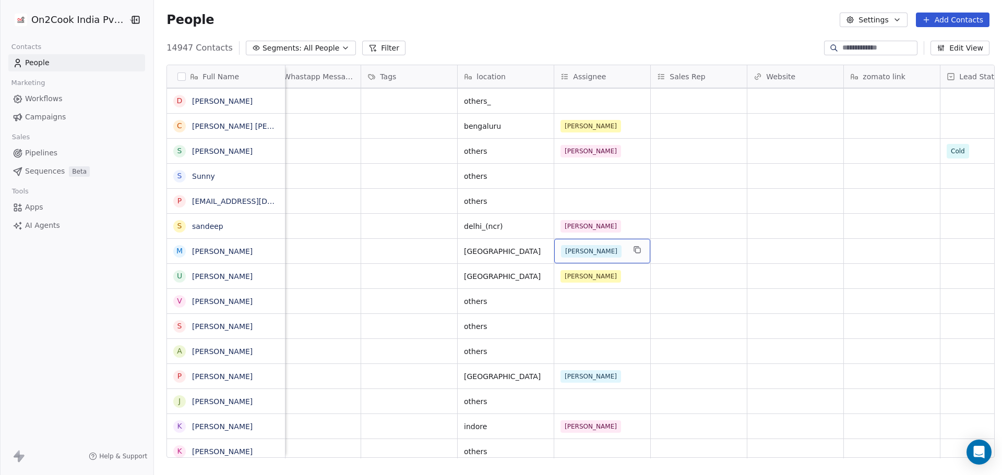
click at [593, 256] on div "[PERSON_NAME]" at bounding box center [593, 251] width 64 height 13
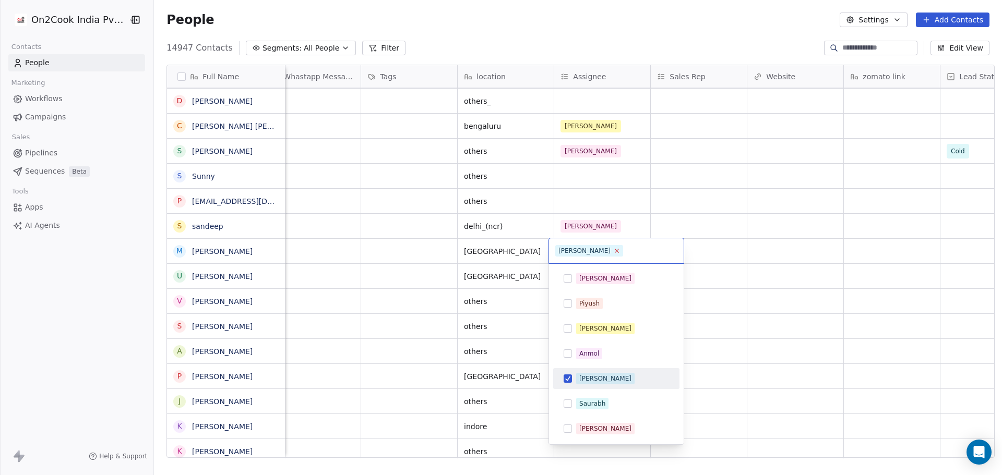
click at [613, 249] on icon at bounding box center [616, 250] width 7 height 7
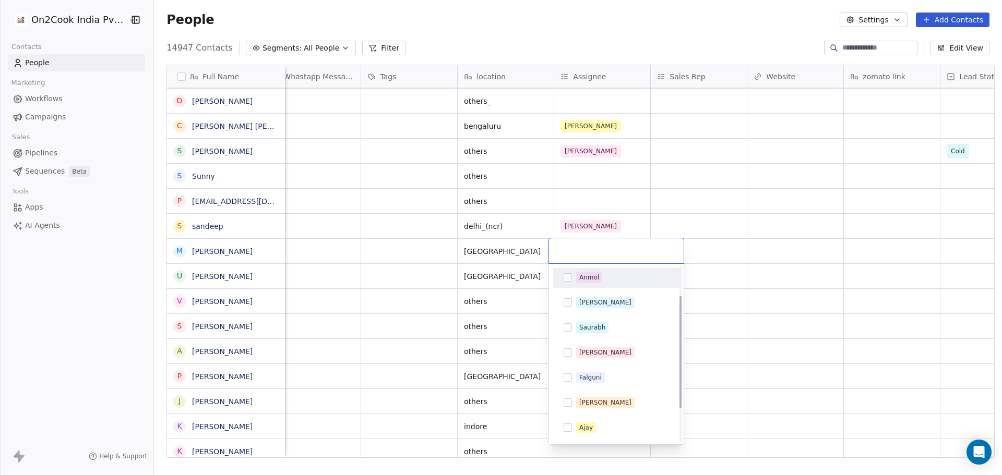
scroll to position [99, 0]
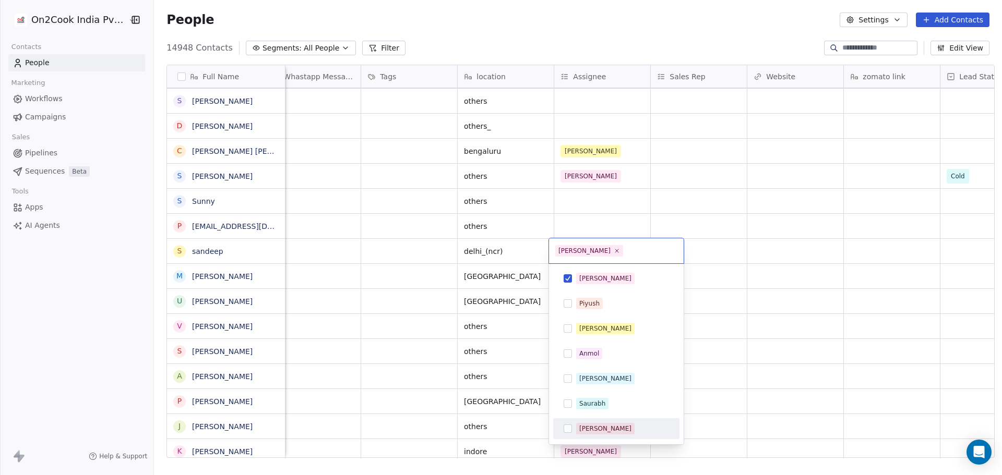
click at [602, 429] on div "[PERSON_NAME]" at bounding box center [622, 428] width 93 height 11
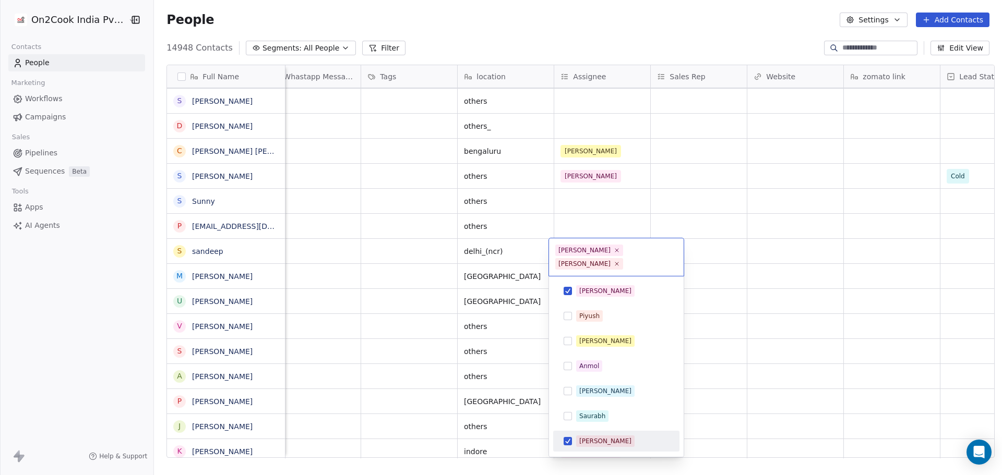
click at [601, 436] on div "[PERSON_NAME]" at bounding box center [622, 441] width 93 height 11
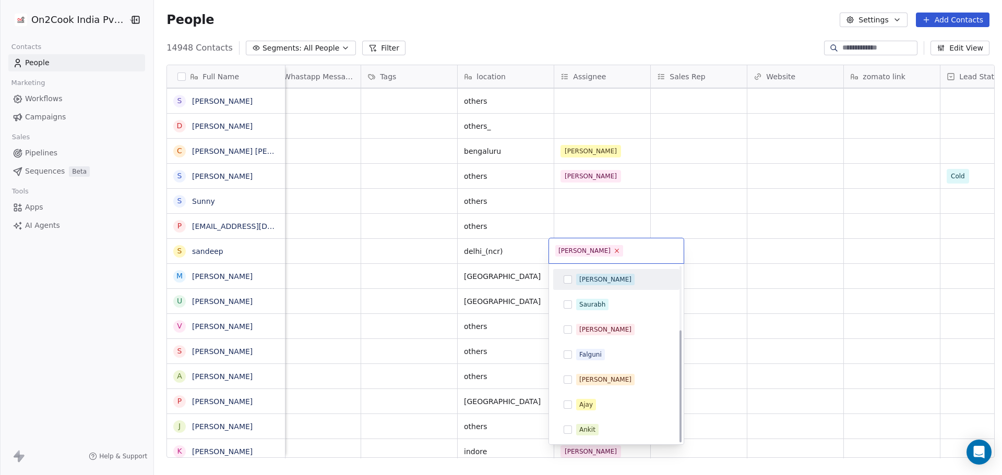
click at [613, 253] on icon at bounding box center [616, 250] width 7 height 7
click at [708, 227] on html "On2Cook India Pvt. Ltd. Contacts People Marketing Workflows Campaigns Sales Pip…" at bounding box center [501, 237] width 1002 height 475
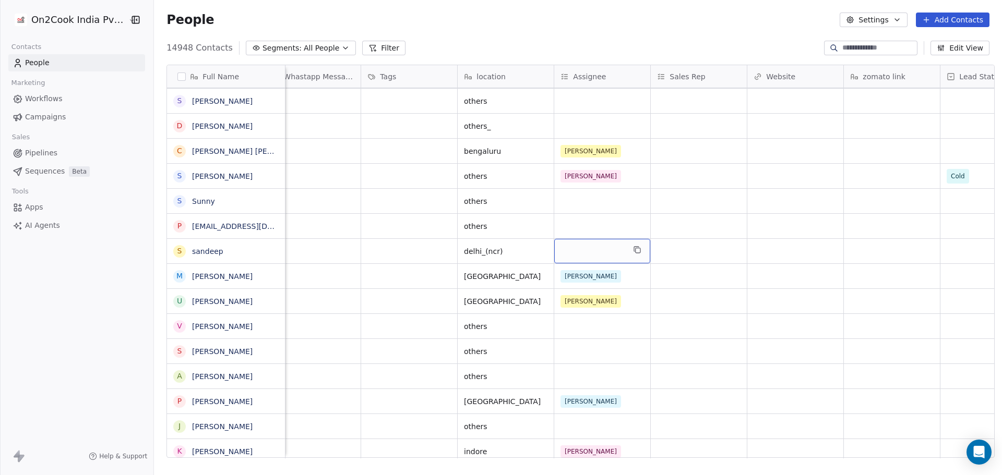
click at [586, 248] on div "grid" at bounding box center [602, 251] width 96 height 25
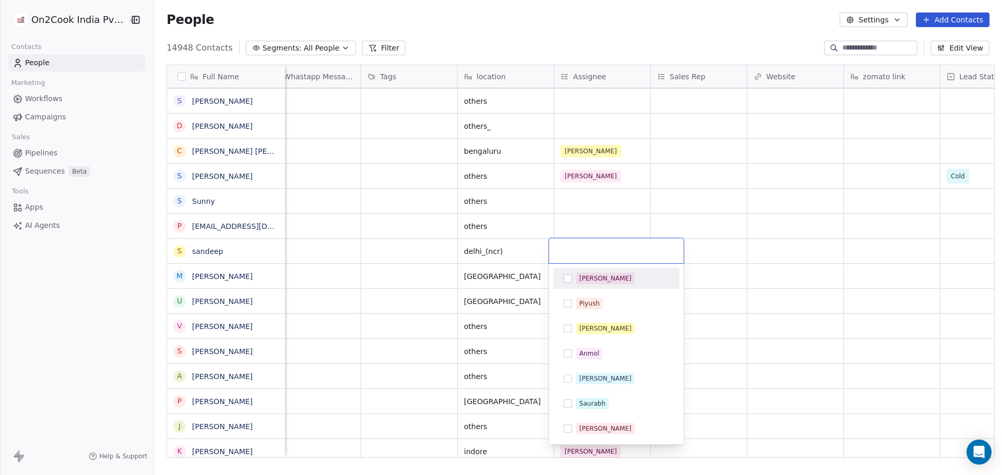
click at [598, 282] on span "[PERSON_NAME]" at bounding box center [605, 278] width 58 height 11
click at [808, 250] on html "On2Cook India Pvt. Ltd. Contacts People Marketing Workflows Campaigns Sales Pip…" at bounding box center [501, 237] width 1002 height 475
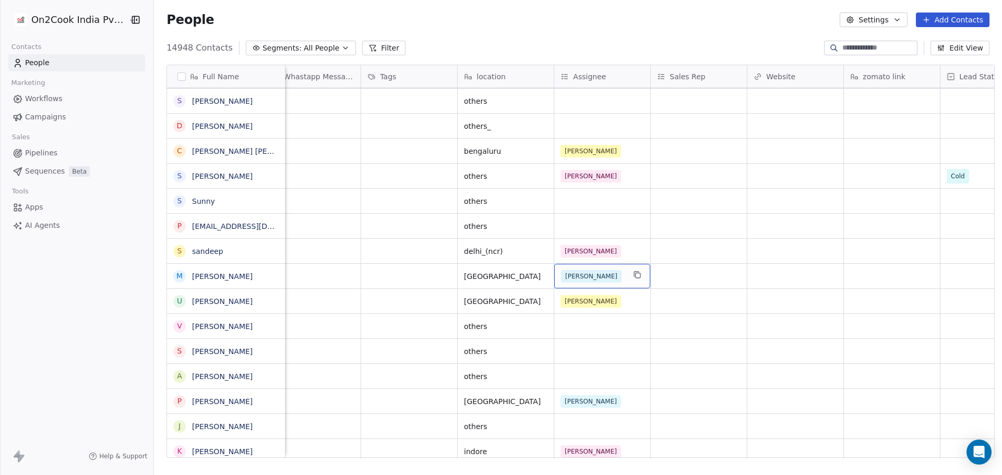
click at [600, 277] on div "[PERSON_NAME]" at bounding box center [593, 276] width 64 height 13
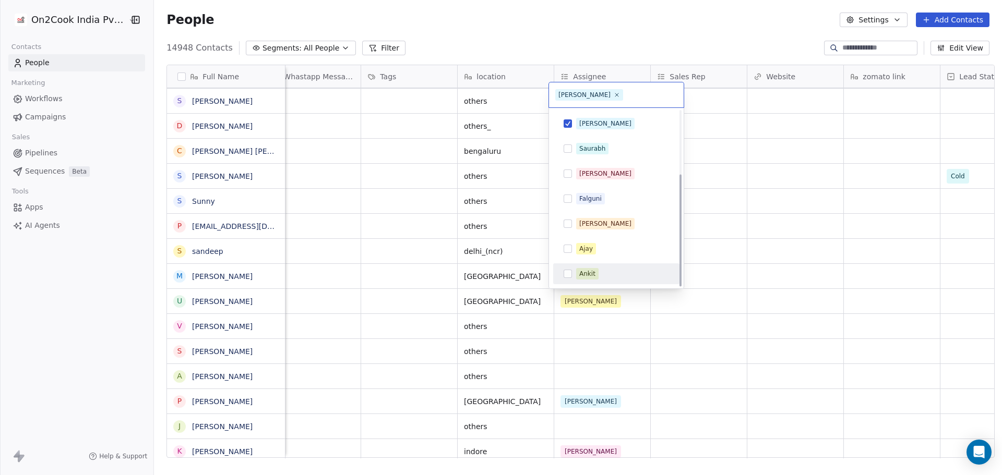
click at [587, 272] on div "Ankit" at bounding box center [587, 273] width 16 height 9
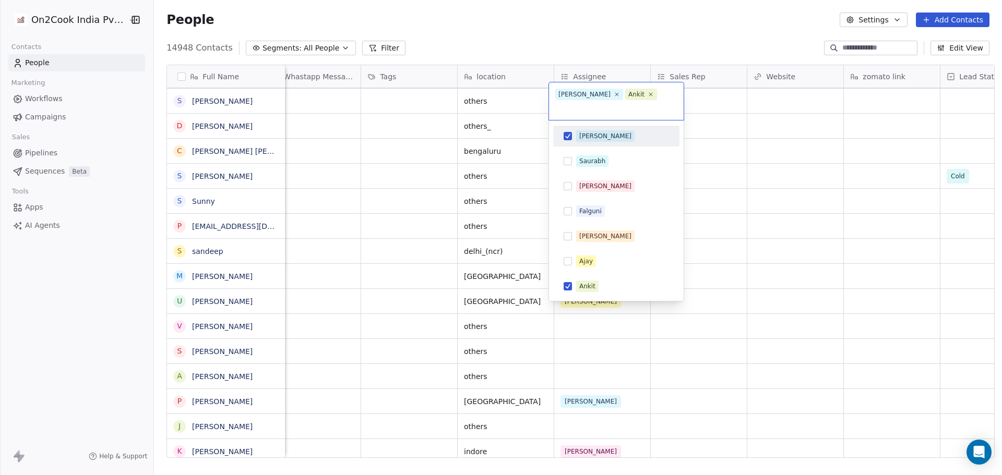
click at [569, 132] on button "Suggestions" at bounding box center [568, 136] width 8 height 8
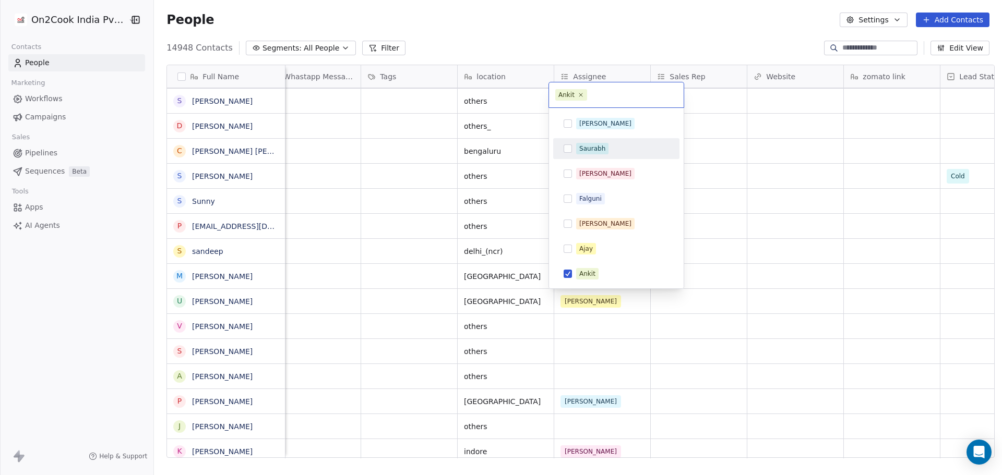
click at [741, 205] on html "On2Cook India Pvt. Ltd. Contacts People Marketing Workflows Campaigns Sales Pip…" at bounding box center [501, 237] width 1002 height 475
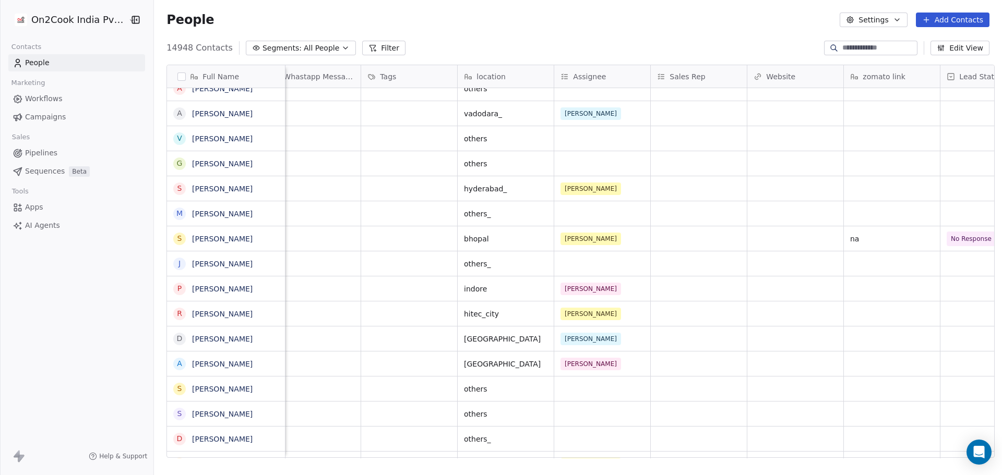
scroll to position [0, 0]
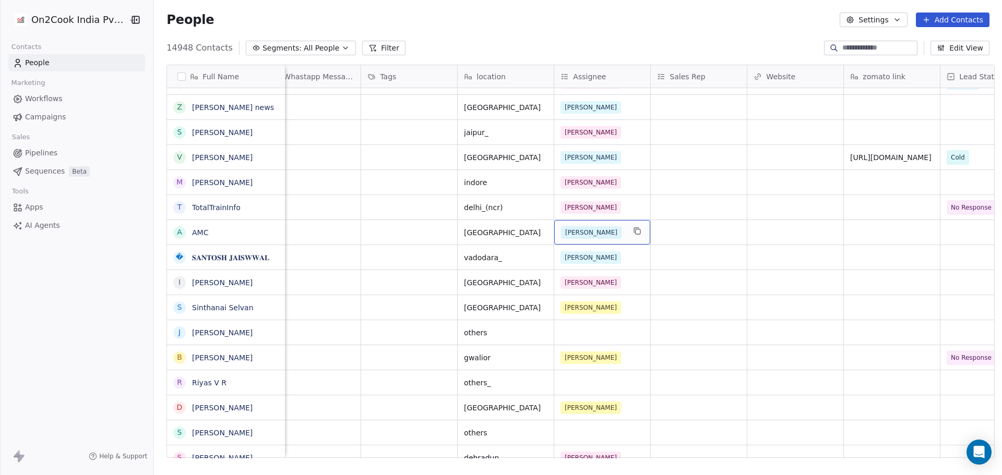
click at [590, 237] on div "[PERSON_NAME]" at bounding box center [593, 232] width 64 height 13
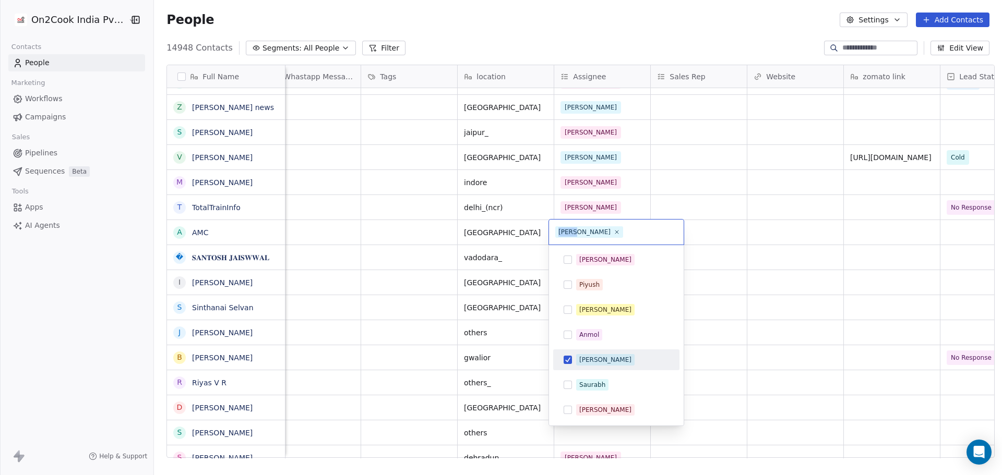
click at [614, 234] on icon at bounding box center [617, 232] width 6 height 6
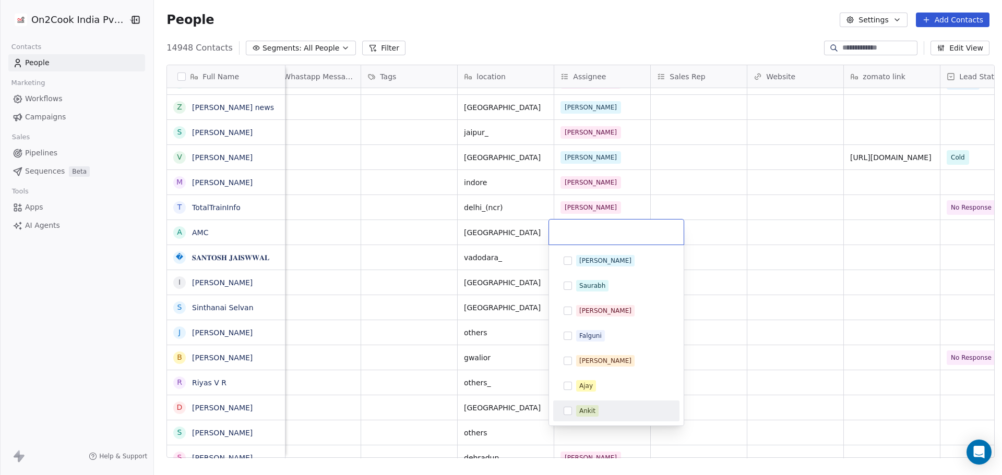
click at [603, 414] on div "Ankit" at bounding box center [622, 410] width 93 height 11
click at [750, 223] on html "On2Cook India Pvt. Ltd. Contacts People Marketing Workflows Campaigns Sales Pip…" at bounding box center [501, 237] width 1002 height 475
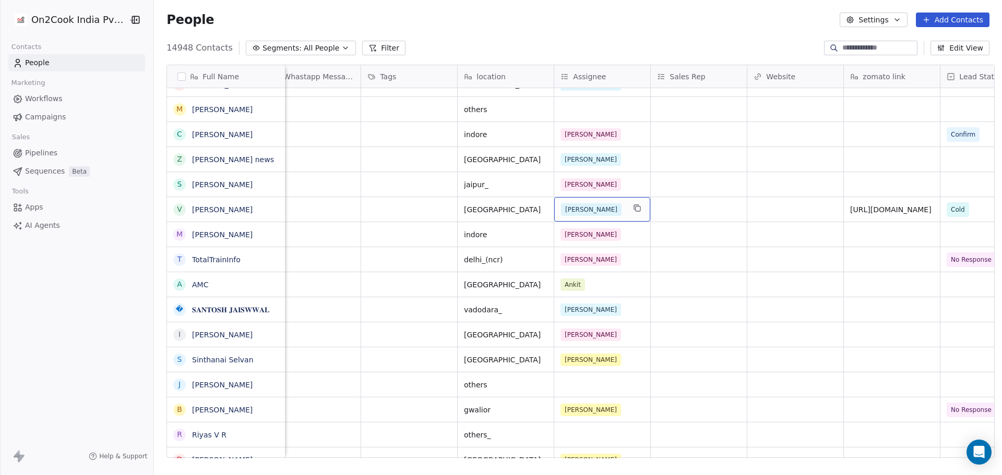
click at [600, 210] on div "[PERSON_NAME]" at bounding box center [593, 209] width 64 height 13
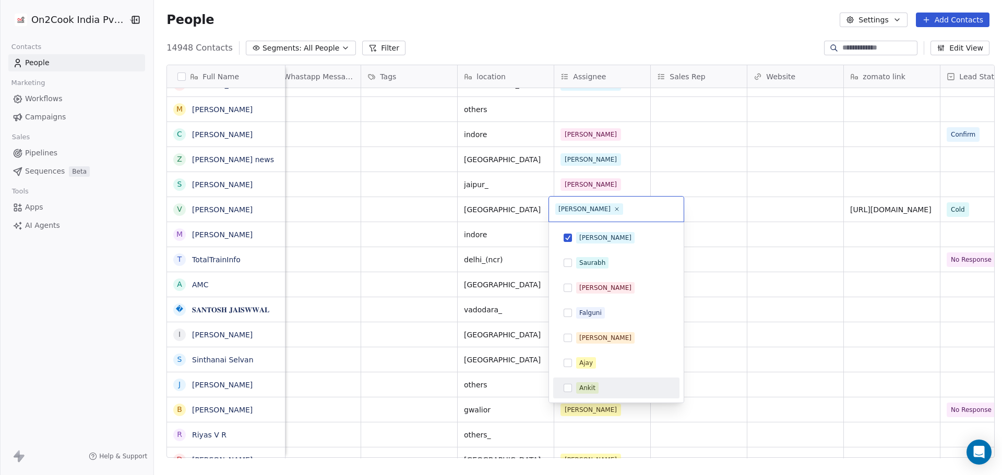
click at [607, 386] on div "Ankit" at bounding box center [622, 387] width 93 height 11
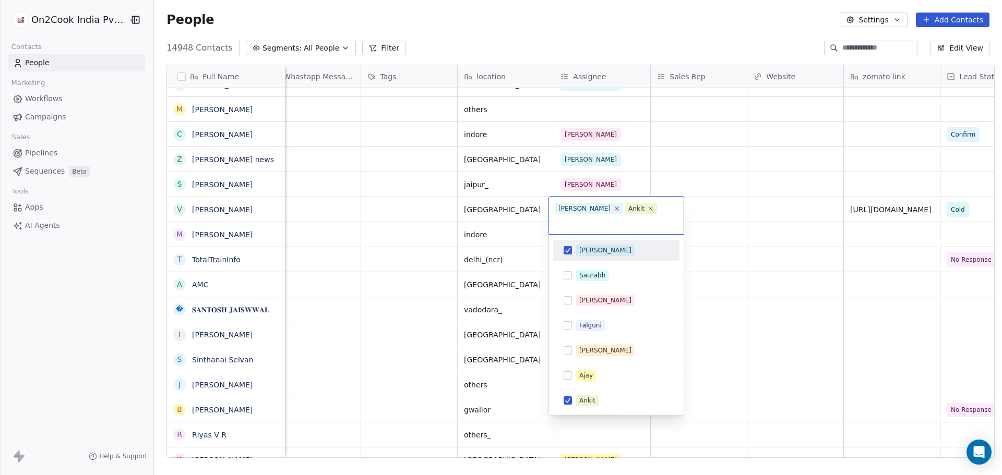
click at [613, 210] on icon at bounding box center [616, 208] width 7 height 7
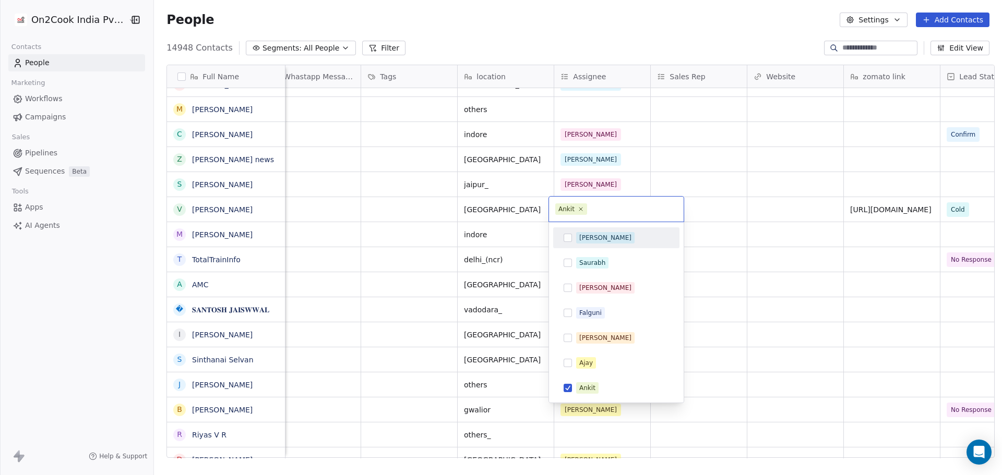
click at [678, 171] on html "On2Cook India Pvt. Ltd. Contacts People Marketing Workflows Campaigns Sales Pip…" at bounding box center [501, 237] width 1002 height 475
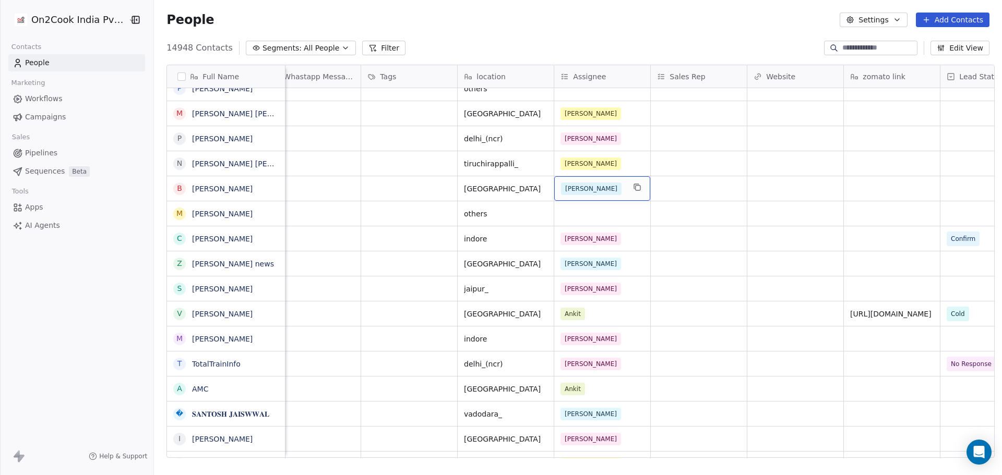
click at [614, 187] on div "[PERSON_NAME]" at bounding box center [593, 189] width 64 height 13
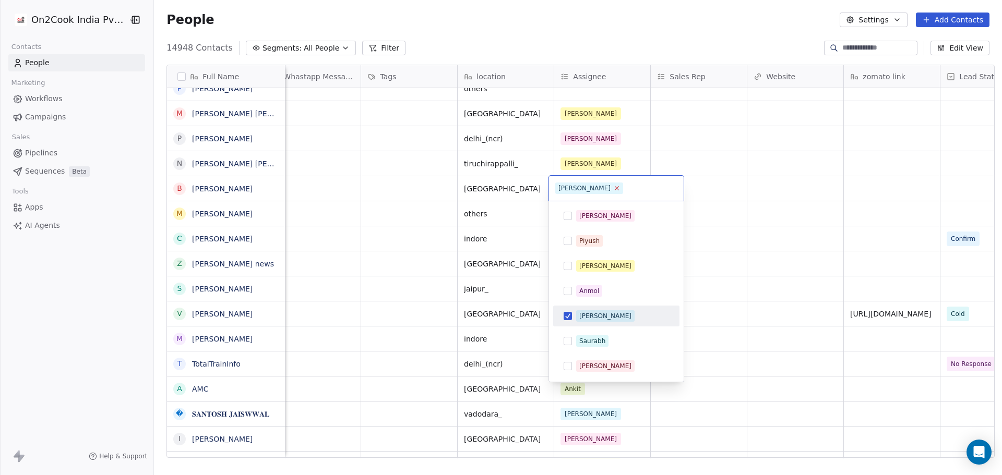
click at [615, 187] on icon at bounding box center [617, 189] width 4 height 4
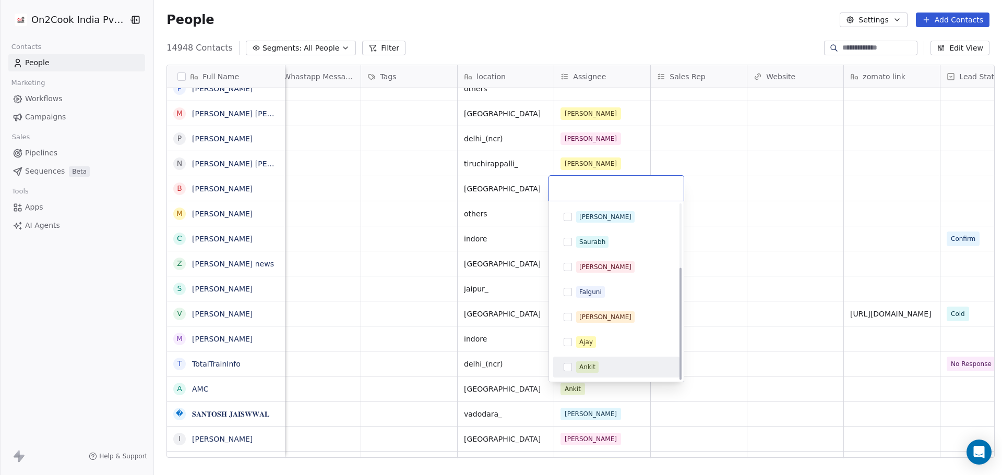
click at [609, 364] on div "Ankit" at bounding box center [622, 367] width 93 height 11
click at [764, 190] on html "On2Cook India Pvt. Ltd. Contacts People Marketing Workflows Campaigns Sales Pip…" at bounding box center [501, 237] width 1002 height 475
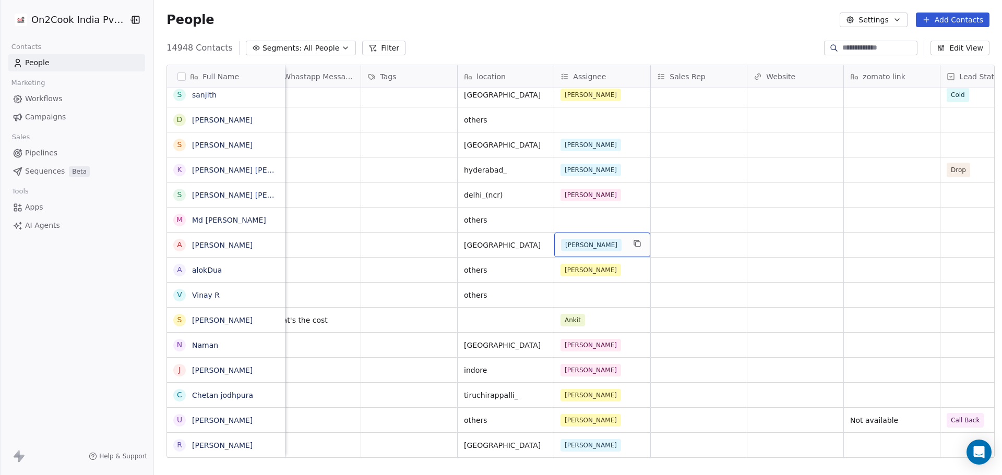
click at [600, 245] on div "[PERSON_NAME]" at bounding box center [593, 245] width 64 height 13
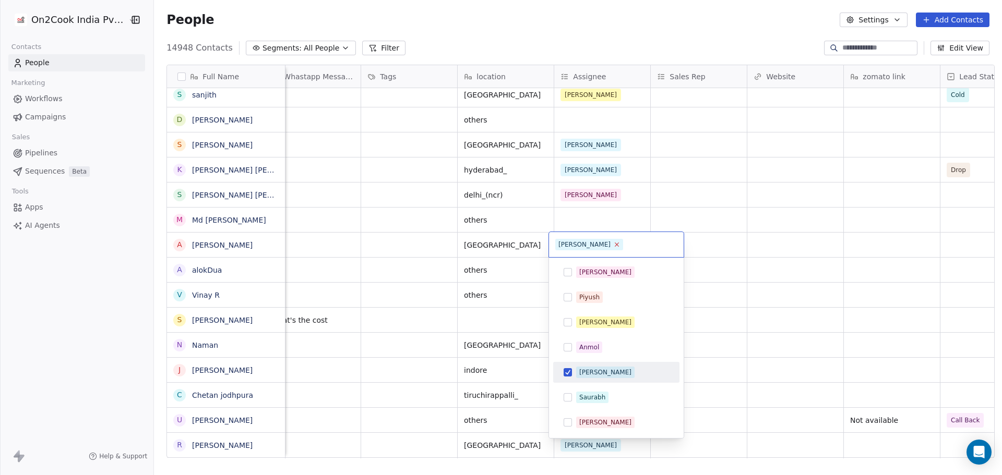
click at [613, 243] on icon at bounding box center [616, 244] width 7 height 7
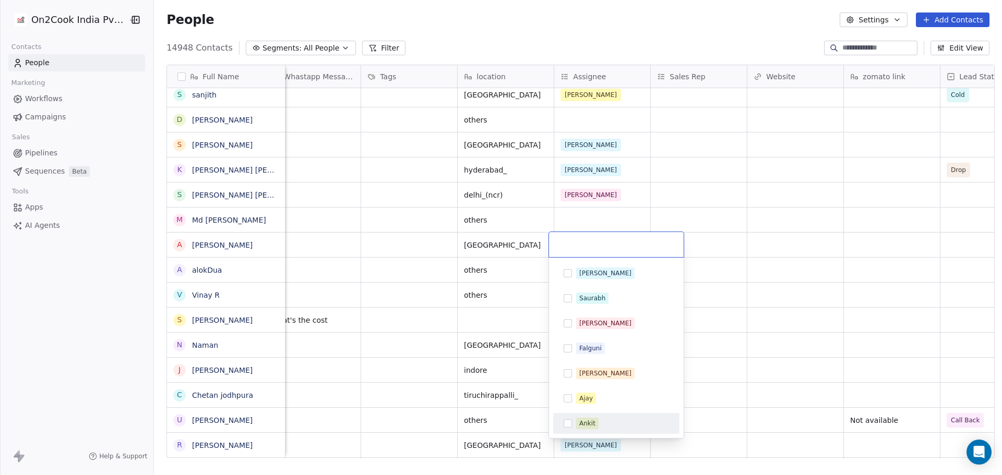
click at [593, 425] on div "Ankit" at bounding box center [587, 423] width 16 height 9
click at [763, 190] on html "On2Cook India Pvt. Ltd. Contacts People Marketing Workflows Campaigns Sales Pip…" at bounding box center [501, 237] width 1002 height 475
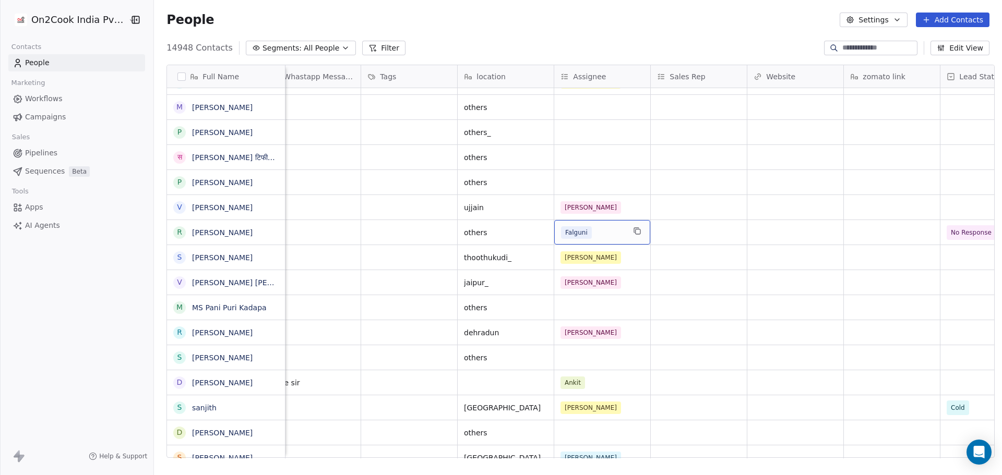
click at [605, 235] on div "Falguni" at bounding box center [593, 232] width 64 height 13
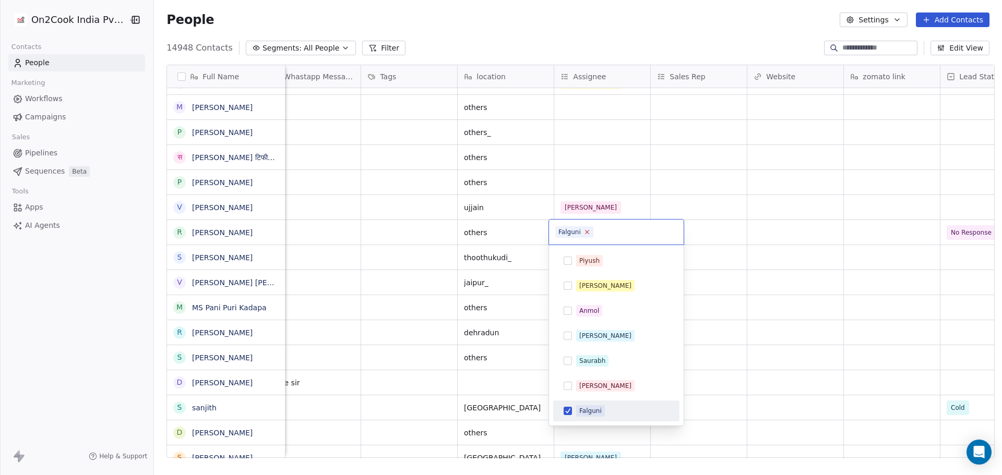
click at [588, 230] on icon at bounding box center [586, 232] width 7 height 7
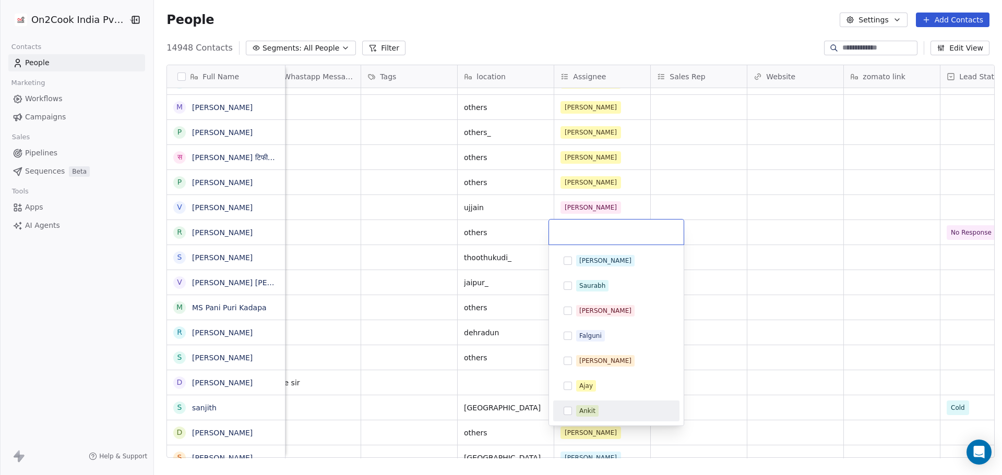
click at [606, 402] on div "Ankit" at bounding box center [616, 411] width 126 height 21
click at [757, 265] on html "On2Cook India Pvt. Ltd. Contacts People Marketing Workflows Campaigns Sales Pip…" at bounding box center [501, 237] width 1002 height 475
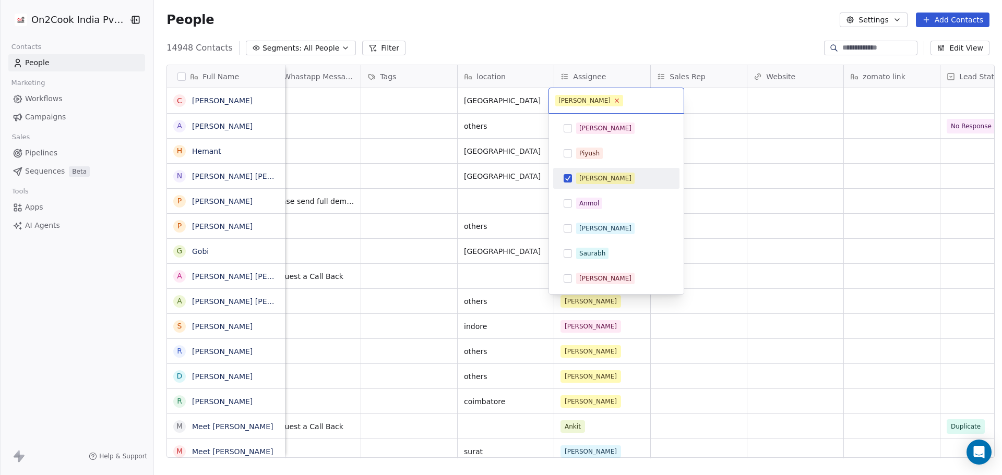
click at [613, 101] on icon at bounding box center [616, 100] width 7 height 7
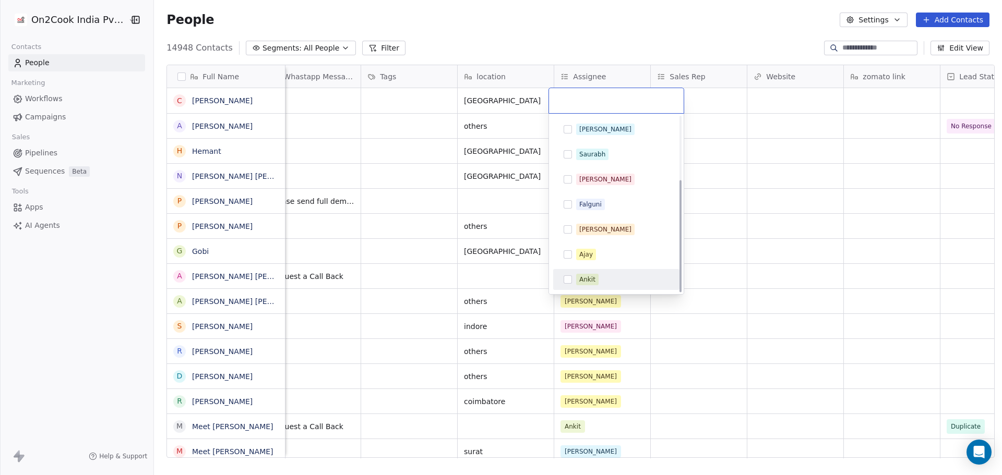
click at [590, 279] on div "Ankit" at bounding box center [587, 279] width 16 height 9
click at [787, 239] on html "On2Cook India Pvt. Ltd. Contacts People Marketing Workflows Campaigns Sales Pip…" at bounding box center [501, 237] width 1002 height 475
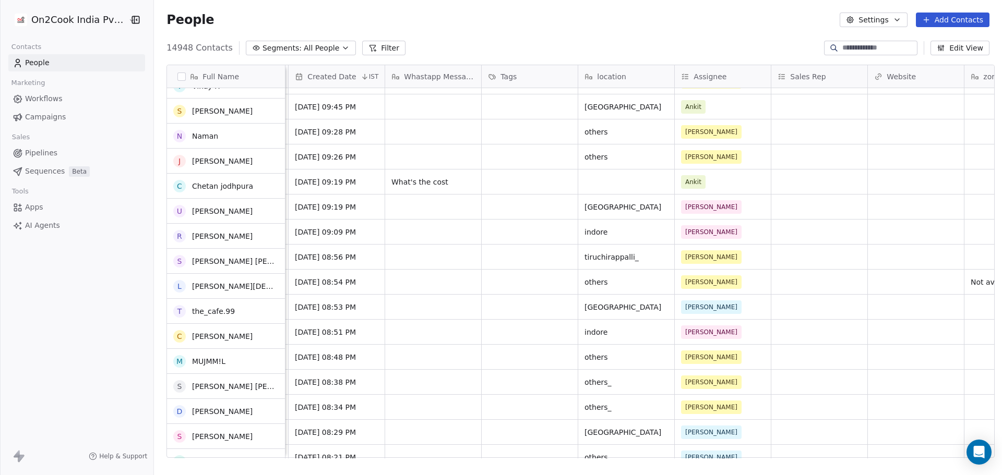
scroll to position [1408, 0]
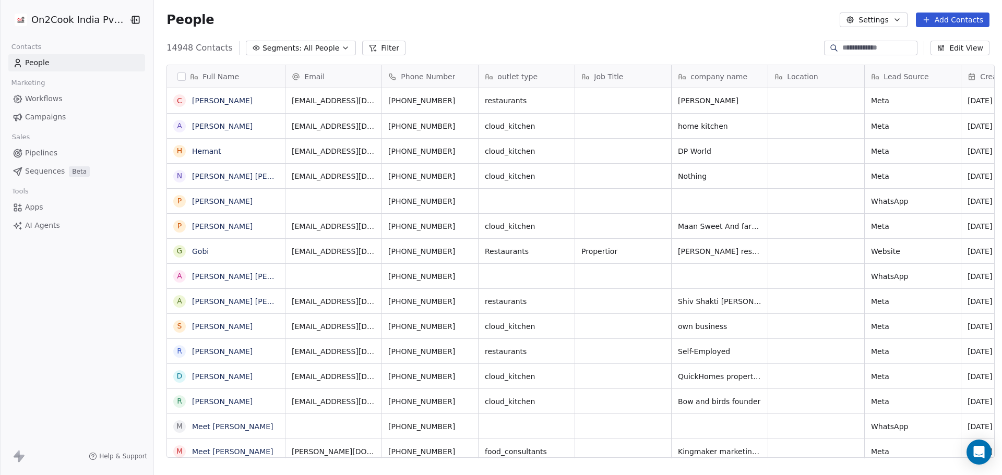
scroll to position [410, 845]
